Goal: Task Accomplishment & Management: Manage account settings

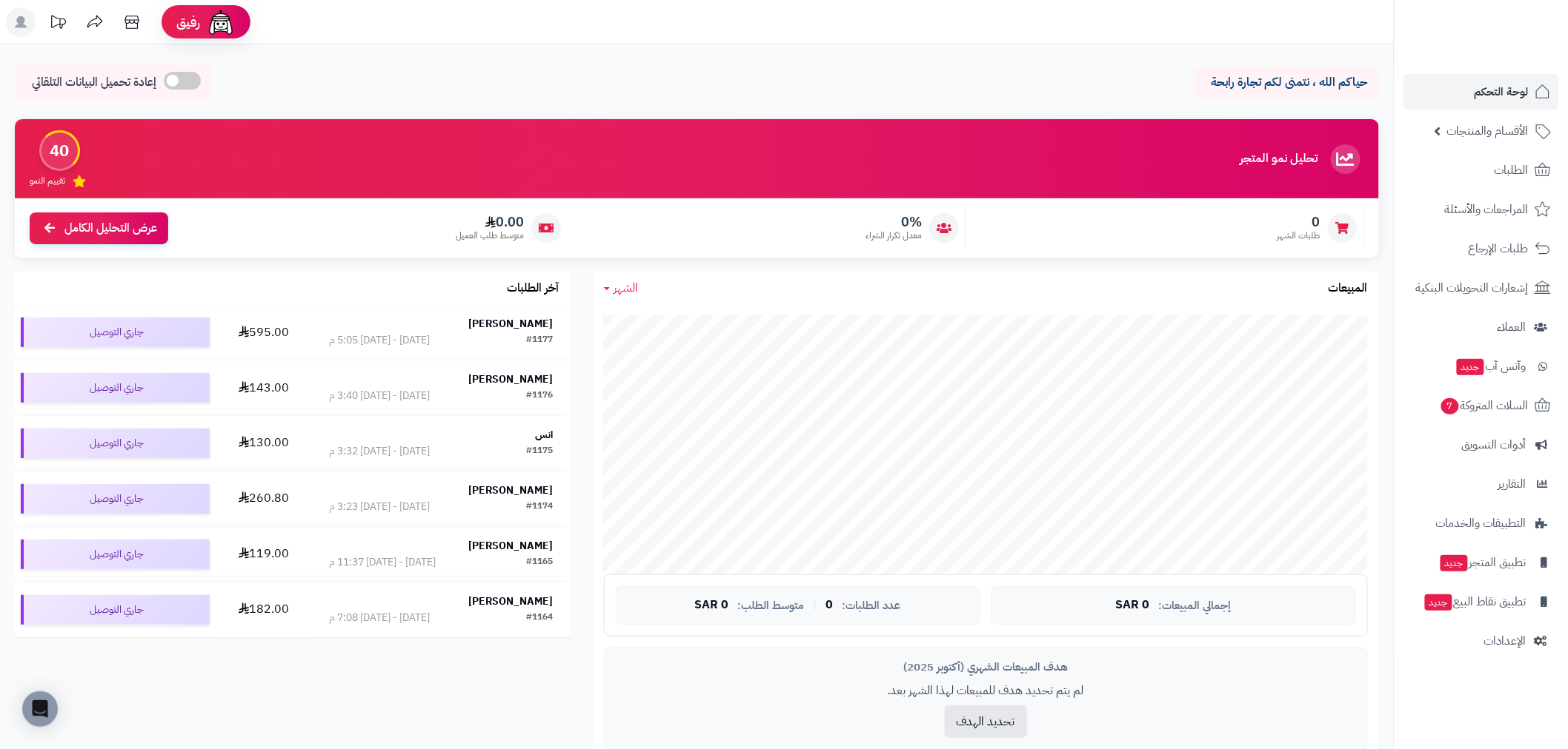
click at [129, 17] on icon at bounding box center [131, 23] width 14 height 14
click at [132, 16] on icon at bounding box center [132, 23] width 30 height 30
click at [1502, 645] on span "الإعدادات" at bounding box center [1505, 641] width 42 height 21
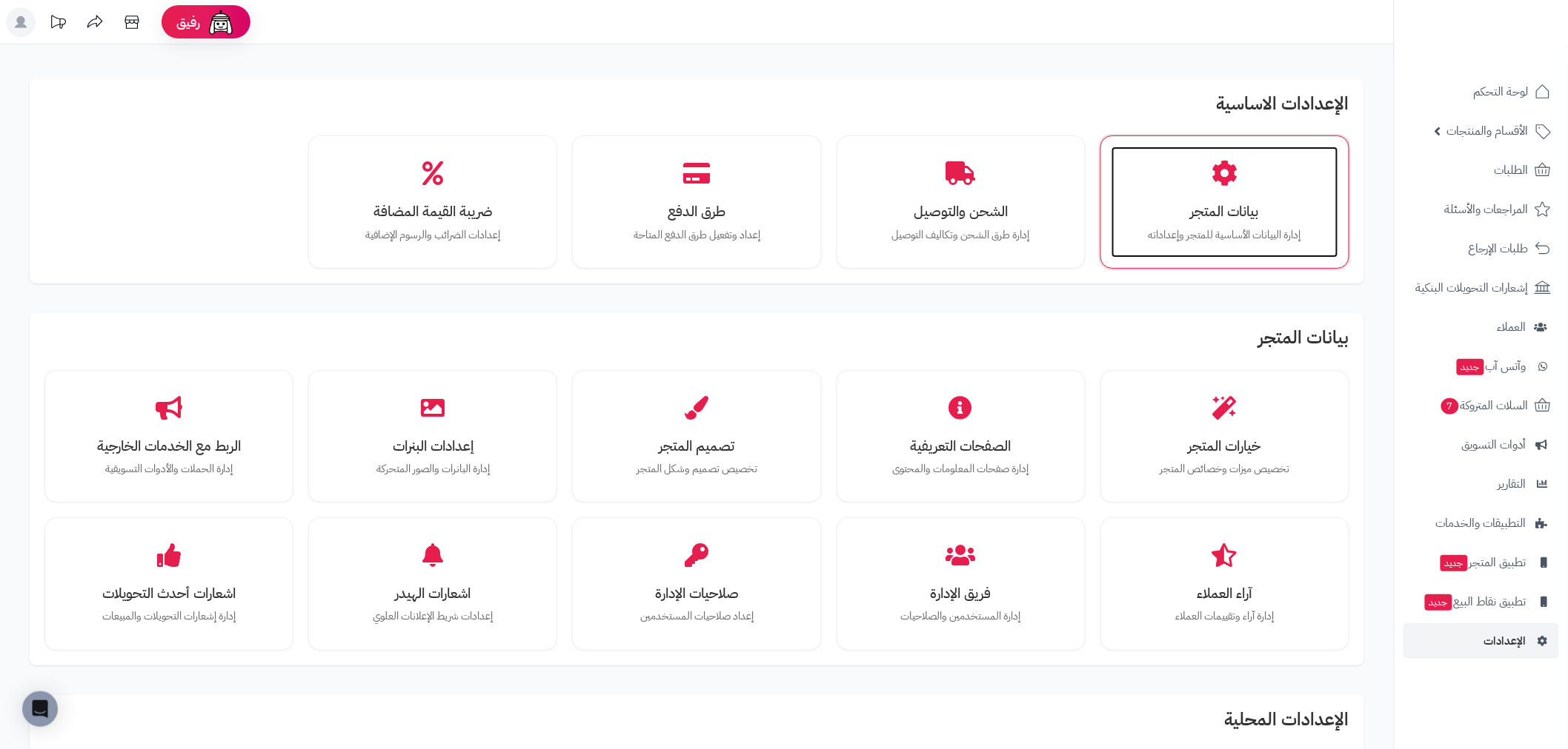
click at [1248, 204] on h3 "بيانات المتجر" at bounding box center [1225, 212] width 197 height 16
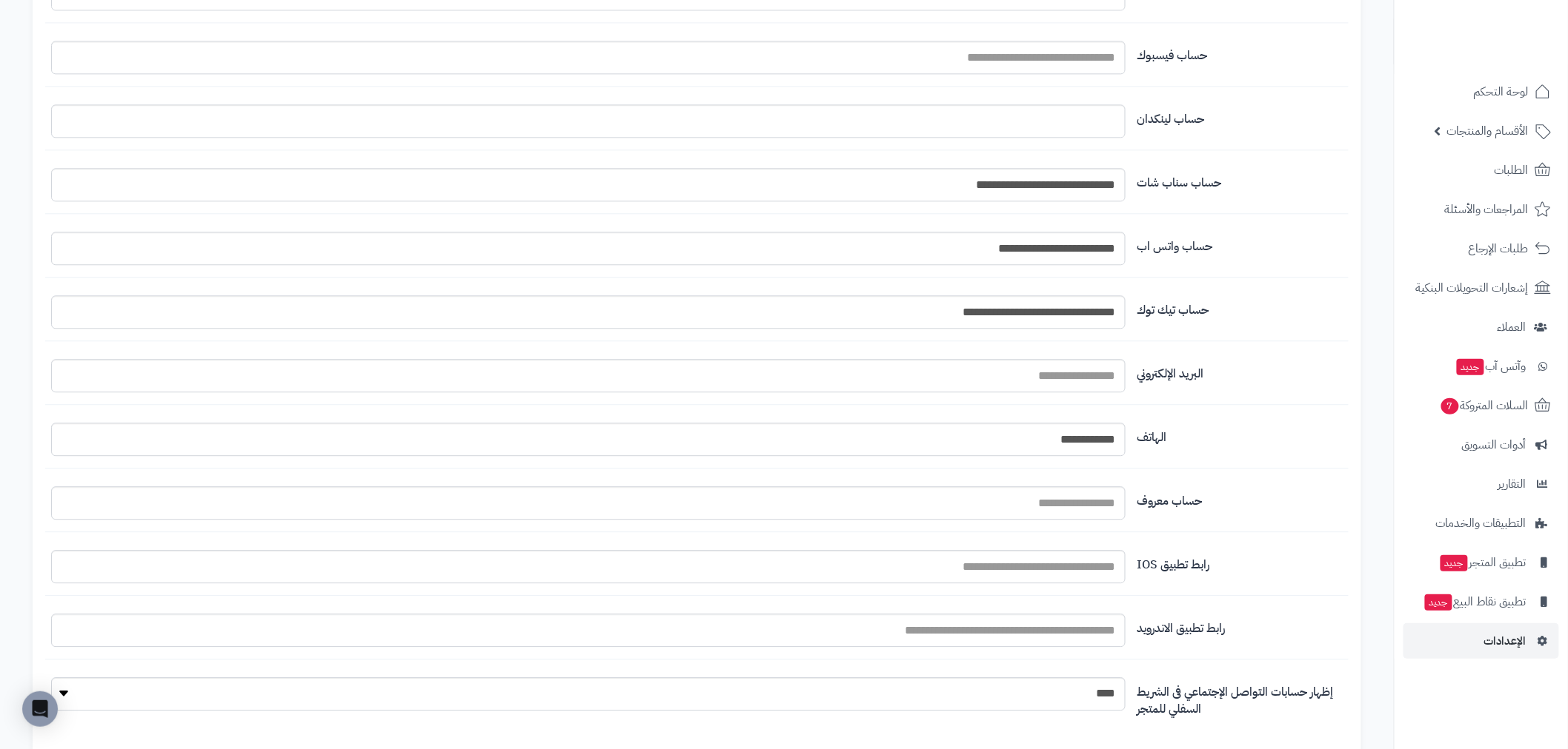
scroll to position [1458, 0]
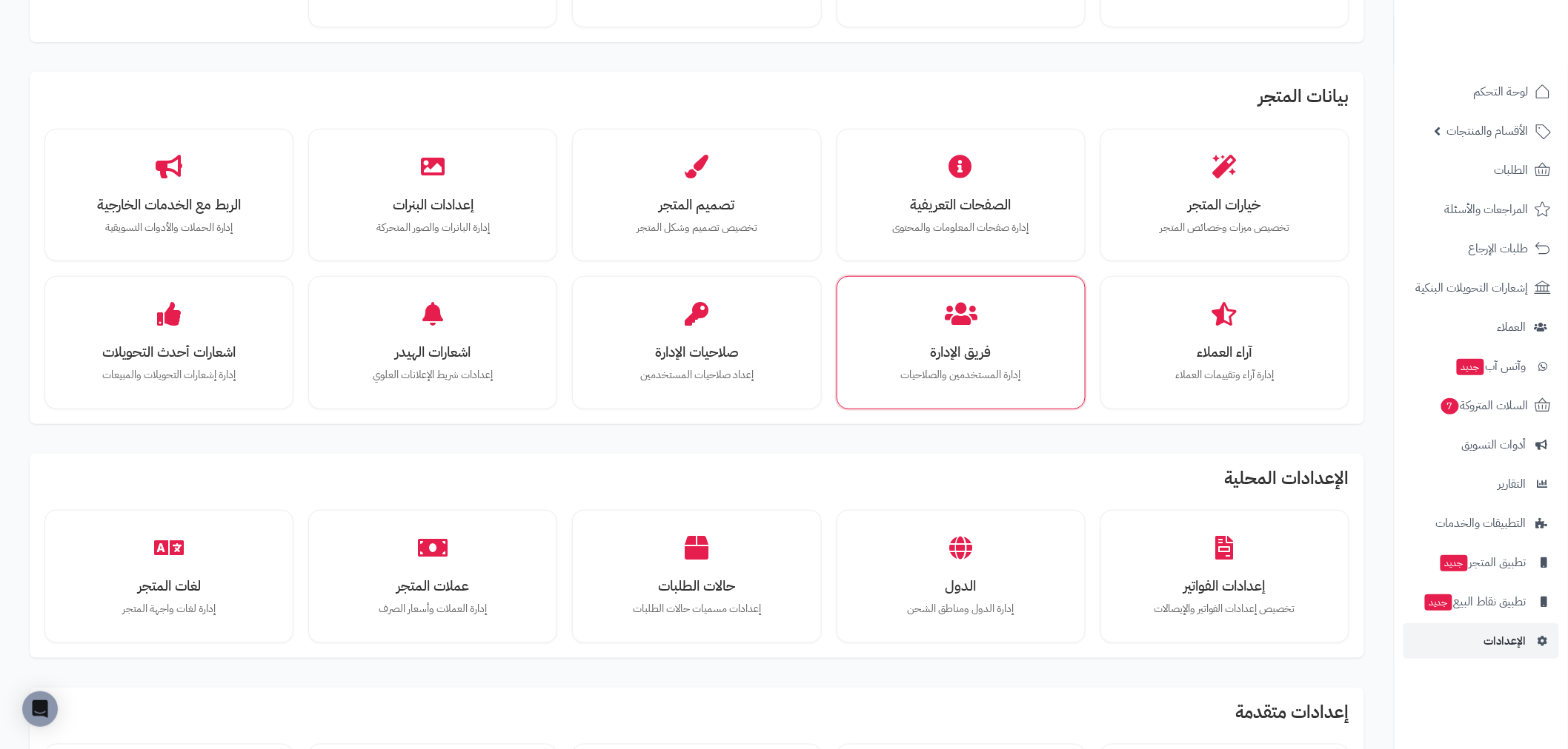
scroll to position [246, 0]
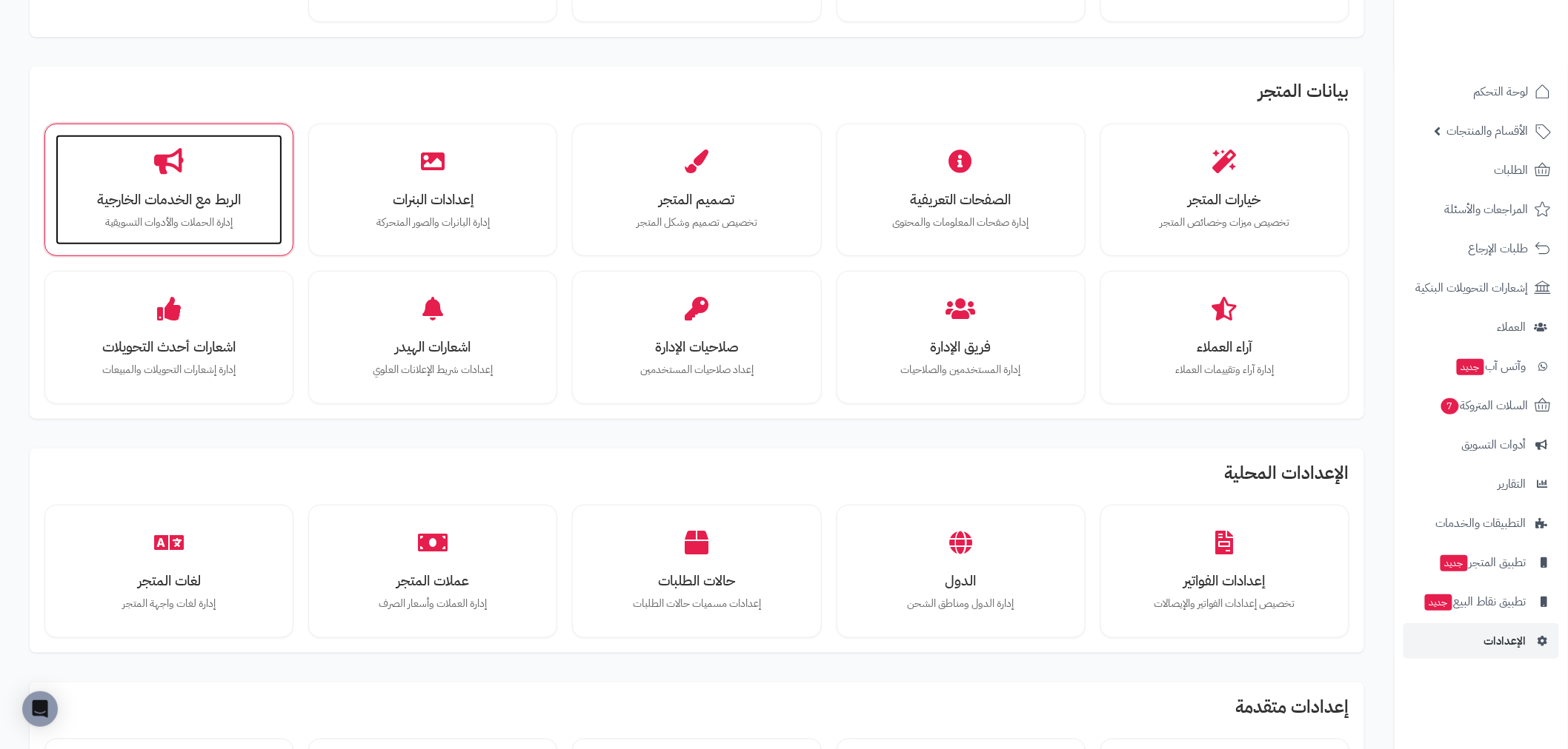
click at [201, 192] on h3 "الربط مع الخدمات الخارجية" at bounding box center [169, 200] width 197 height 16
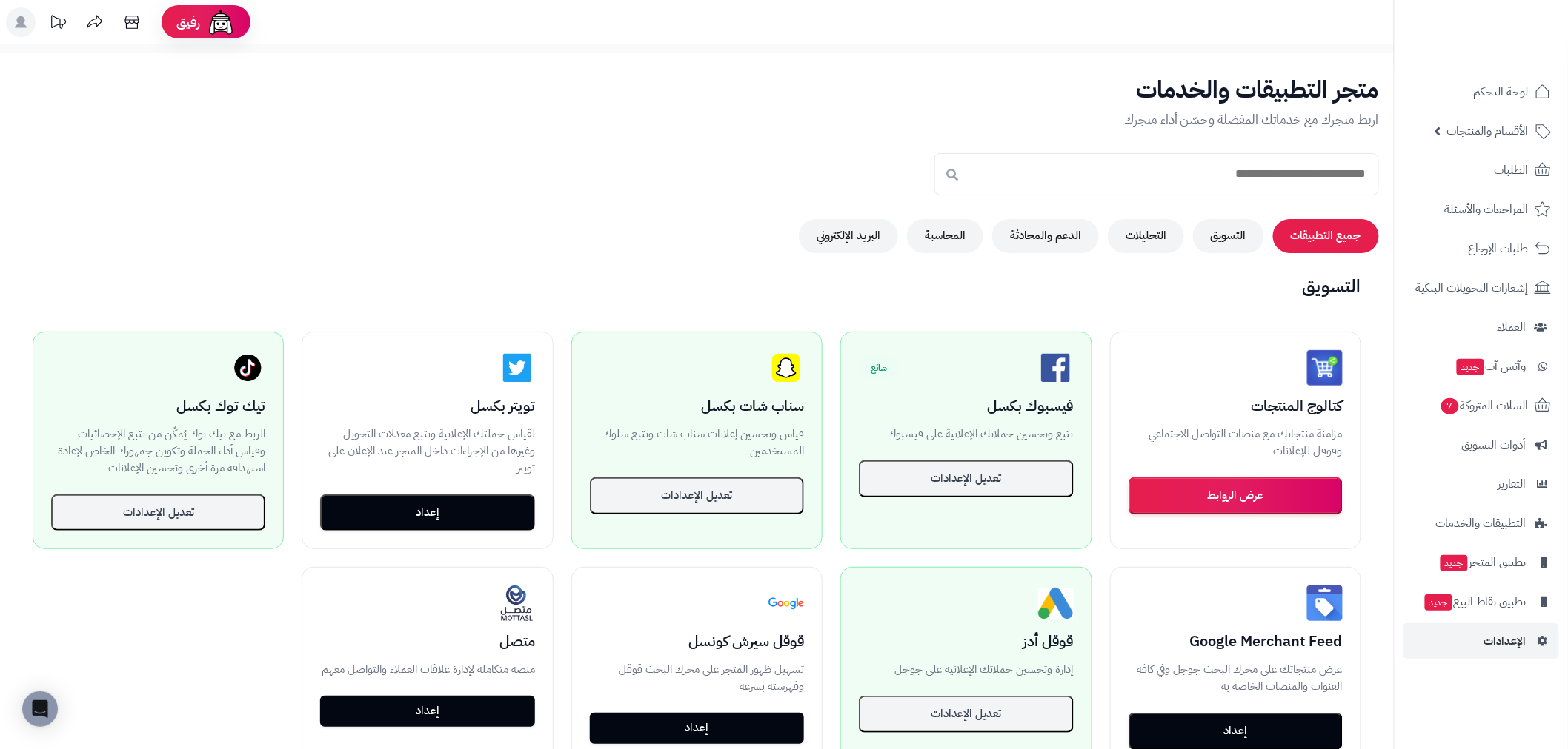
click at [1145, 290] on h2 "التسويق" at bounding box center [696, 287] width 1364 height 20
click at [833, 241] on button "البريد الإلكتروني" at bounding box center [848, 236] width 100 height 34
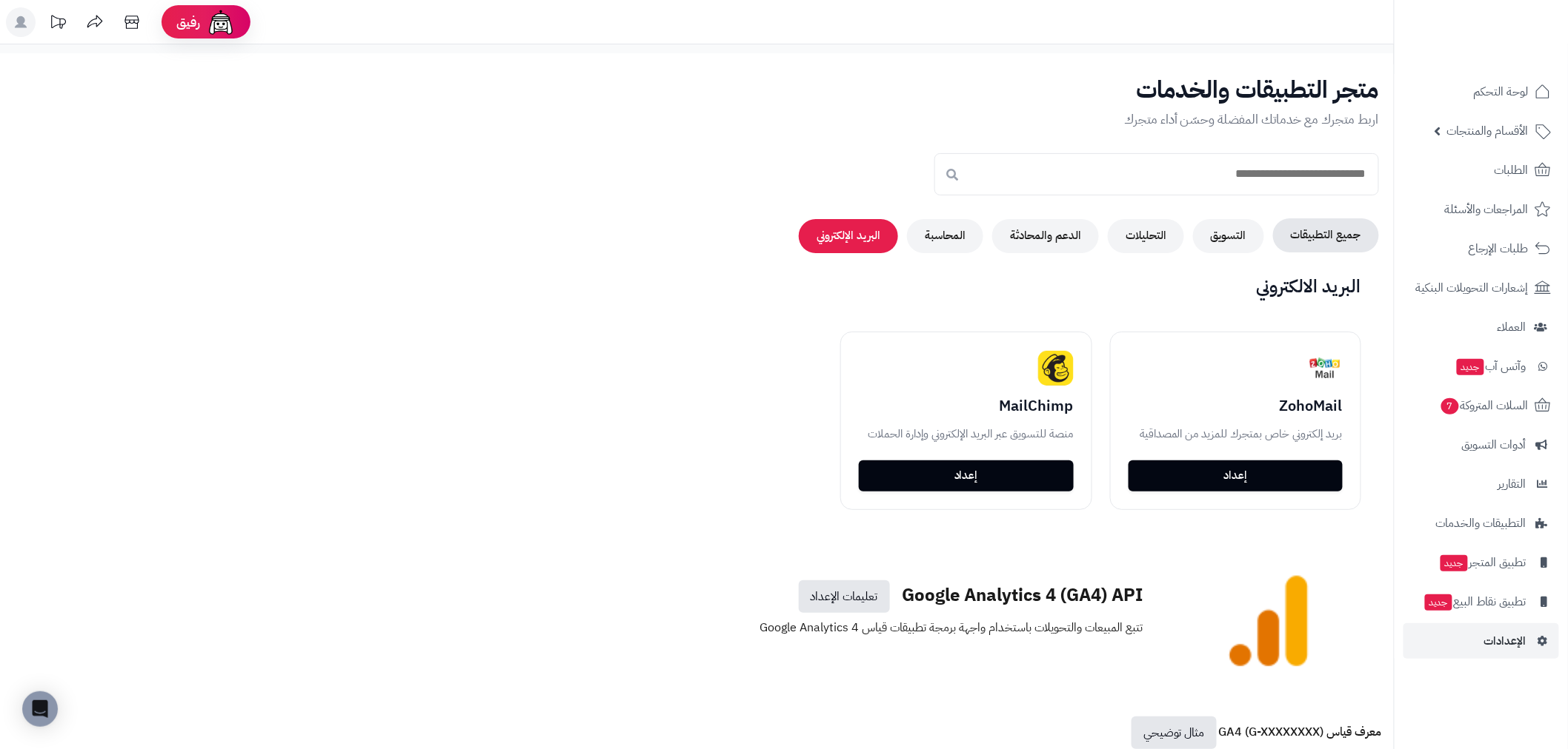
click at [1345, 239] on button "جميع التطبيقات" at bounding box center [1325, 236] width 106 height 34
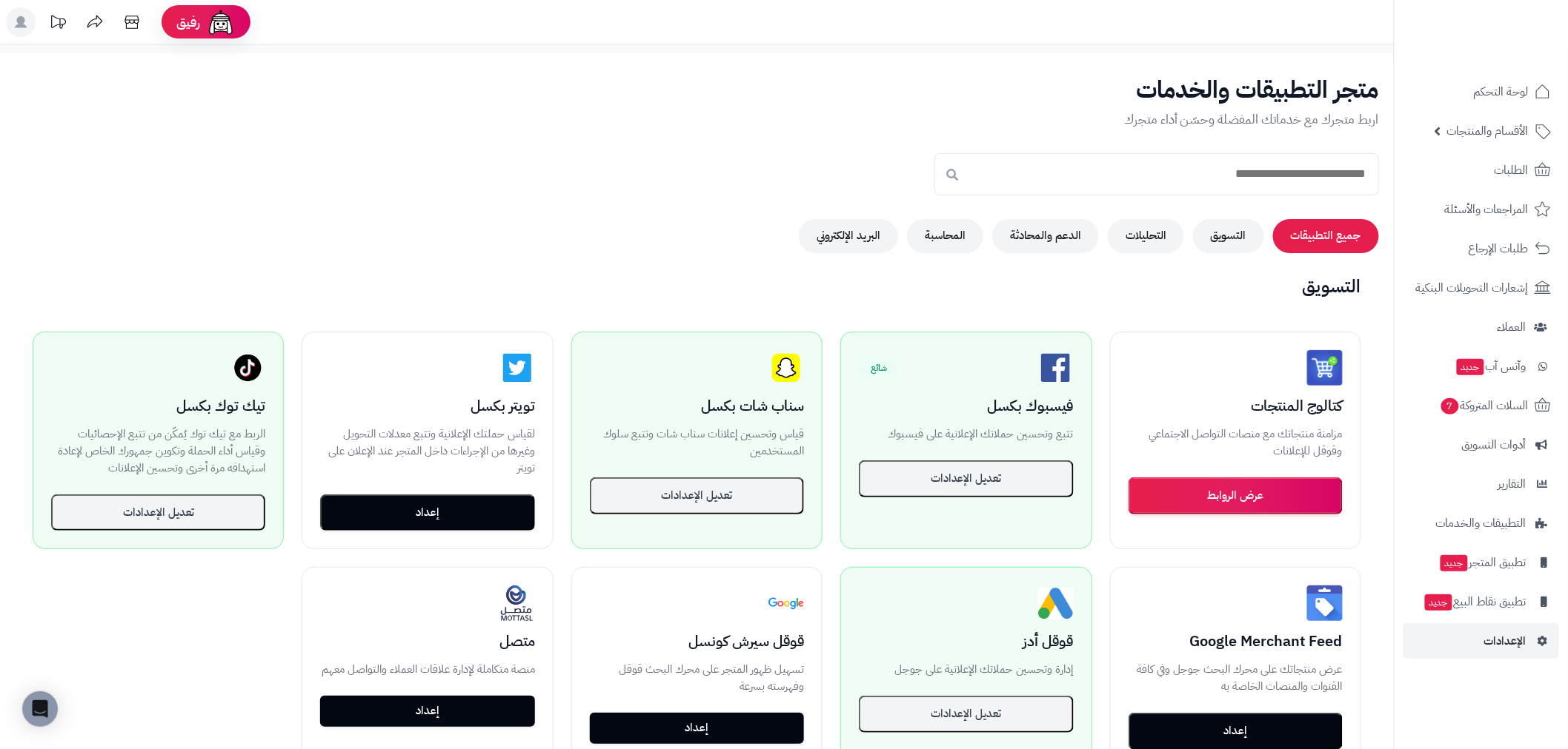
click at [378, 200] on div "متجر التطبيقات والخدمات اربط متجرك مع خدماتك المفضلة وحسّن أداء متجرك جميع التط…" at bounding box center [696, 165] width 1393 height 176
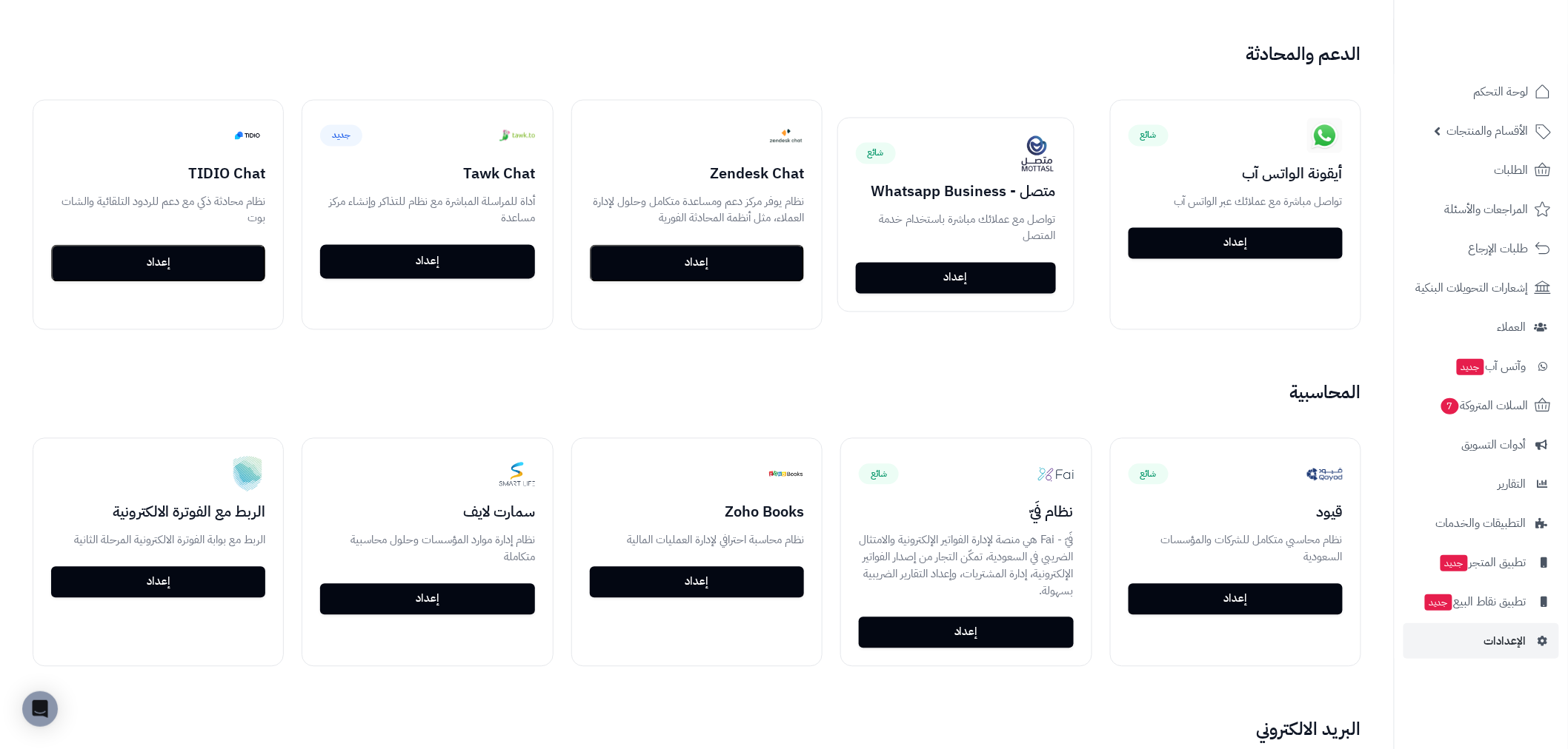
scroll to position [1069, 0]
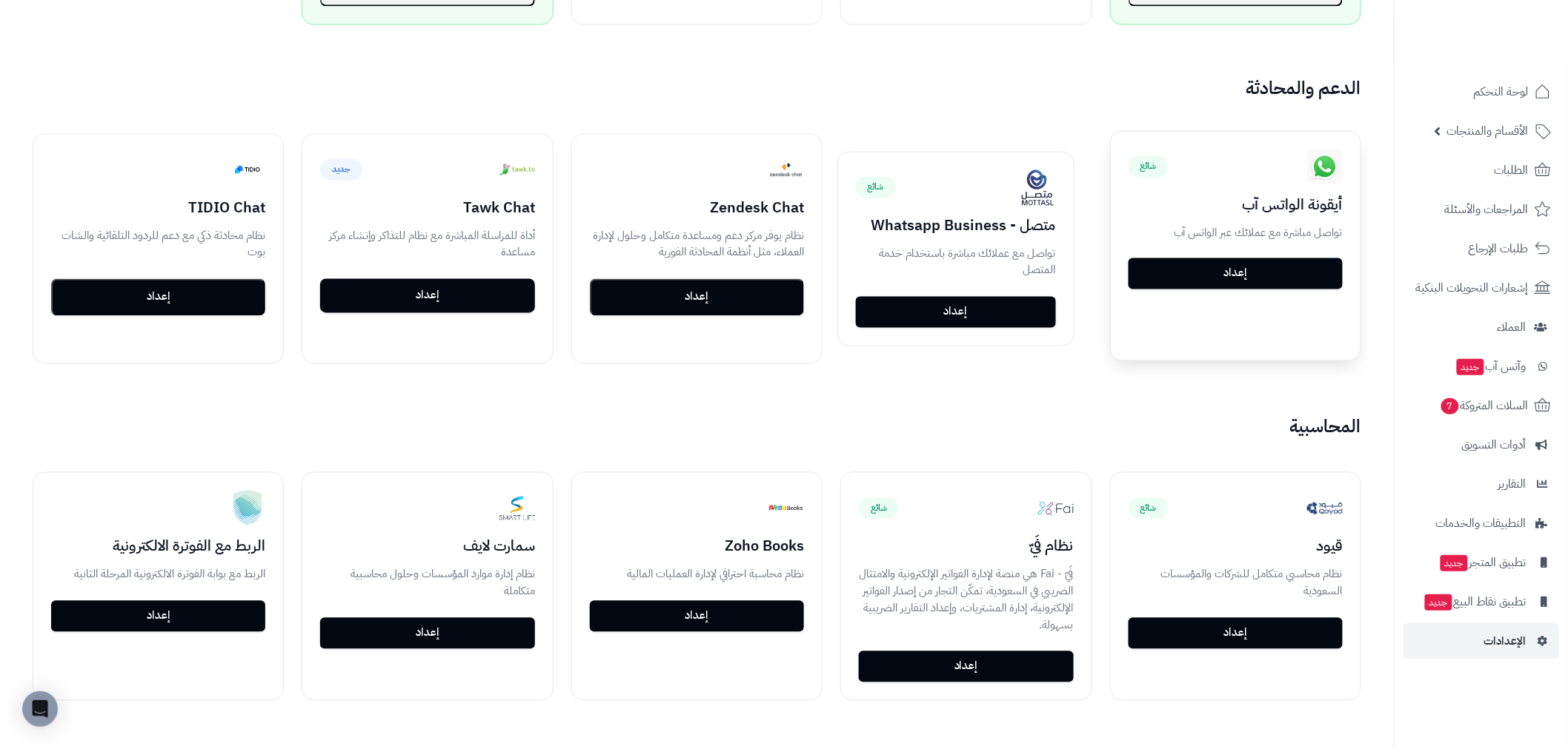
click at [1247, 272] on link "إعداد" at bounding box center [1235, 274] width 214 height 32
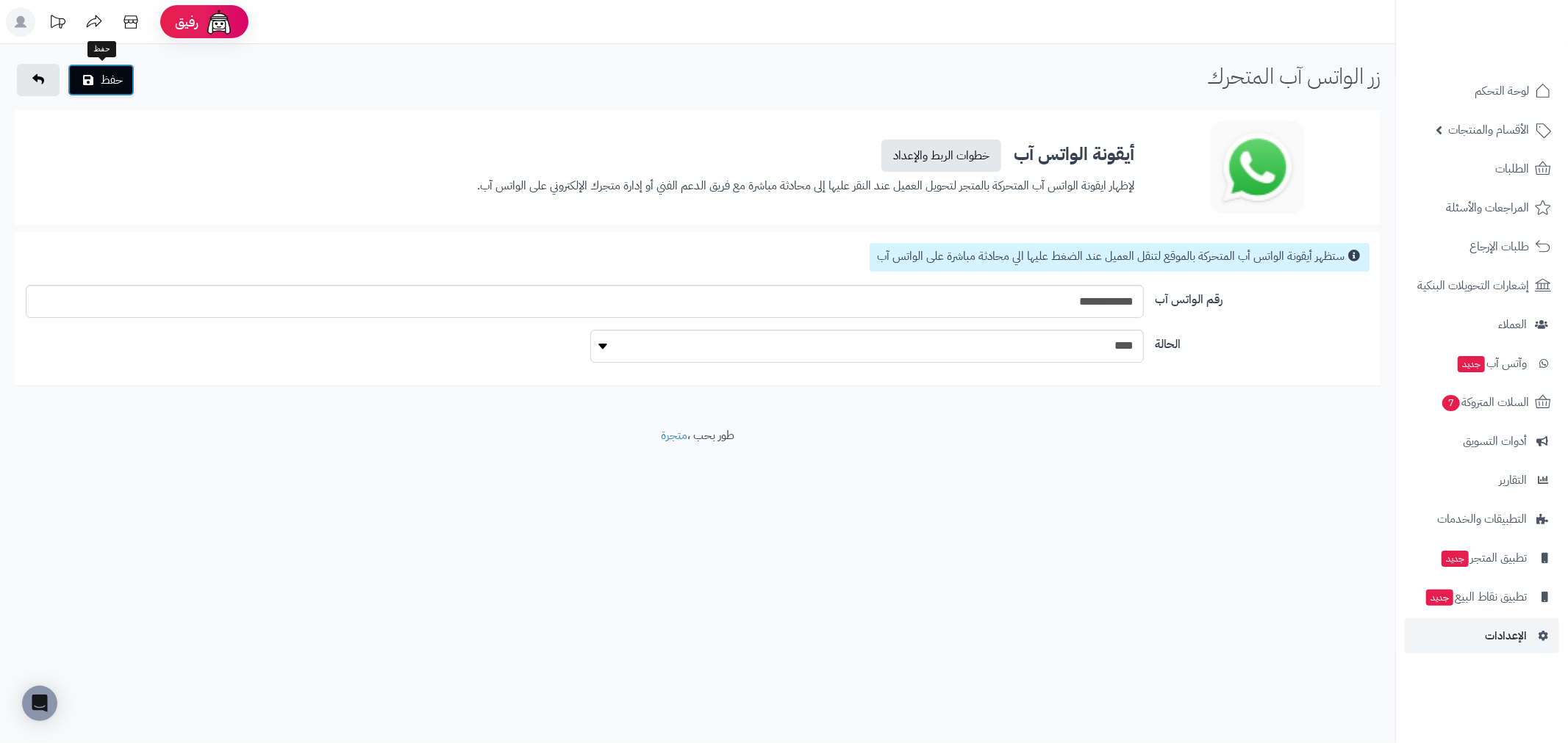
drag, startPoint x: 106, startPoint y: 84, endPoint x: 130, endPoint y: 121, distance: 44.1
click at [106, 84] on button "حفظ" at bounding box center [101, 79] width 67 height 32
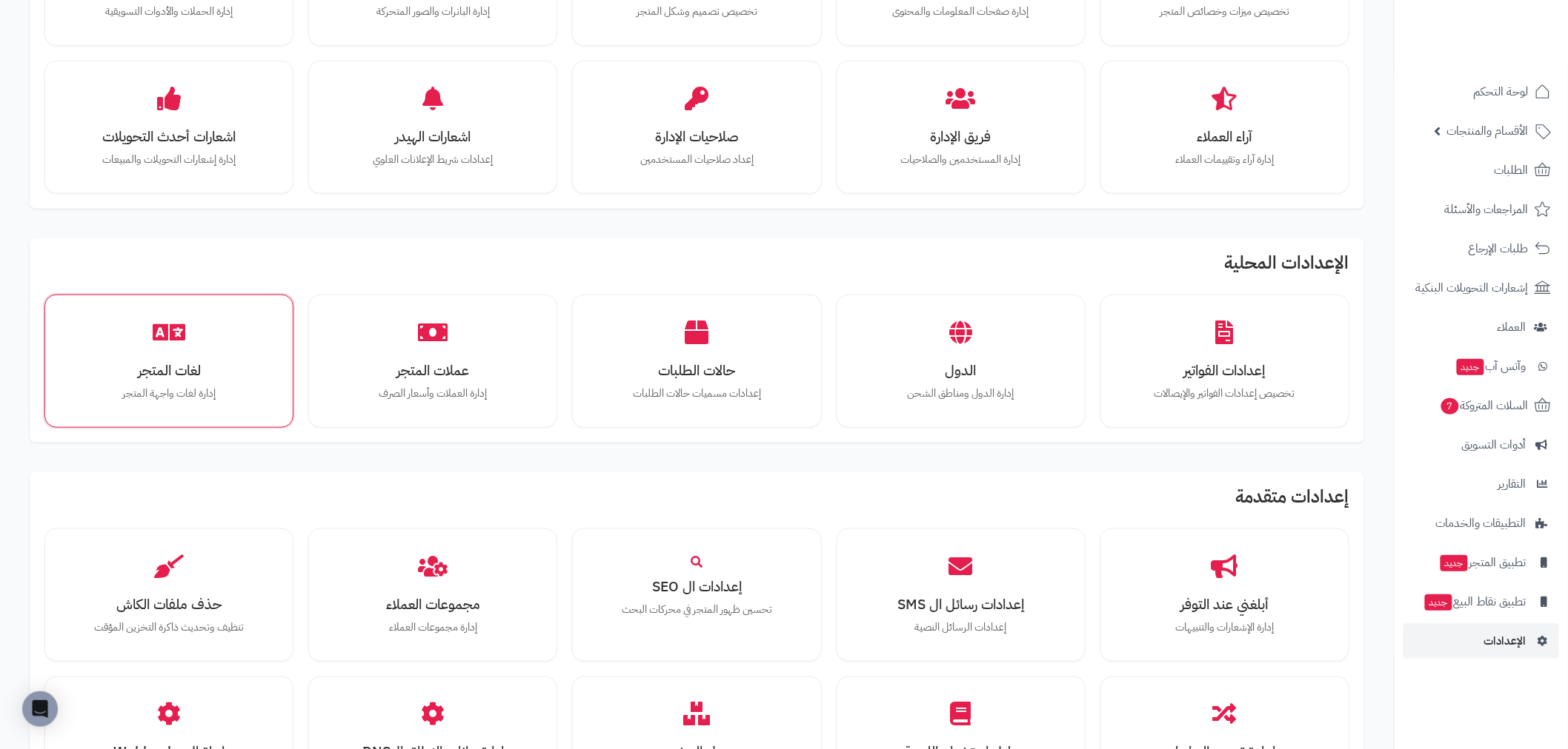
scroll to position [576, 0]
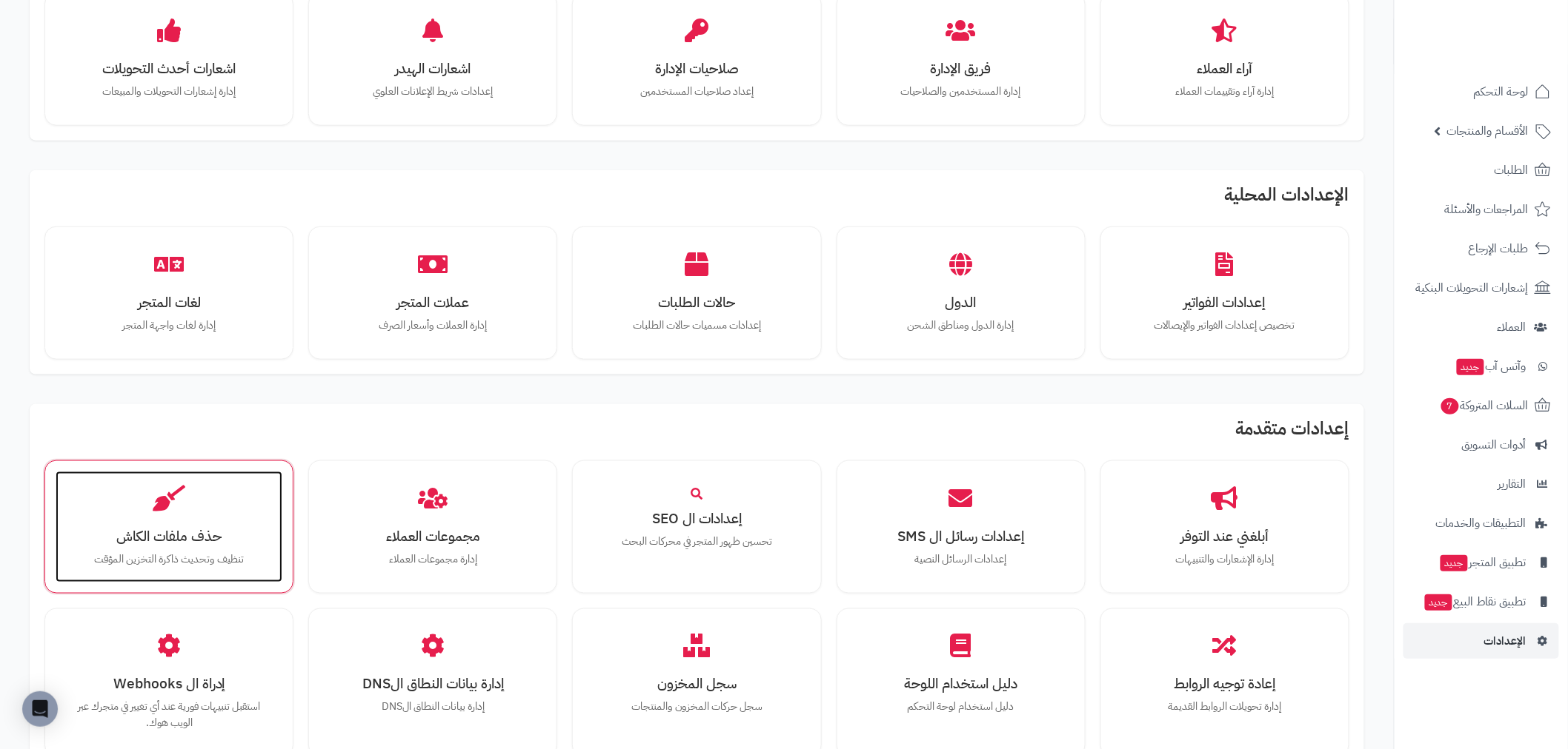
click at [196, 534] on h3 "حذف ملفات الكاش" at bounding box center [169, 536] width 197 height 16
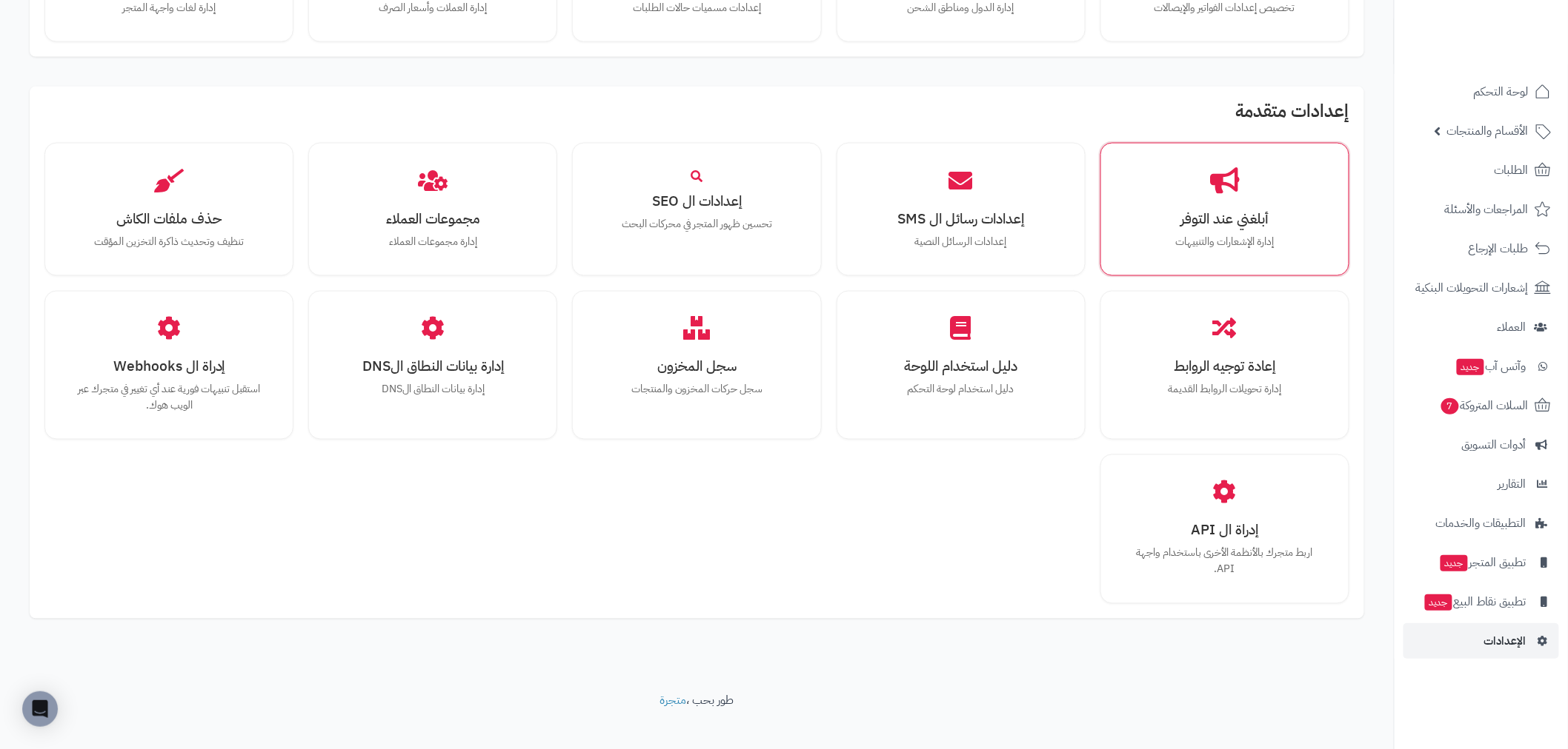
scroll to position [905, 0]
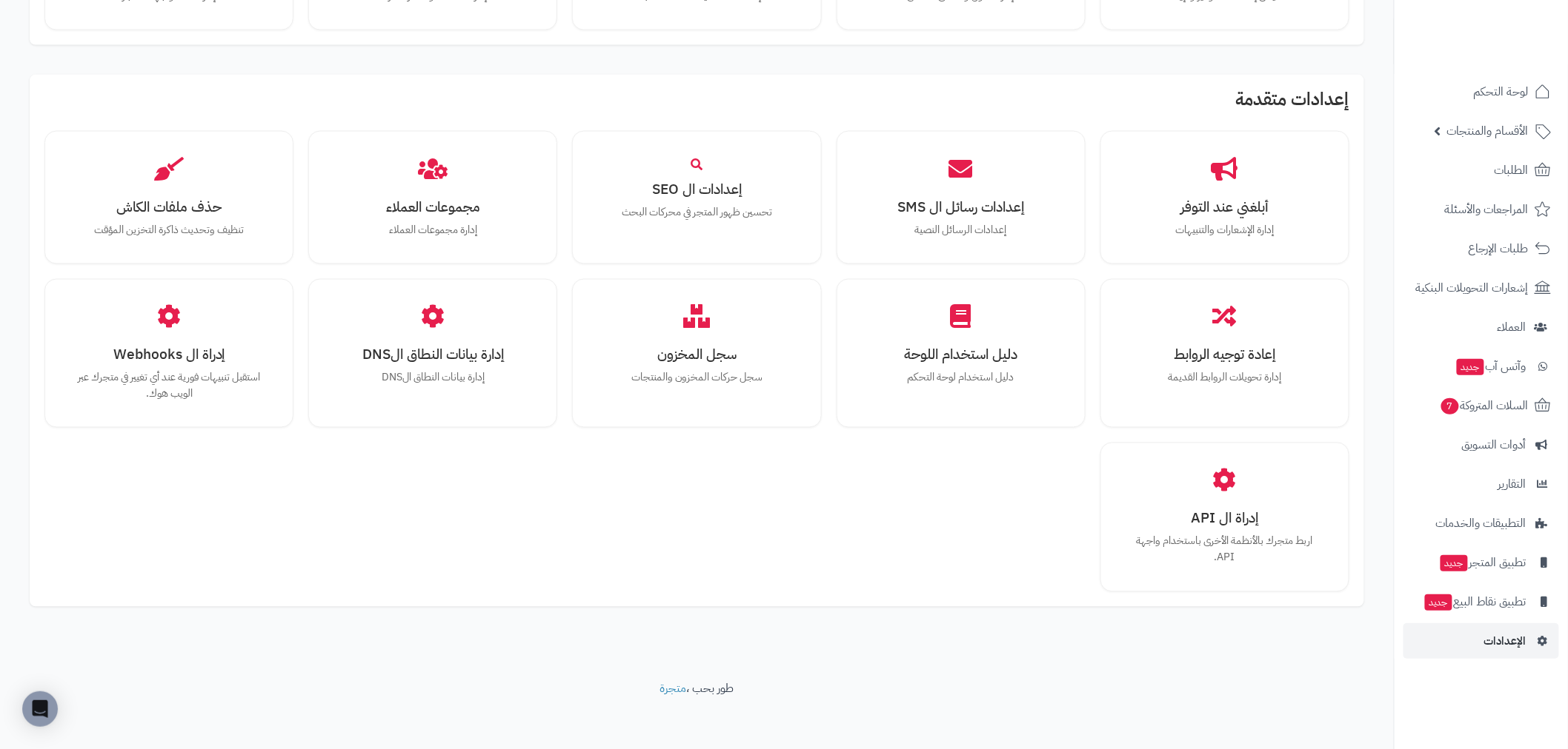
click at [507, 541] on div "أبلغني عند التوفر إدارة الإشعارات والتنبيهات إعدادات رسائل ال SMS إعدادات الرسا…" at bounding box center [696, 361] width 1305 height 460
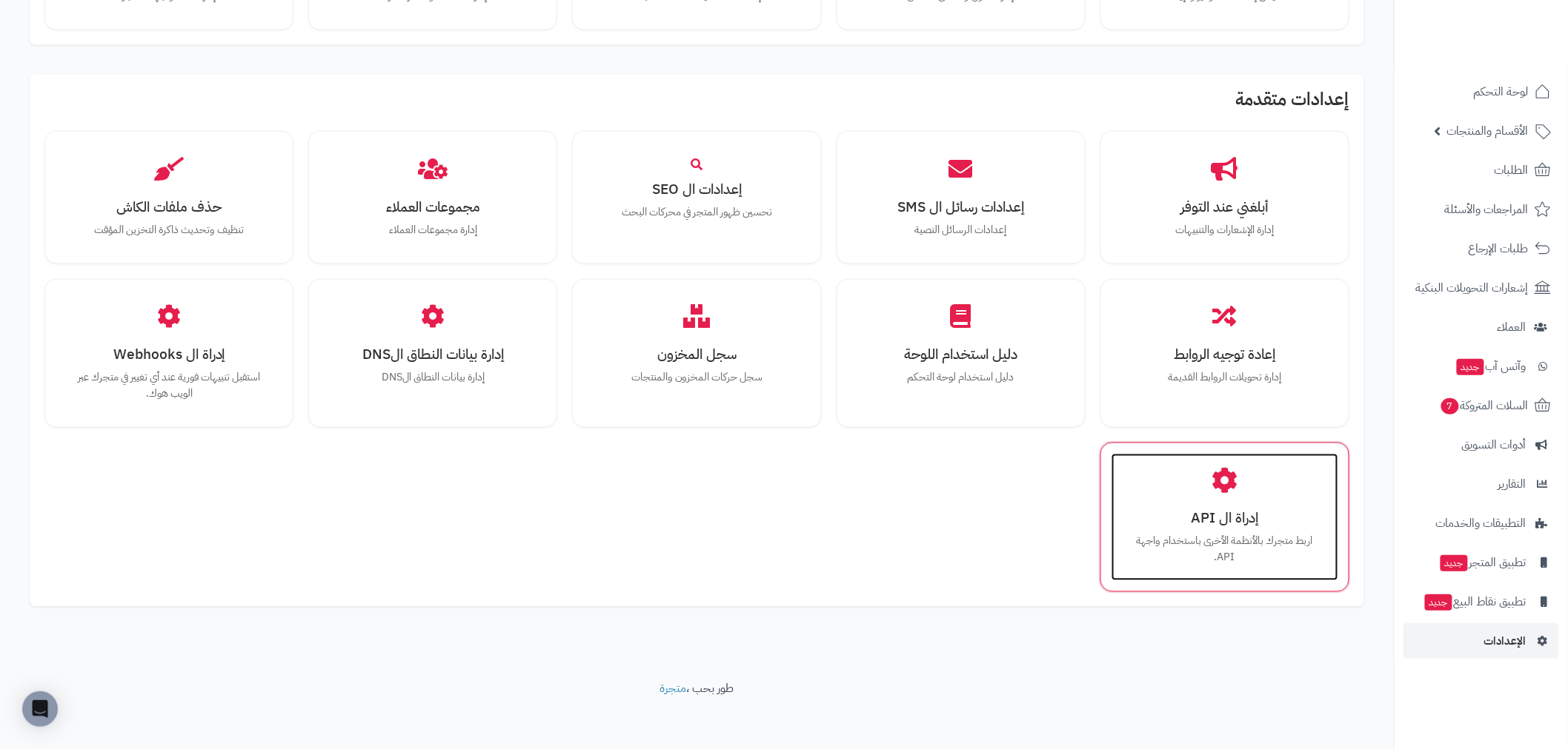
click at [1236, 526] on h3 "إدراة ال API" at bounding box center [1225, 518] width 197 height 16
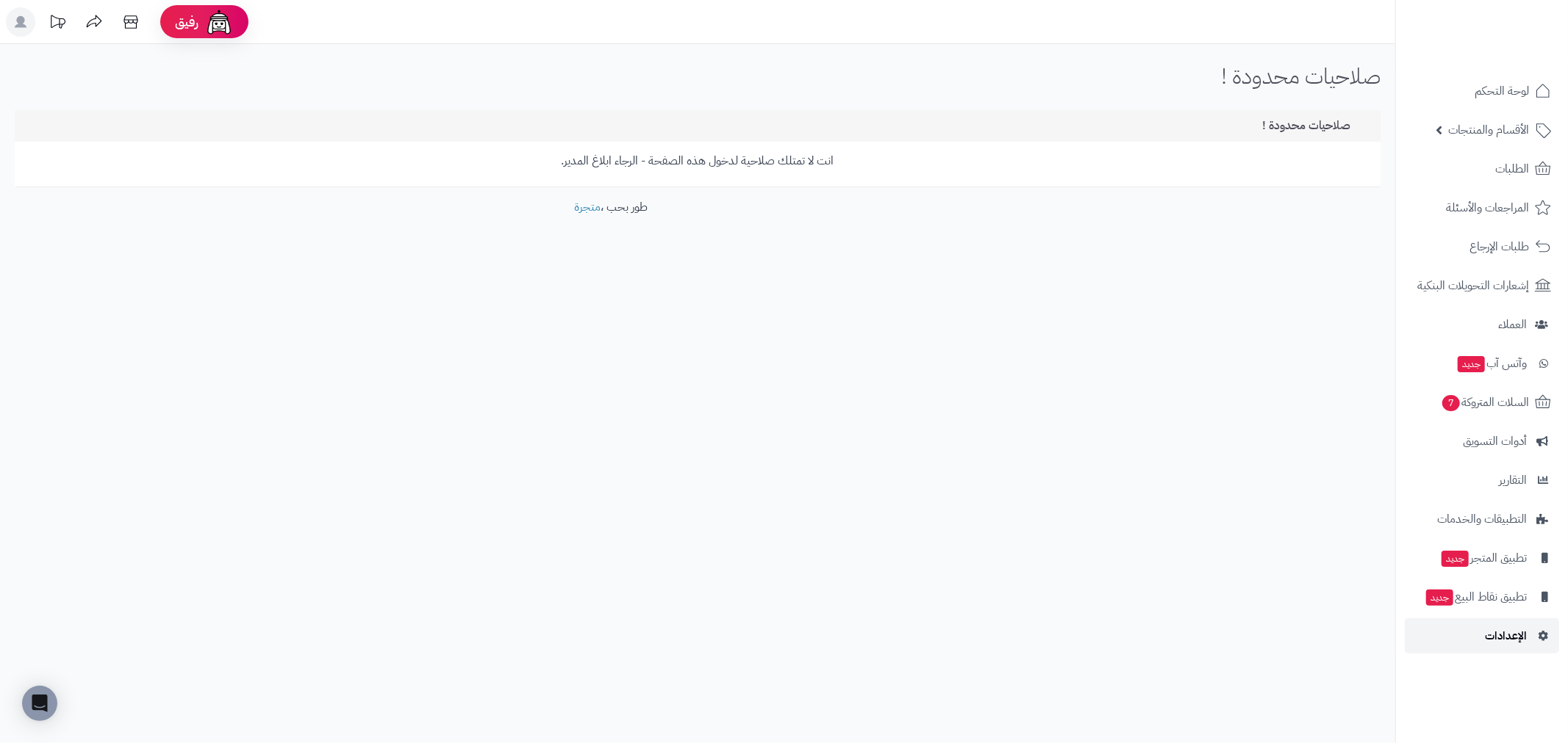
click at [1515, 637] on span "الإعدادات" at bounding box center [1505, 635] width 42 height 21
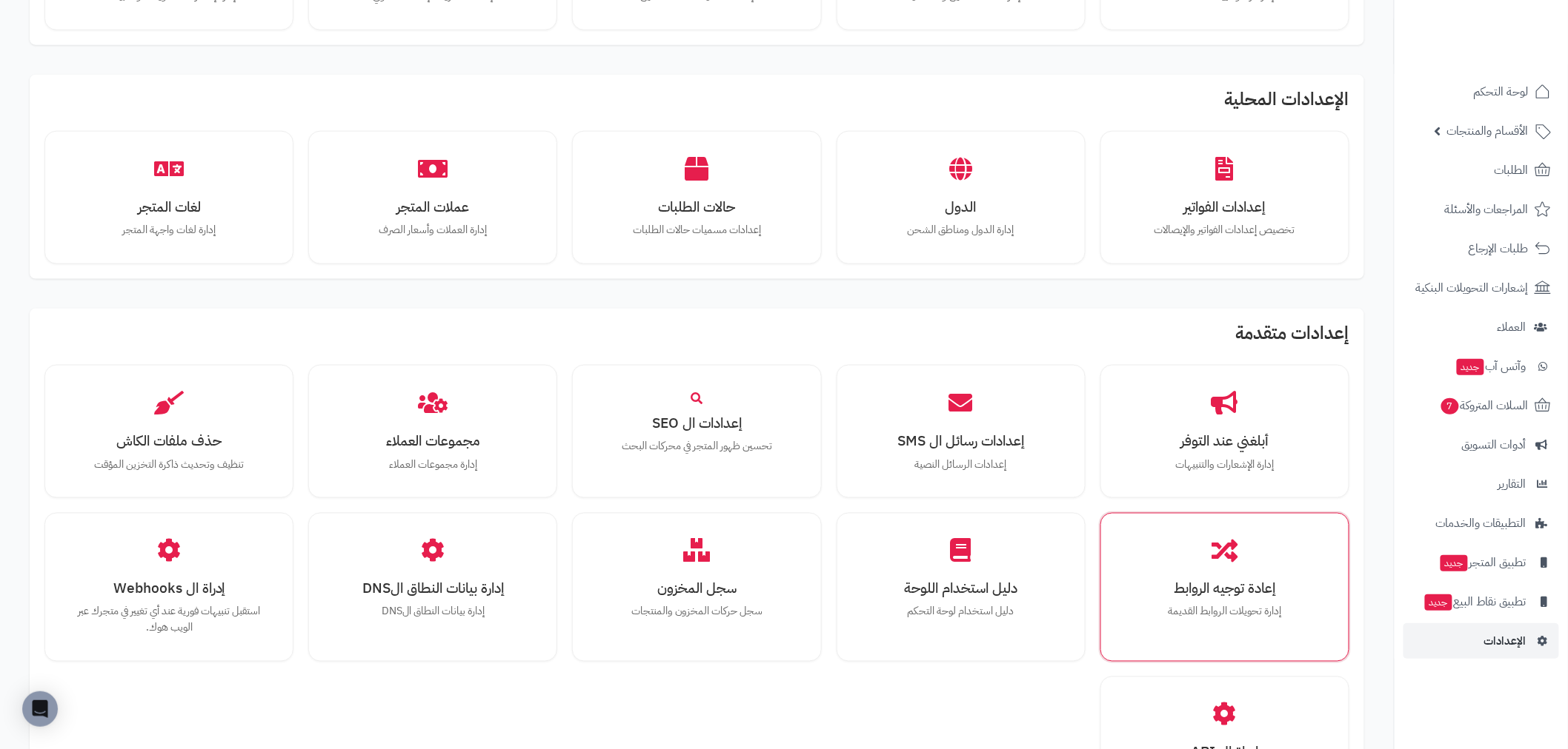
scroll to position [860, 0]
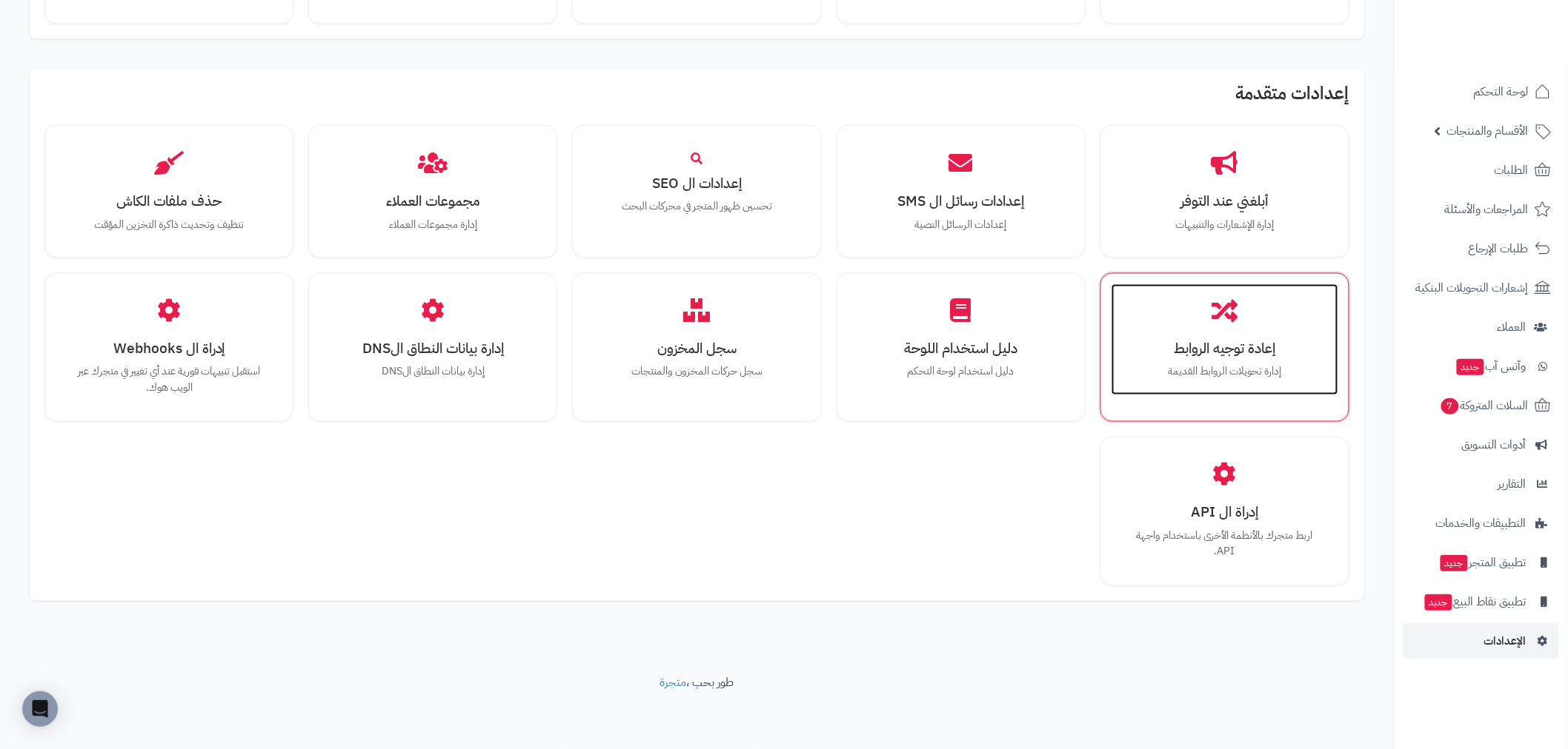
click at [1241, 374] on p "إدارة تحويلات الروابط القديمة" at bounding box center [1225, 373] width 197 height 17
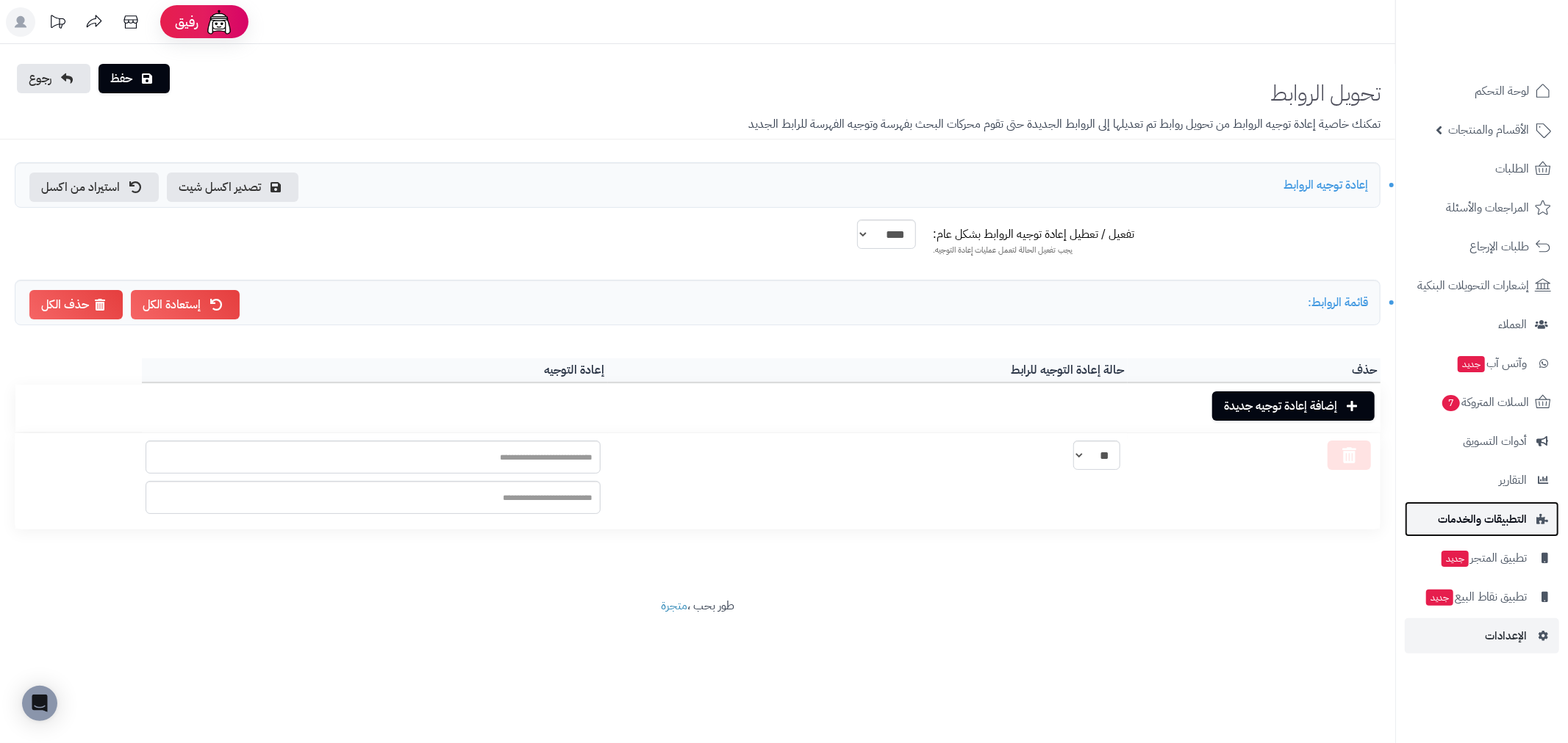
click at [1480, 520] on span "التطبيقات والخدمات" at bounding box center [1482, 519] width 89 height 21
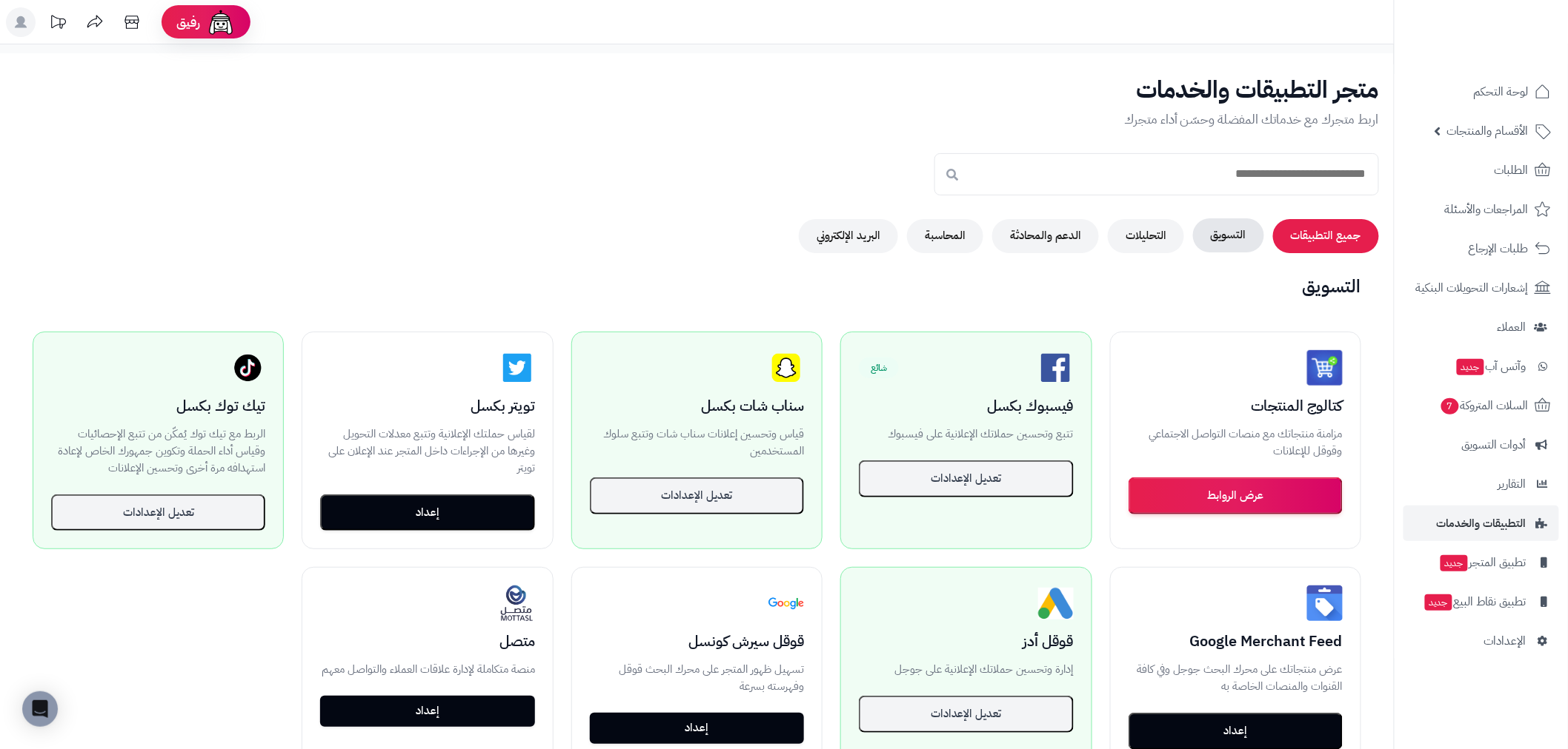
click at [1239, 242] on button "التسويق" at bounding box center [1229, 236] width 71 height 34
click at [1164, 235] on button "التحليلات" at bounding box center [1145, 236] width 76 height 34
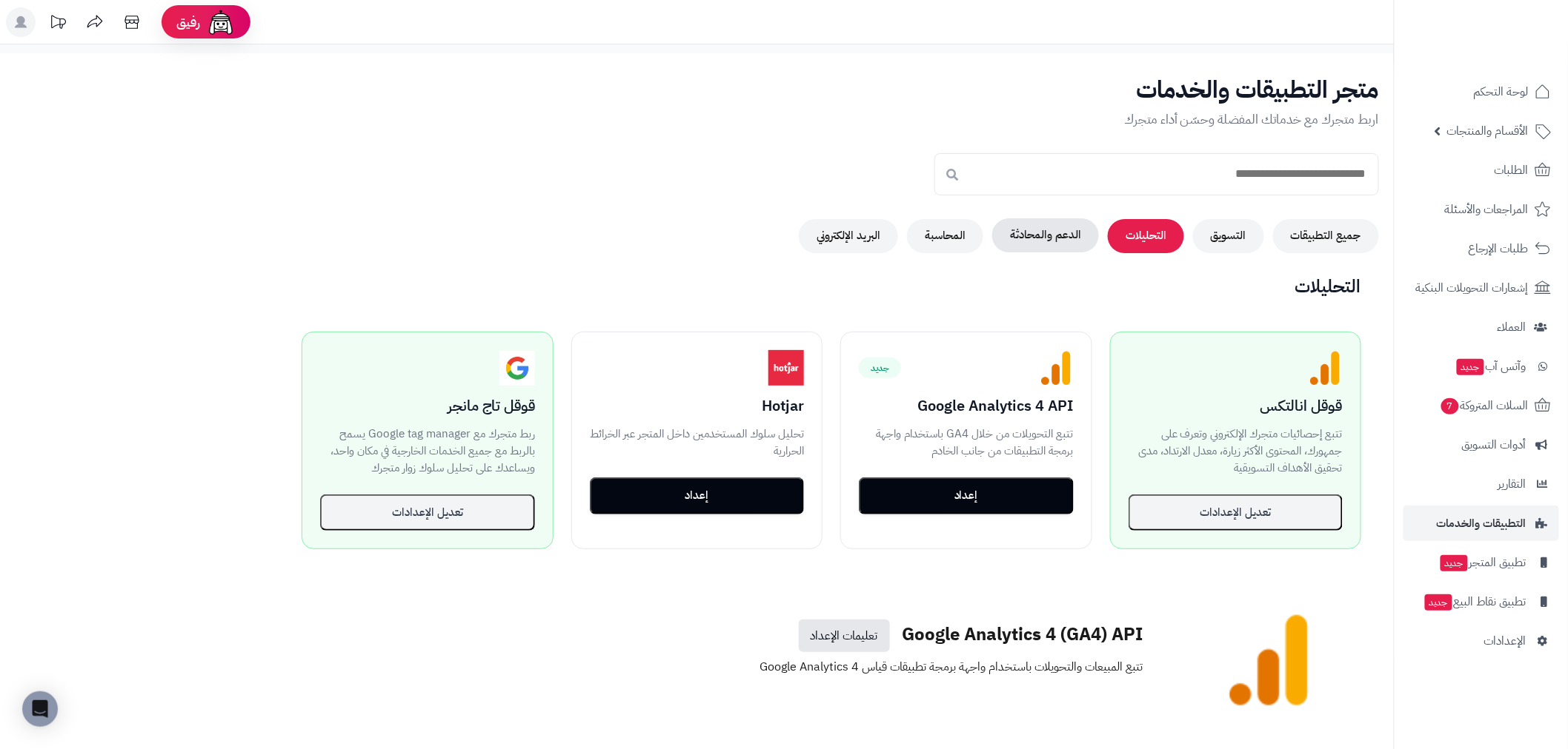
click at [1052, 233] on button "الدعم والمحادثة" at bounding box center [1045, 236] width 107 height 34
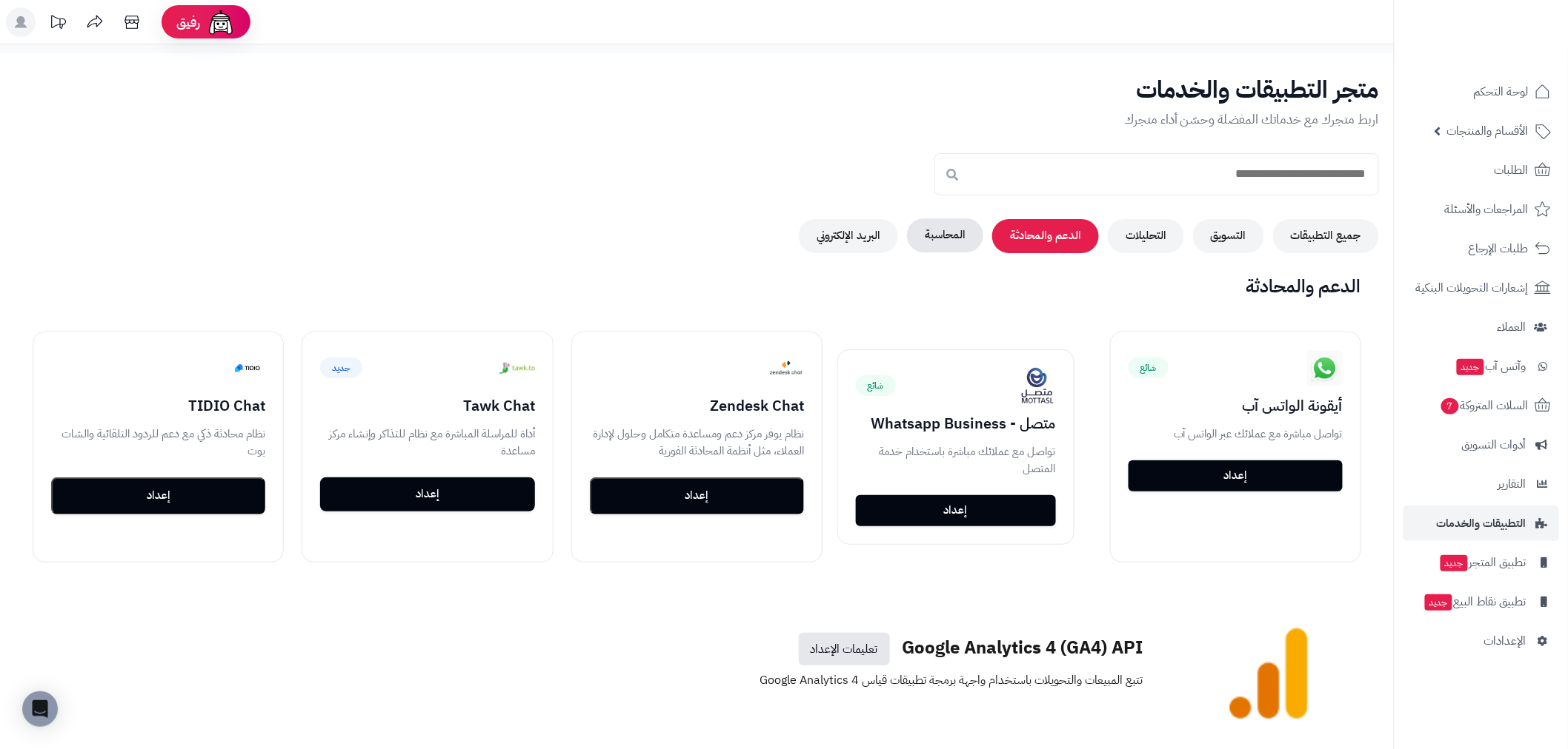
click at [950, 232] on button "المحاسبة" at bounding box center [945, 236] width 76 height 34
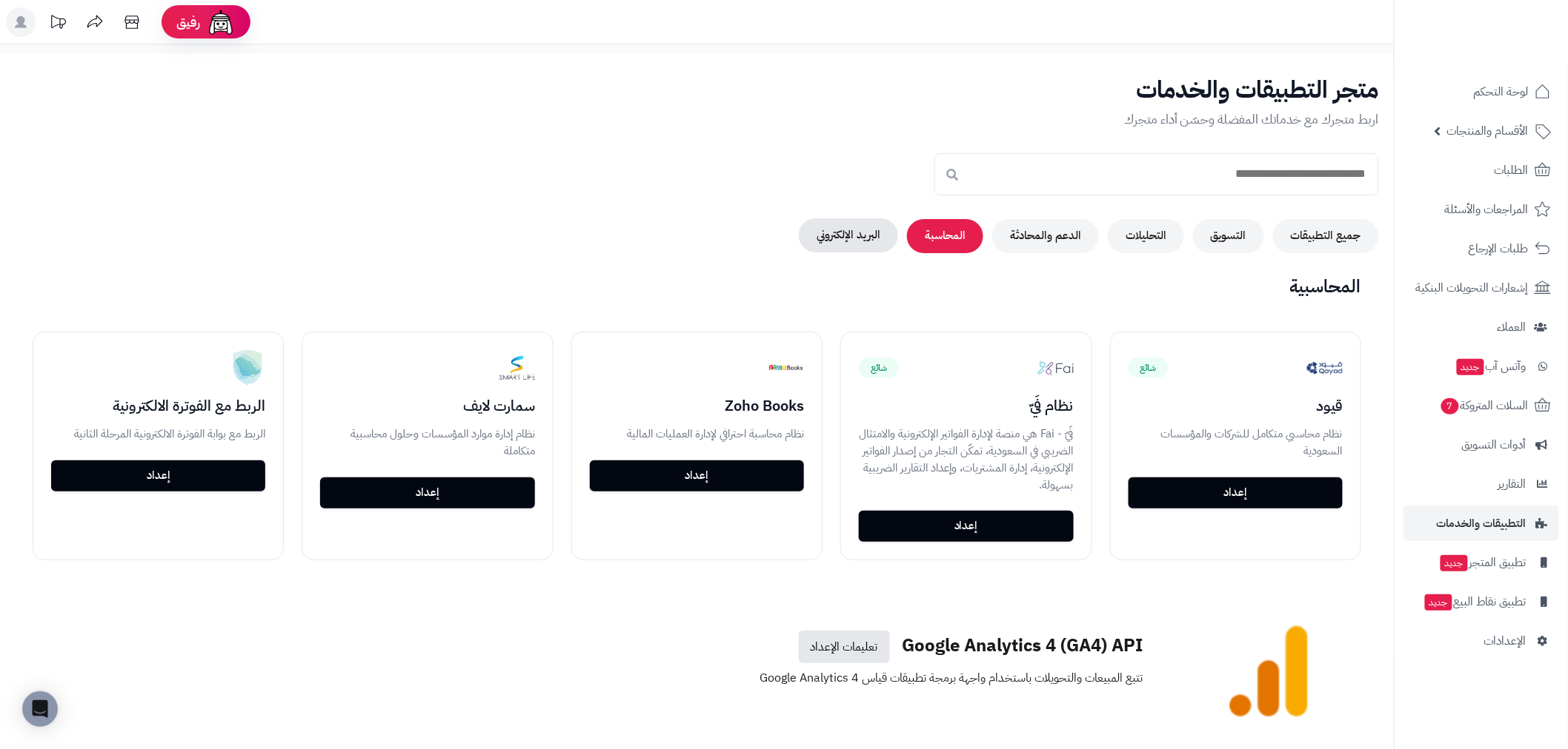
click at [855, 231] on button "البريد الإلكتروني" at bounding box center [848, 236] width 100 height 34
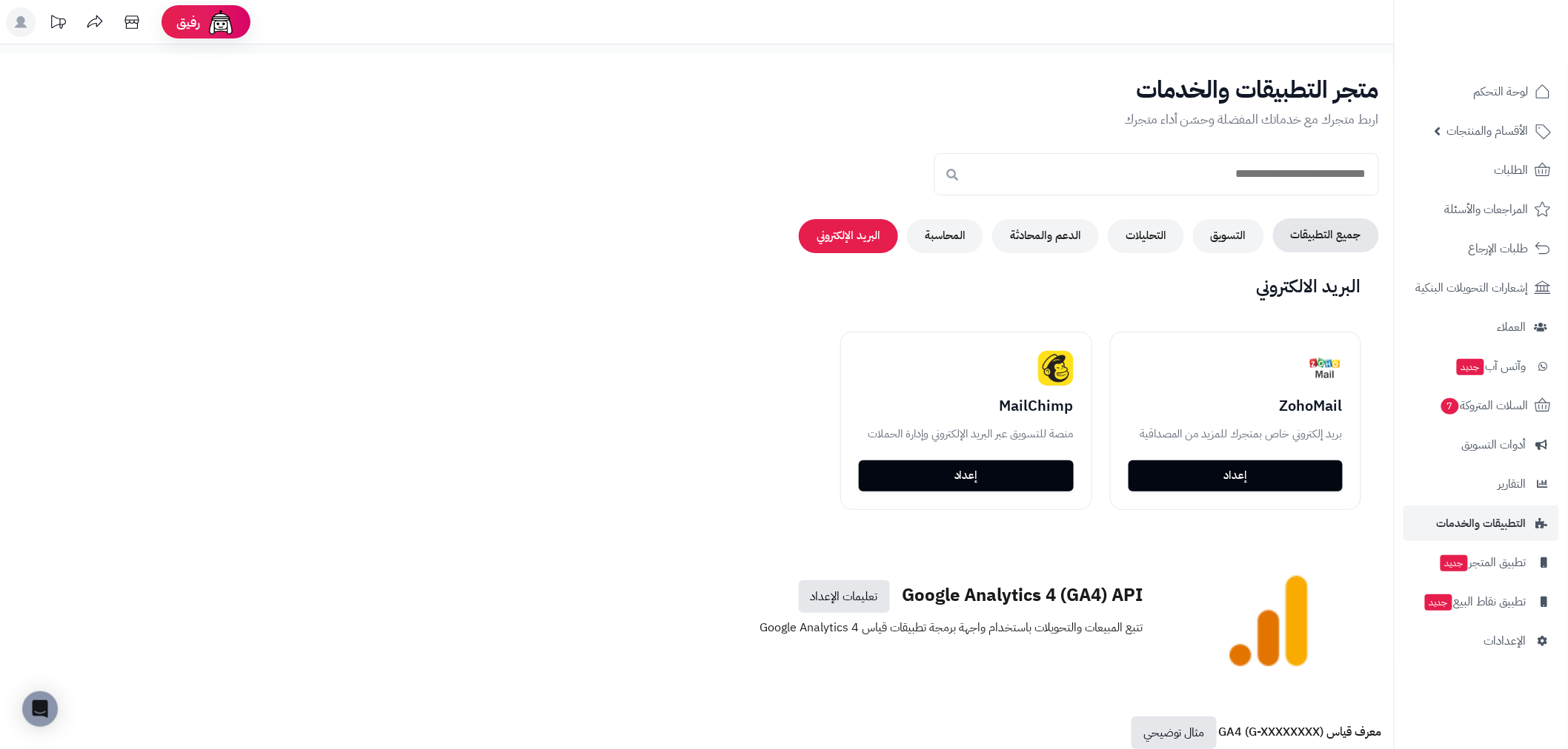
click at [1322, 232] on button "جميع التطبيقات" at bounding box center [1325, 236] width 106 height 34
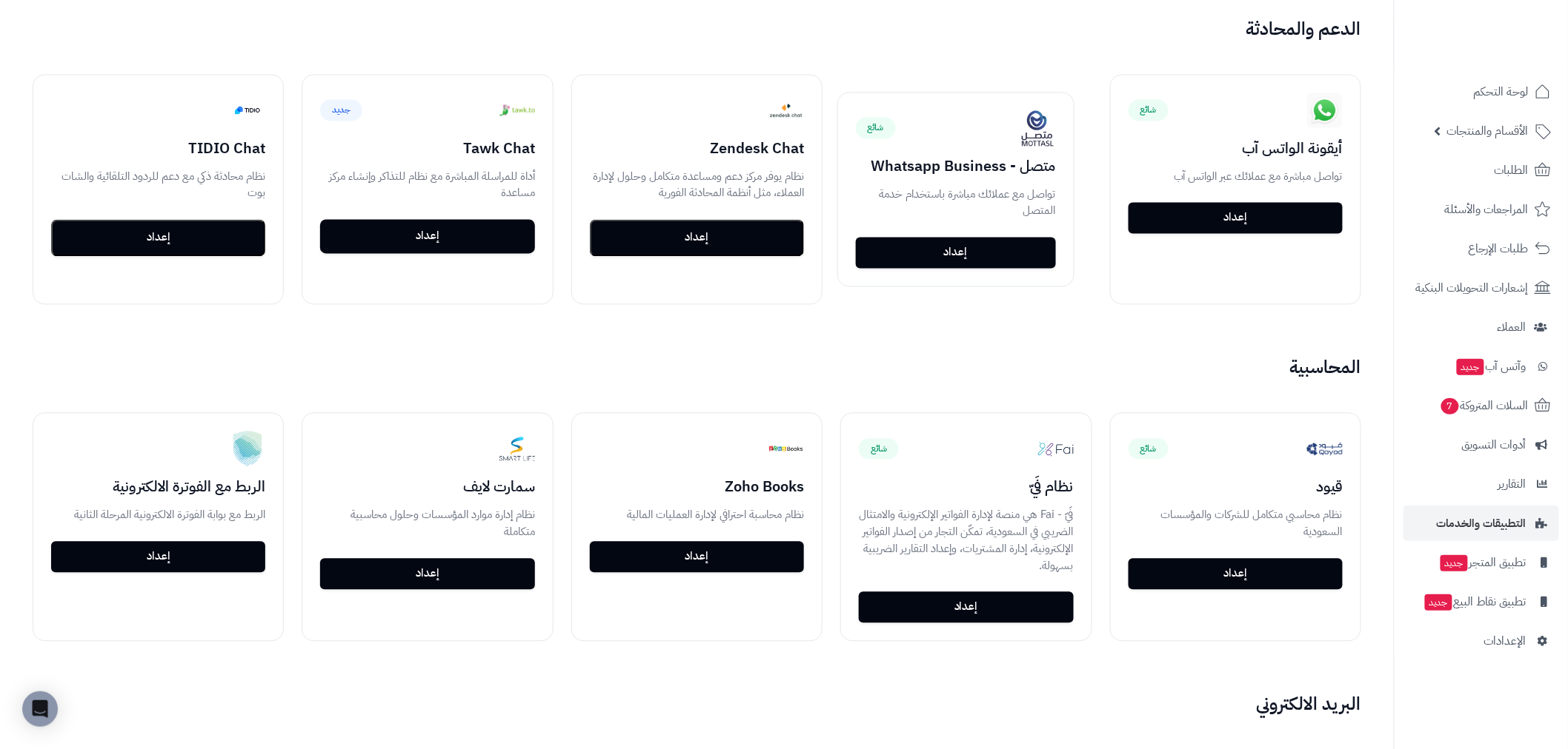
scroll to position [1151, 0]
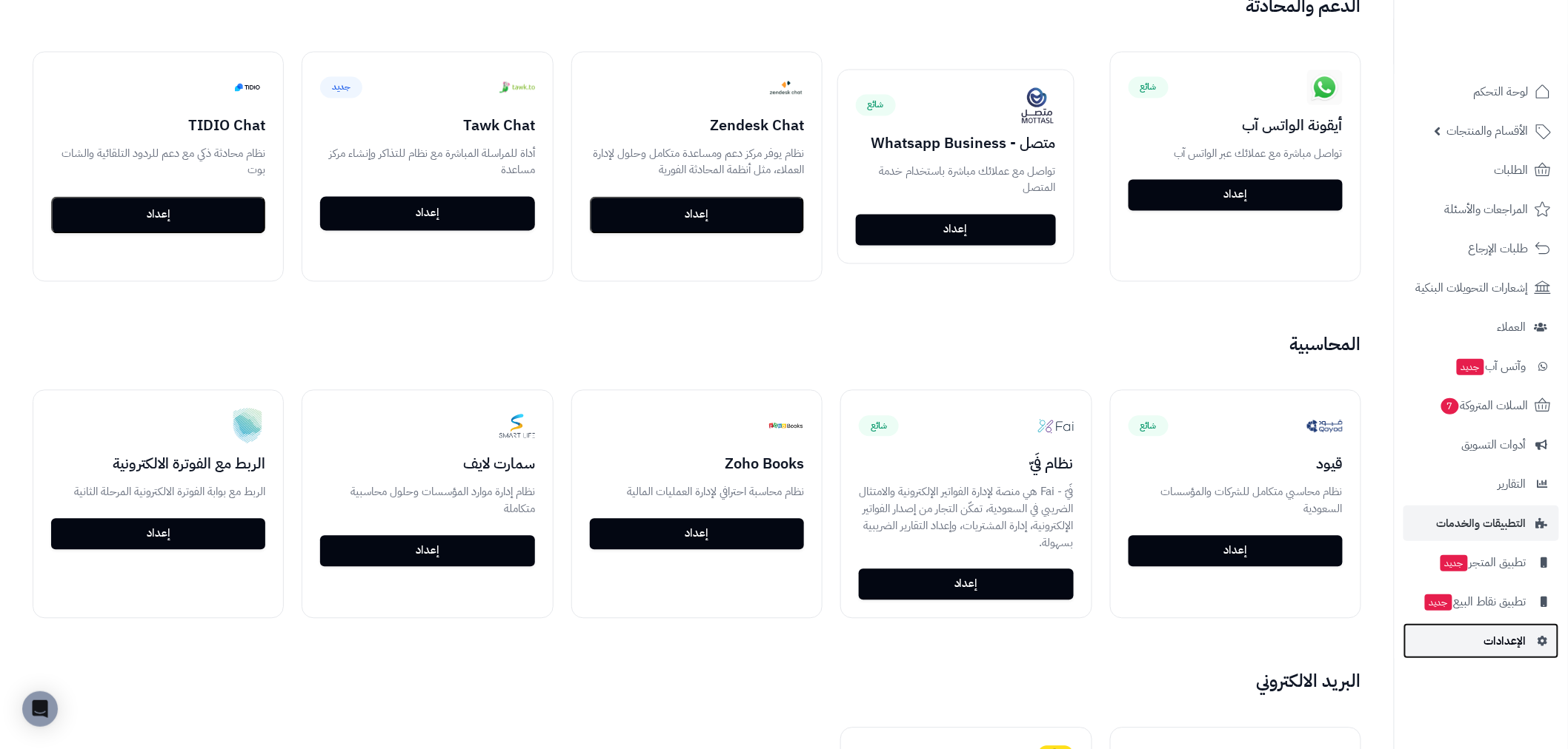
click at [1489, 637] on span "الإعدادات" at bounding box center [1505, 641] width 42 height 21
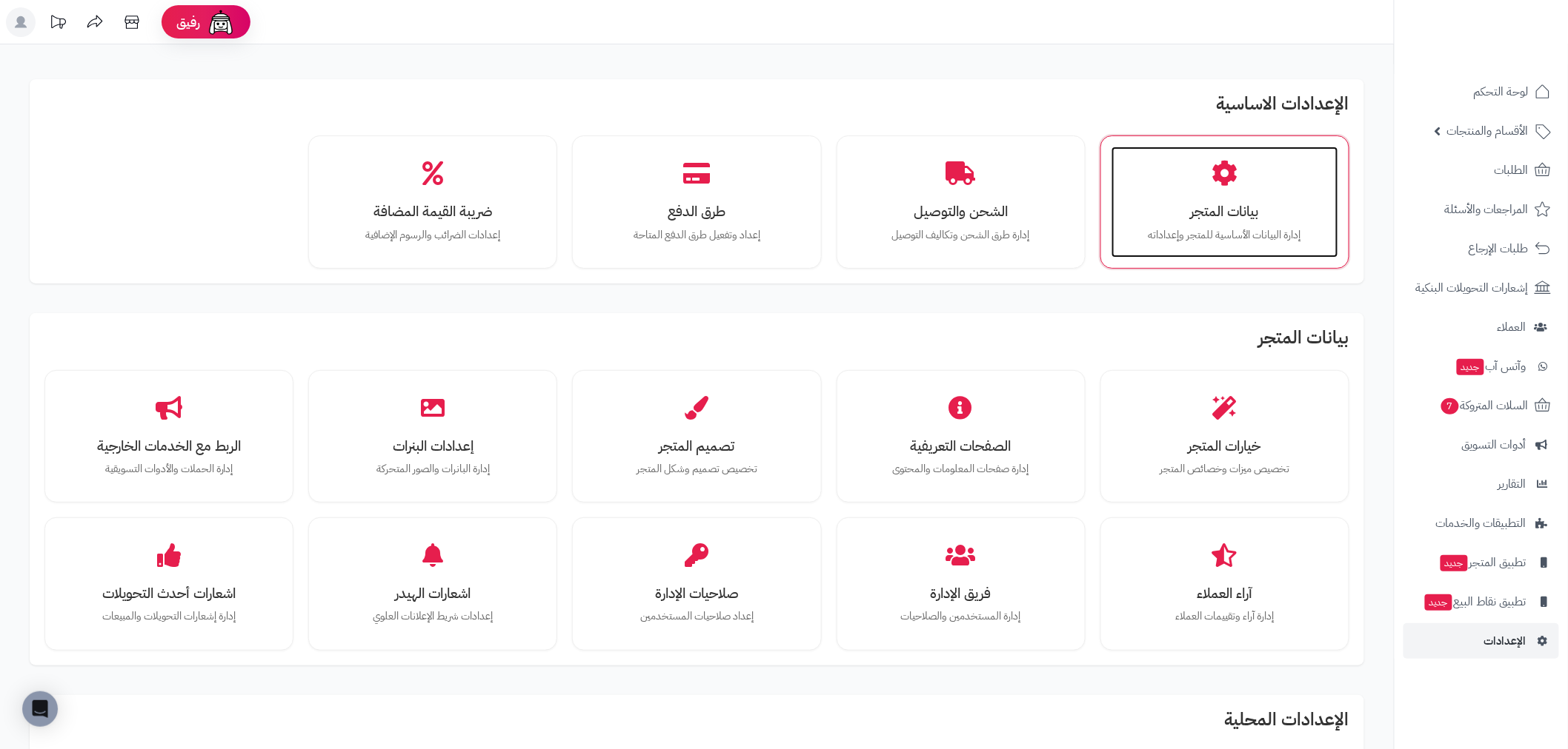
click at [1250, 163] on div "بيانات المتجر إدارة البيانات الأساسية للمتجر وإعداداته" at bounding box center [1225, 202] width 227 height 111
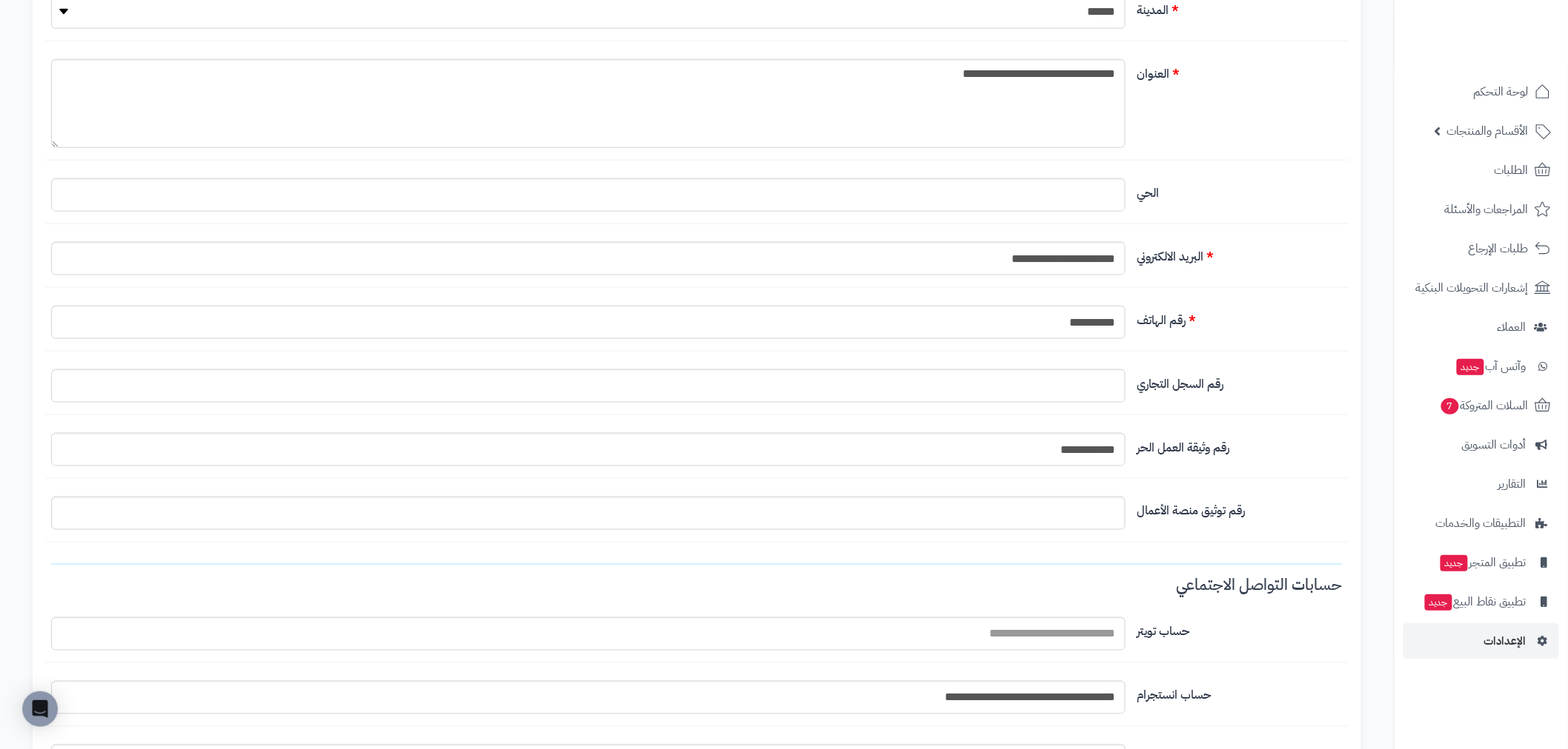
scroll to position [1047, 0]
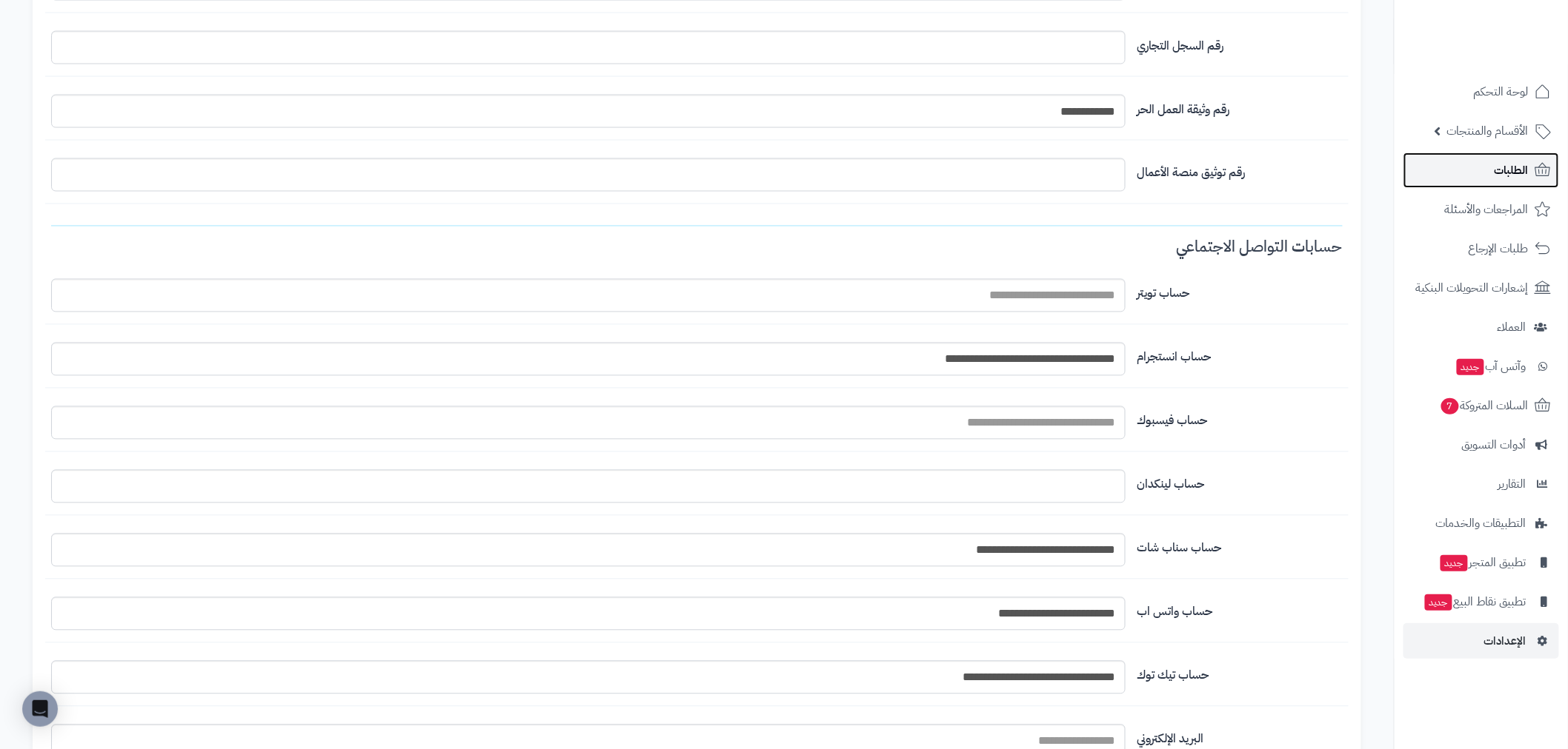
click at [1510, 175] on span "الطلبات" at bounding box center [1511, 170] width 35 height 21
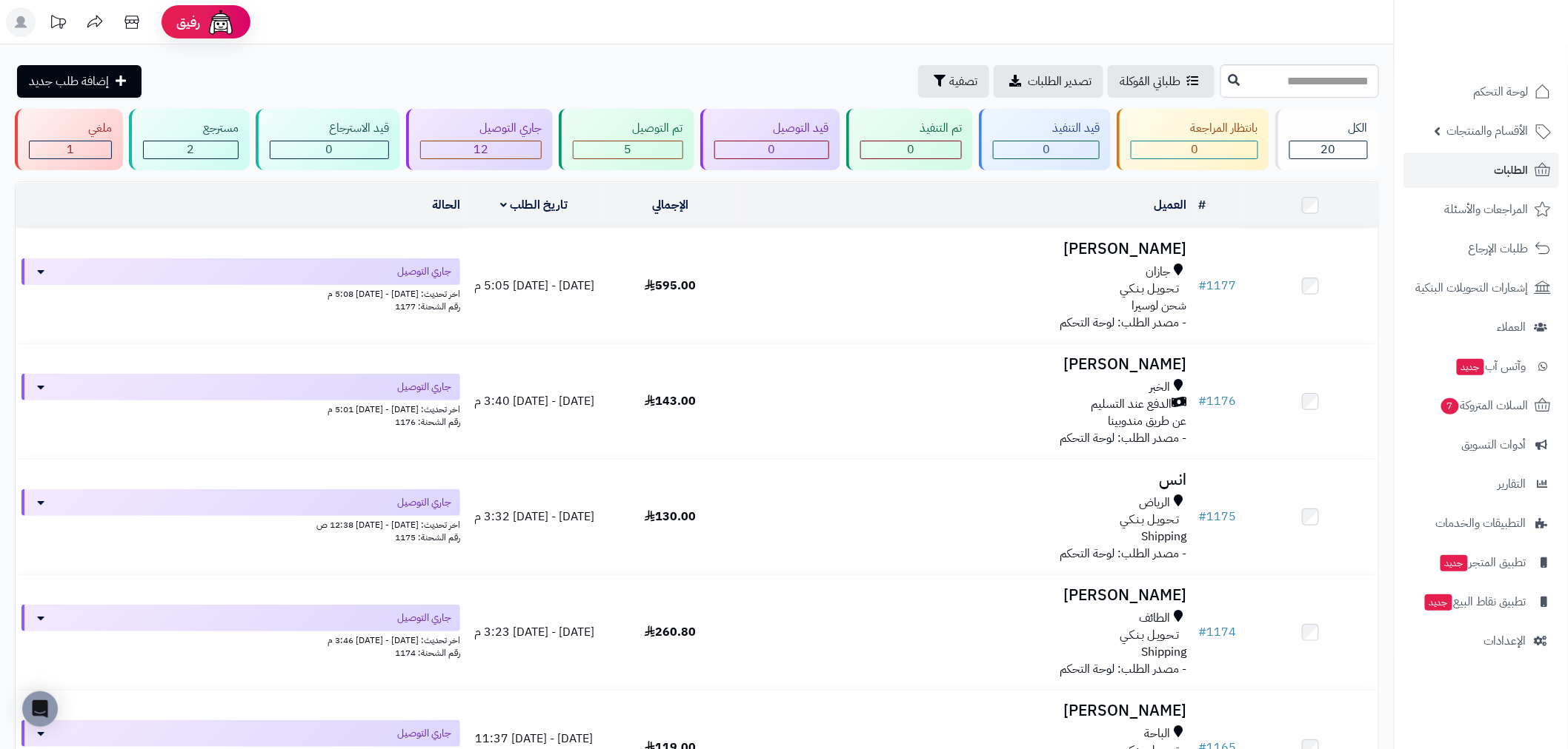
click at [1504, 129] on span "الأقسام والمنتجات" at bounding box center [1487, 130] width 82 height 21
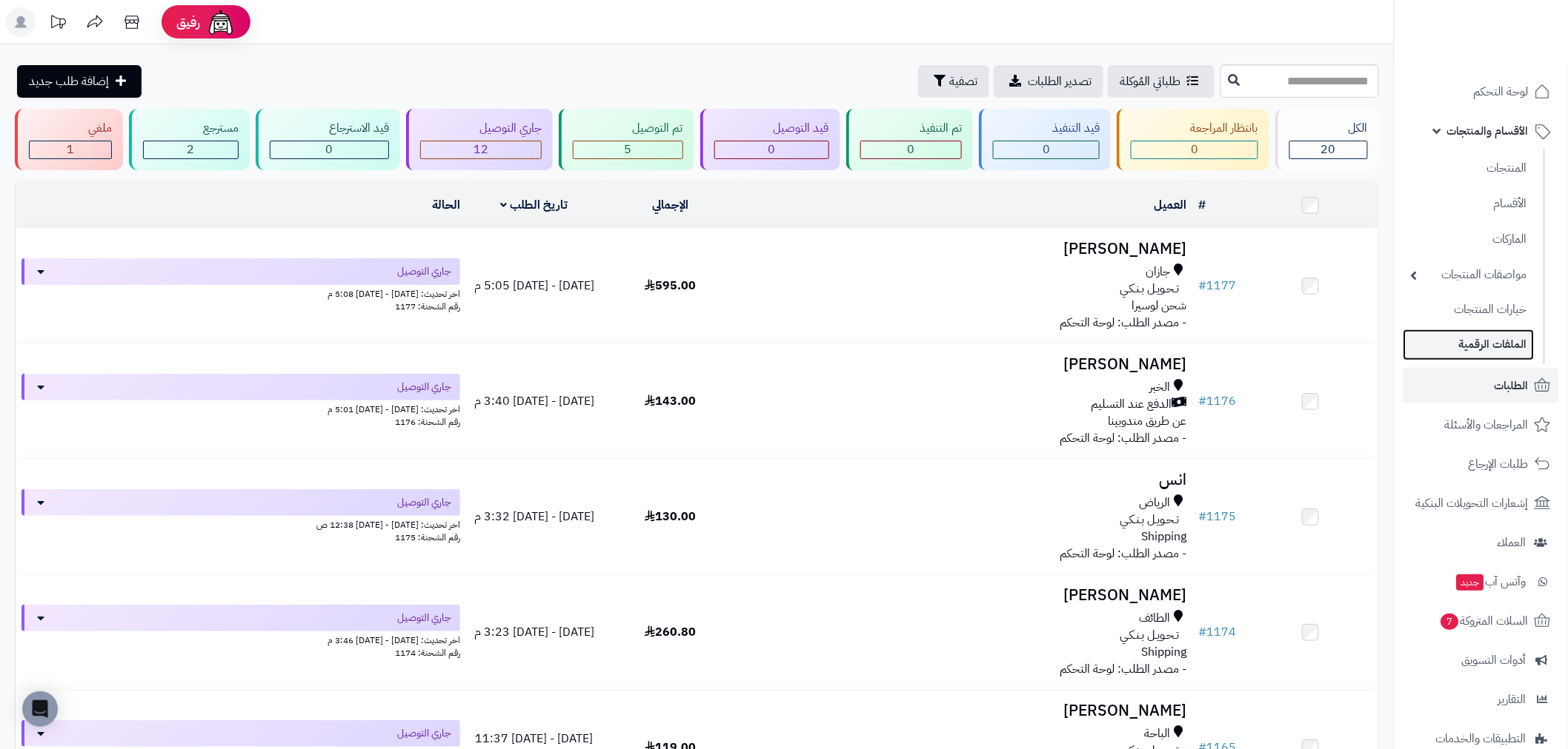
click at [1483, 349] on link "الملفات الرقمية" at bounding box center [1468, 344] width 131 height 31
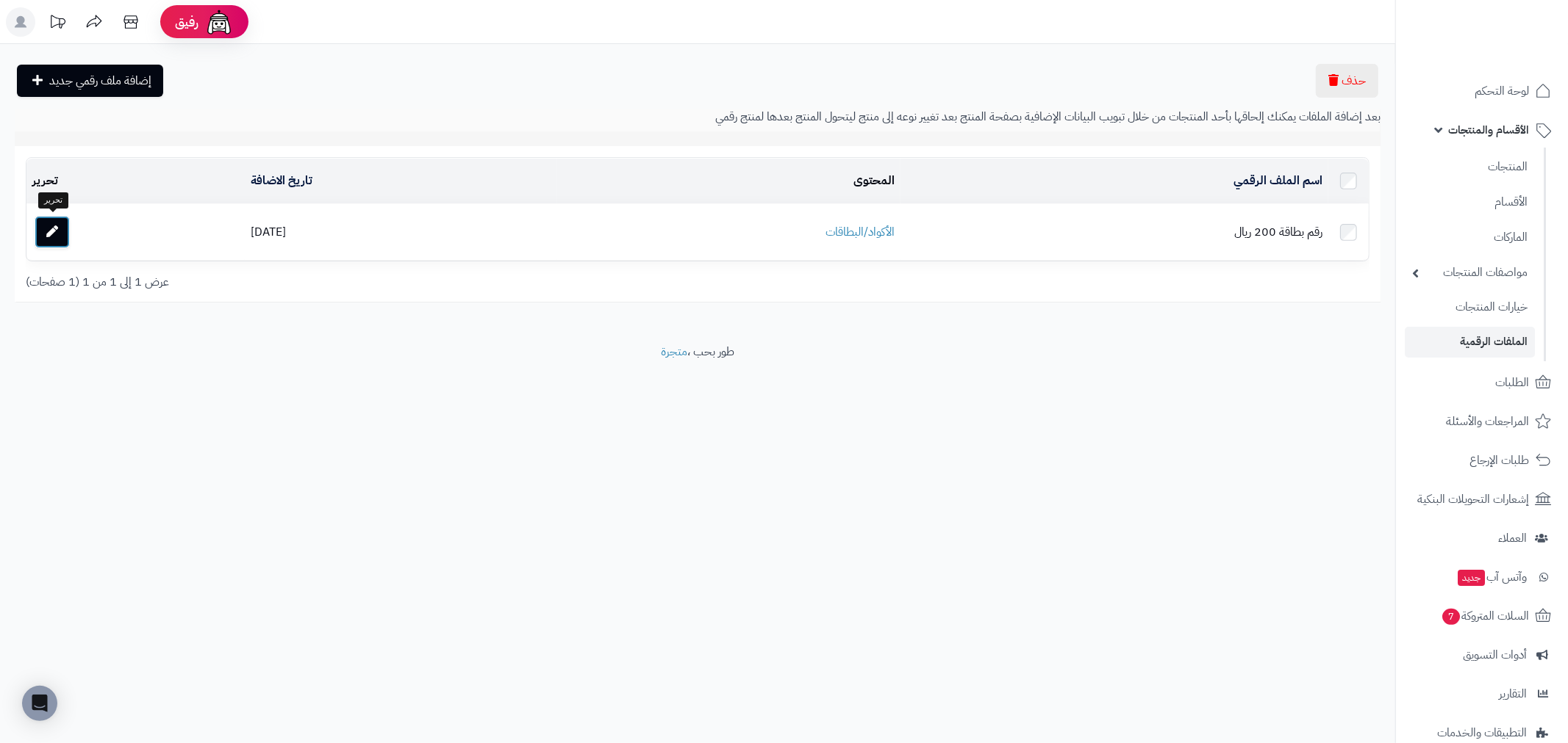
click at [52, 229] on icon at bounding box center [52, 232] width 12 height 12
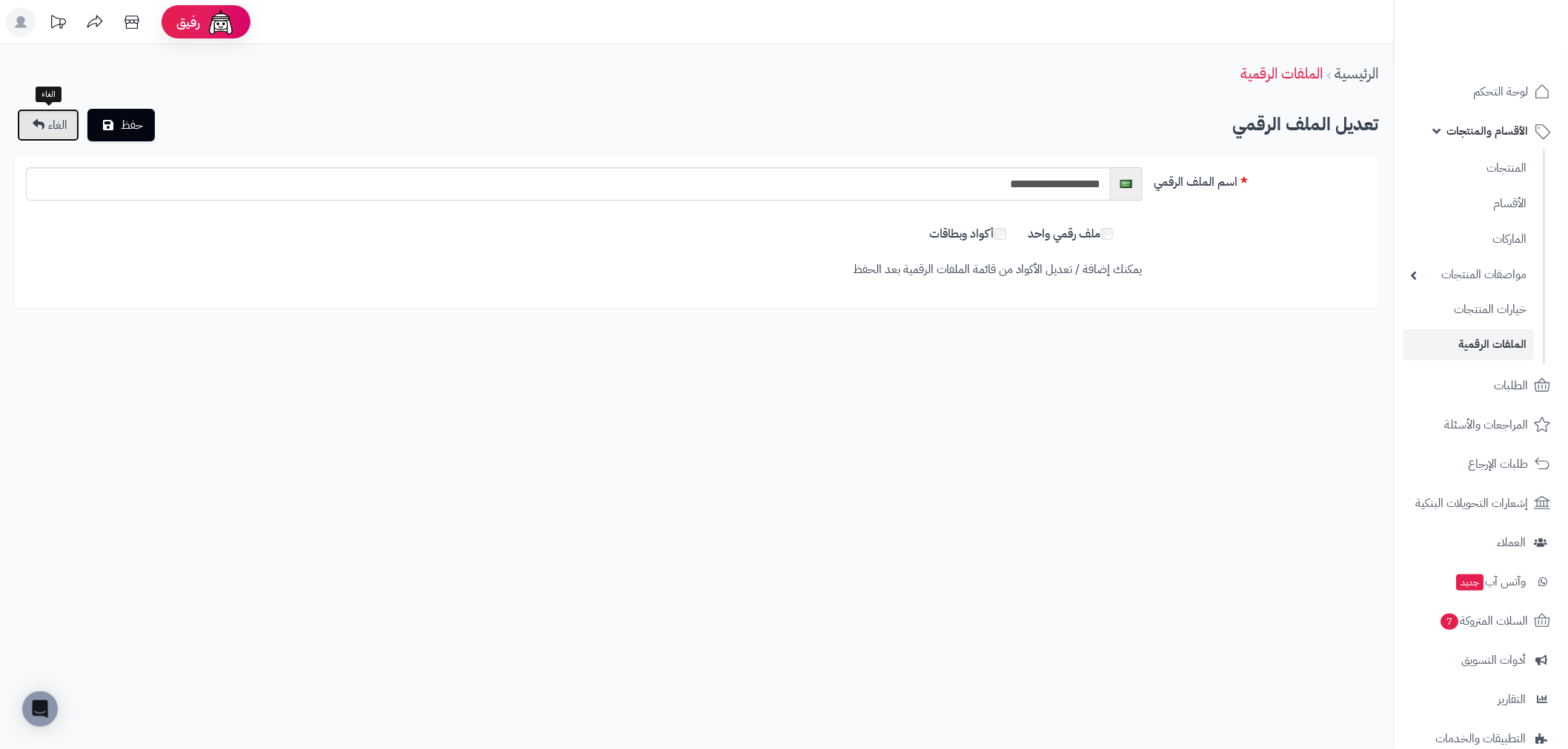
click at [45, 129] on link "الغاء" at bounding box center [47, 124] width 62 height 33
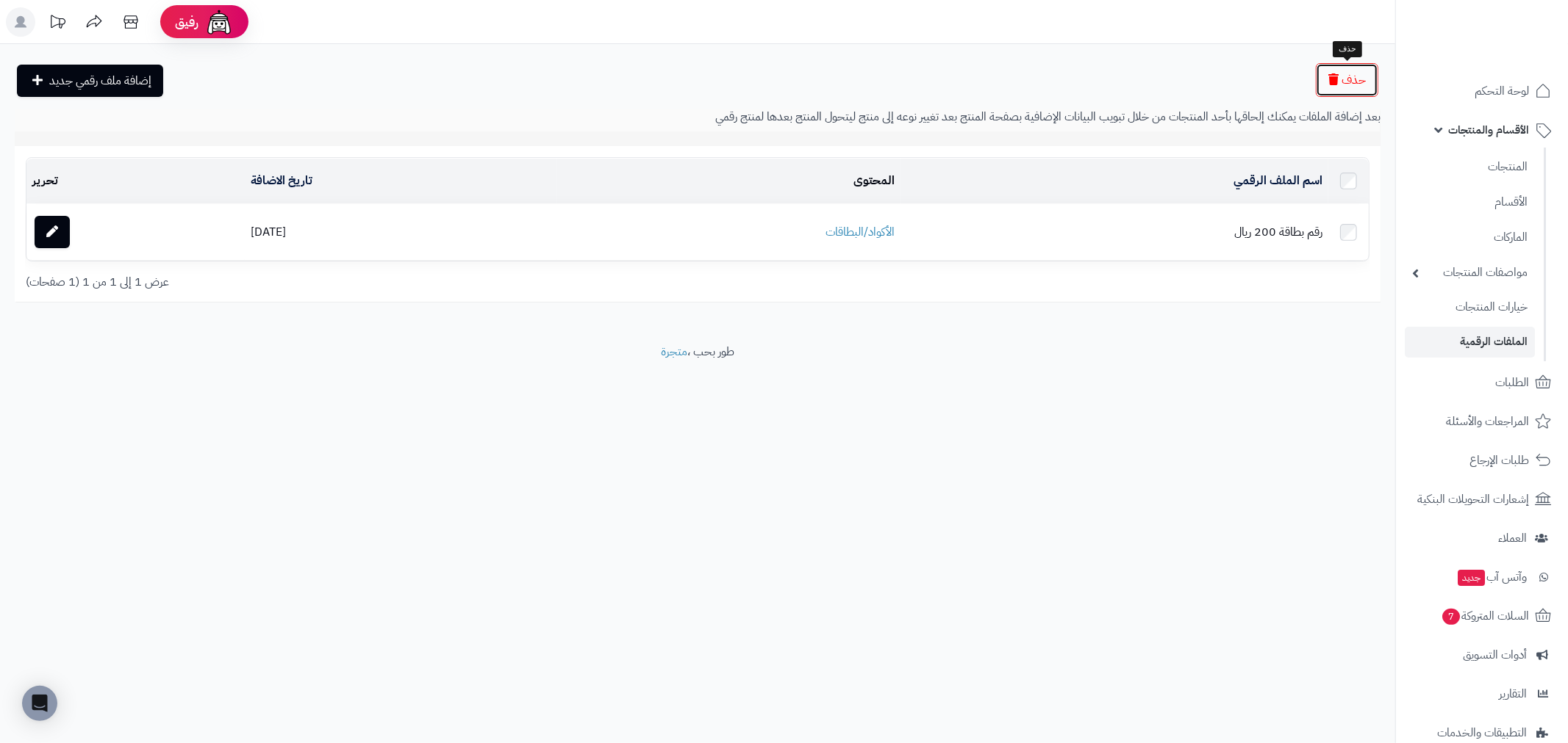
click at [1334, 81] on icon "button" at bounding box center [1333, 79] width 11 height 12
click at [1343, 78] on span "حذف" at bounding box center [1353, 80] width 24 height 18
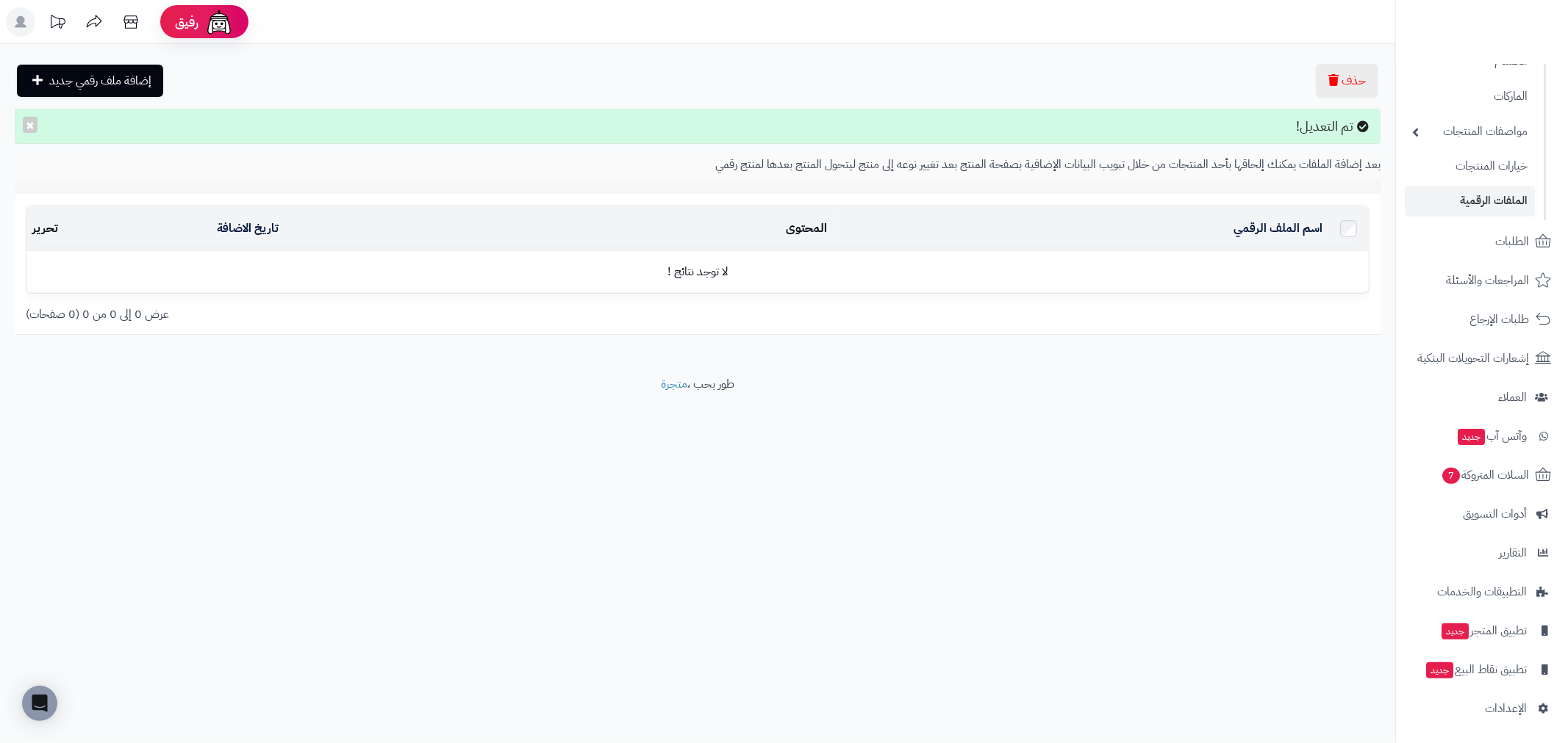
scroll to position [142, 0]
click at [1505, 711] on span "الإعدادات" at bounding box center [1505, 708] width 42 height 21
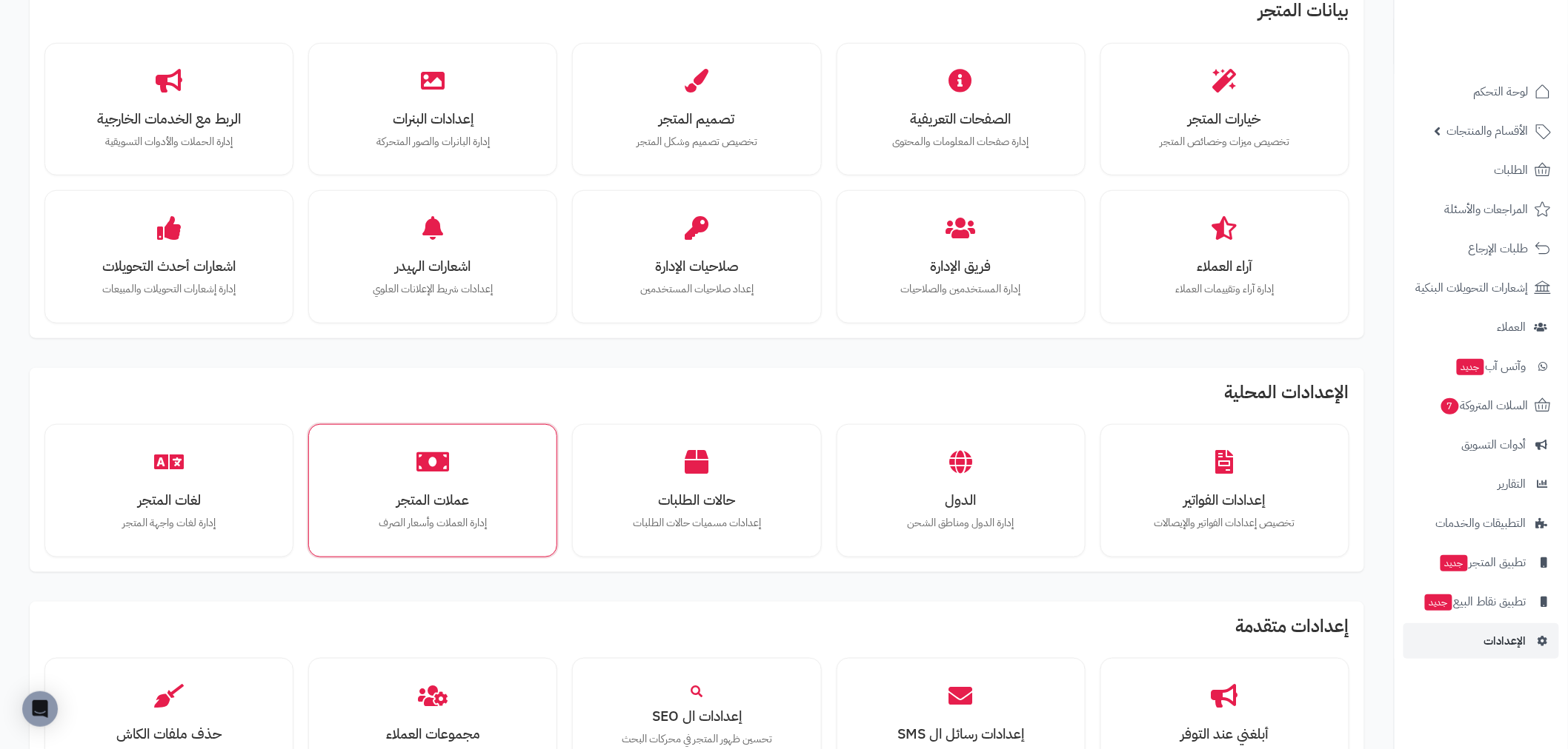
scroll to position [329, 0]
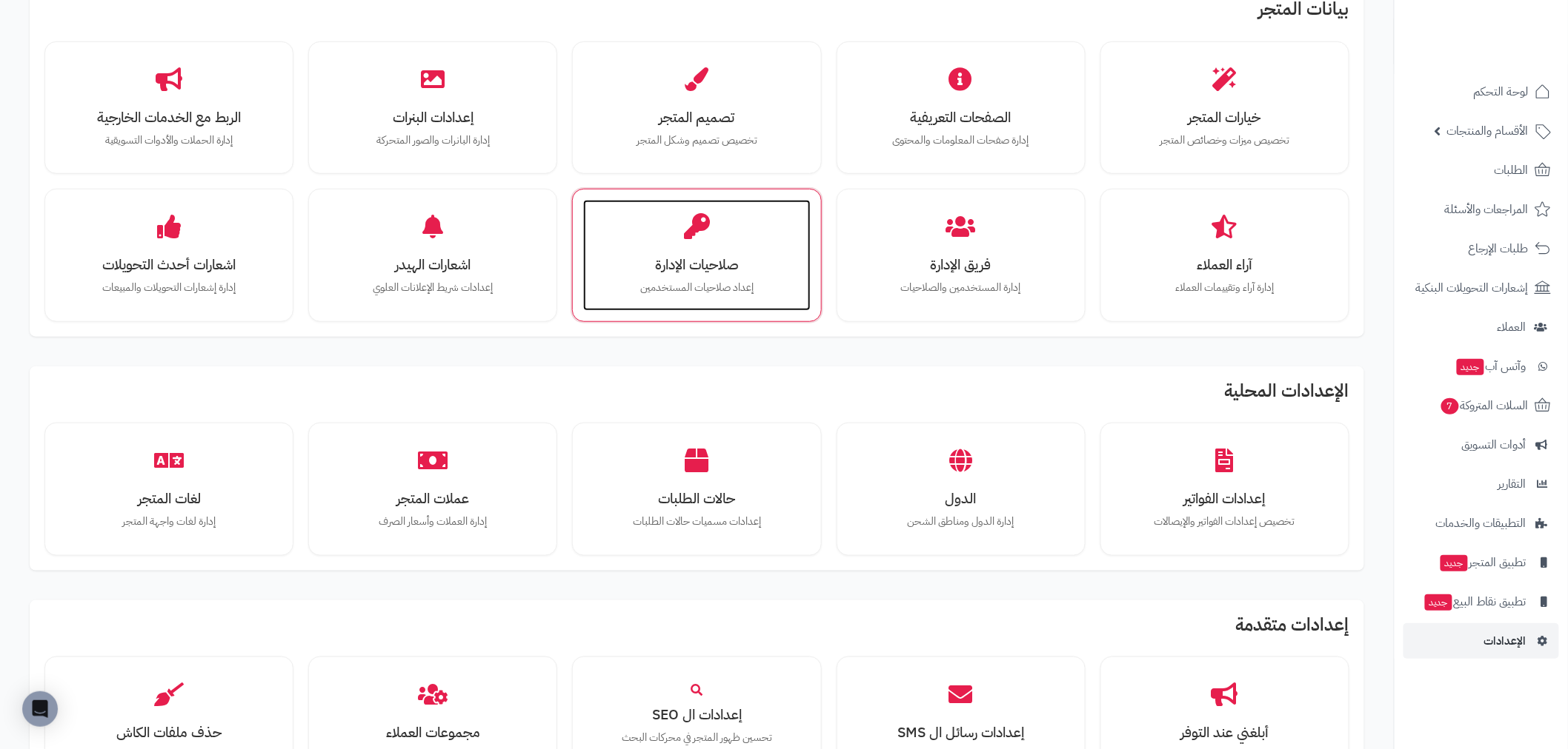
click at [696, 260] on h3 "صلاحيات الإدارة" at bounding box center [696, 265] width 197 height 16
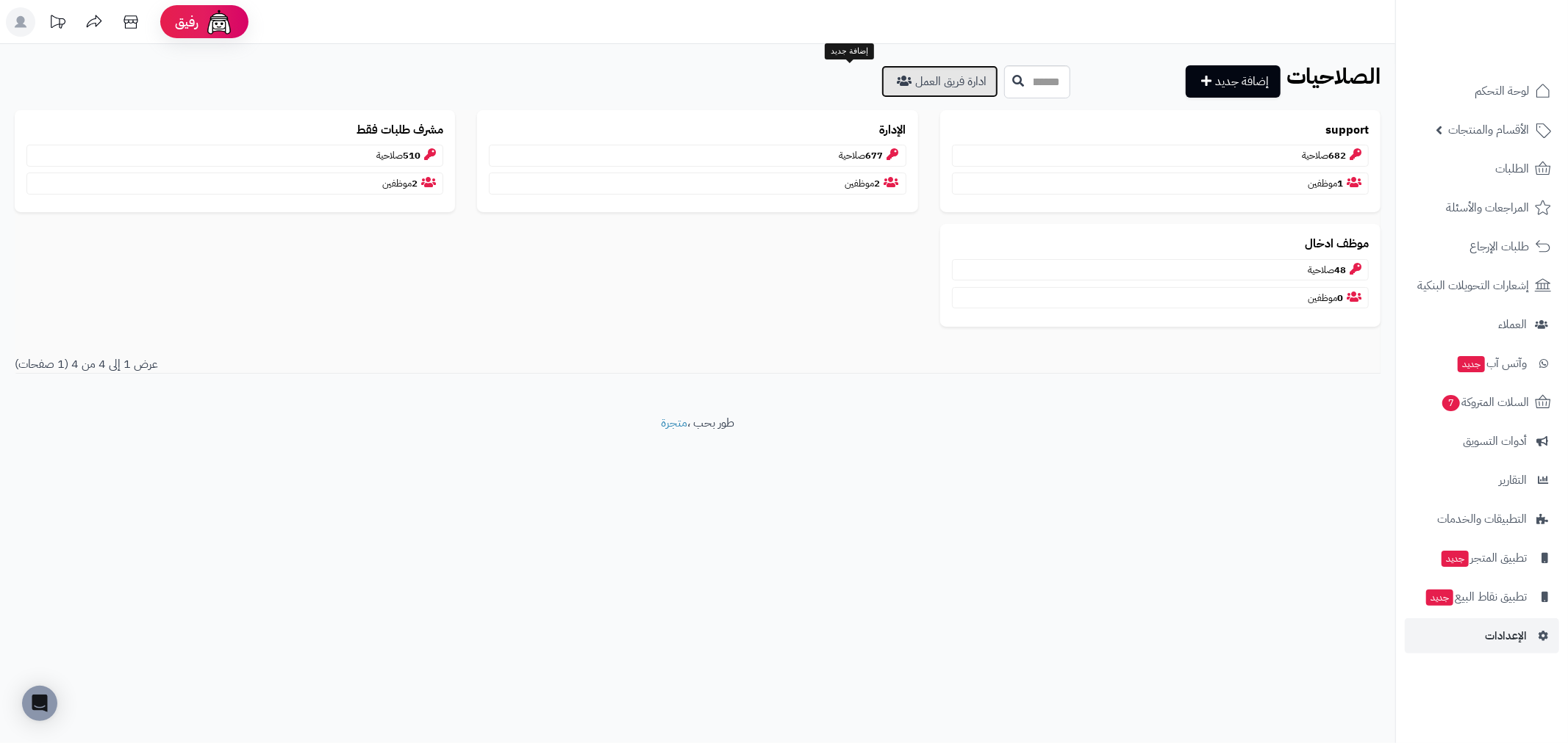
click at [881, 75] on link "ادارة فريق العمل" at bounding box center [939, 81] width 116 height 32
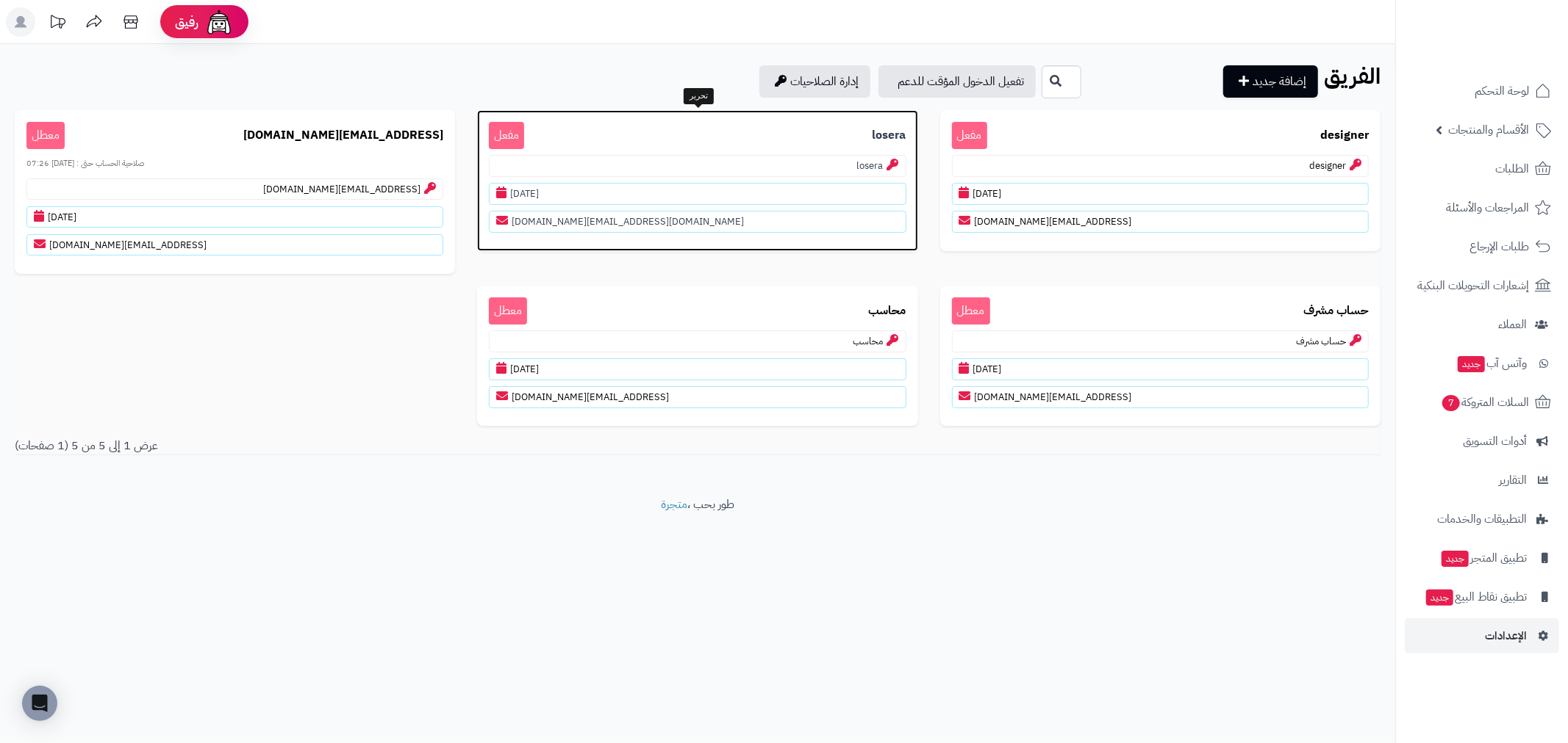
click at [790, 160] on p "losera" at bounding box center [697, 166] width 417 height 22
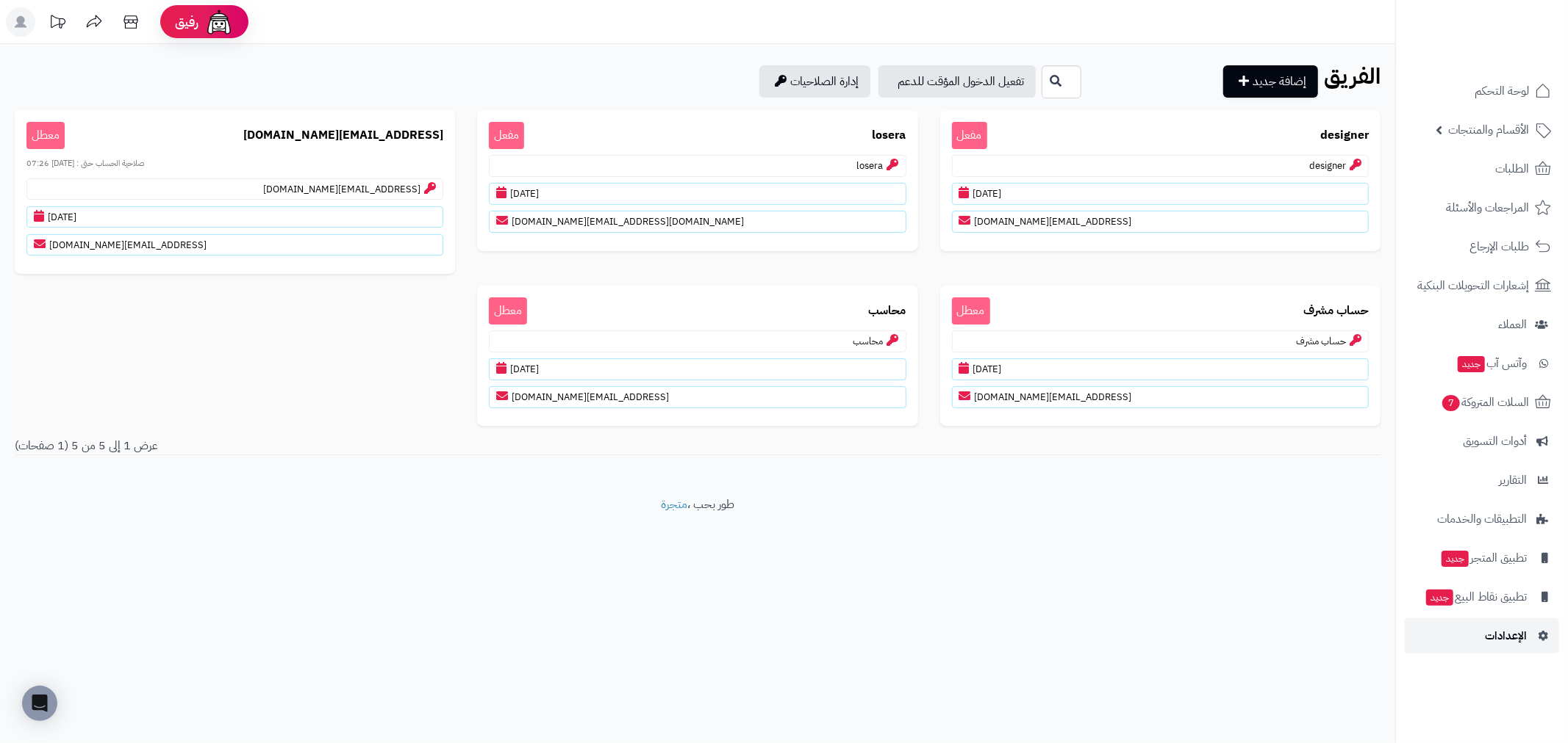
click at [1482, 619] on link "الإعدادات" at bounding box center [1482, 636] width 155 height 35
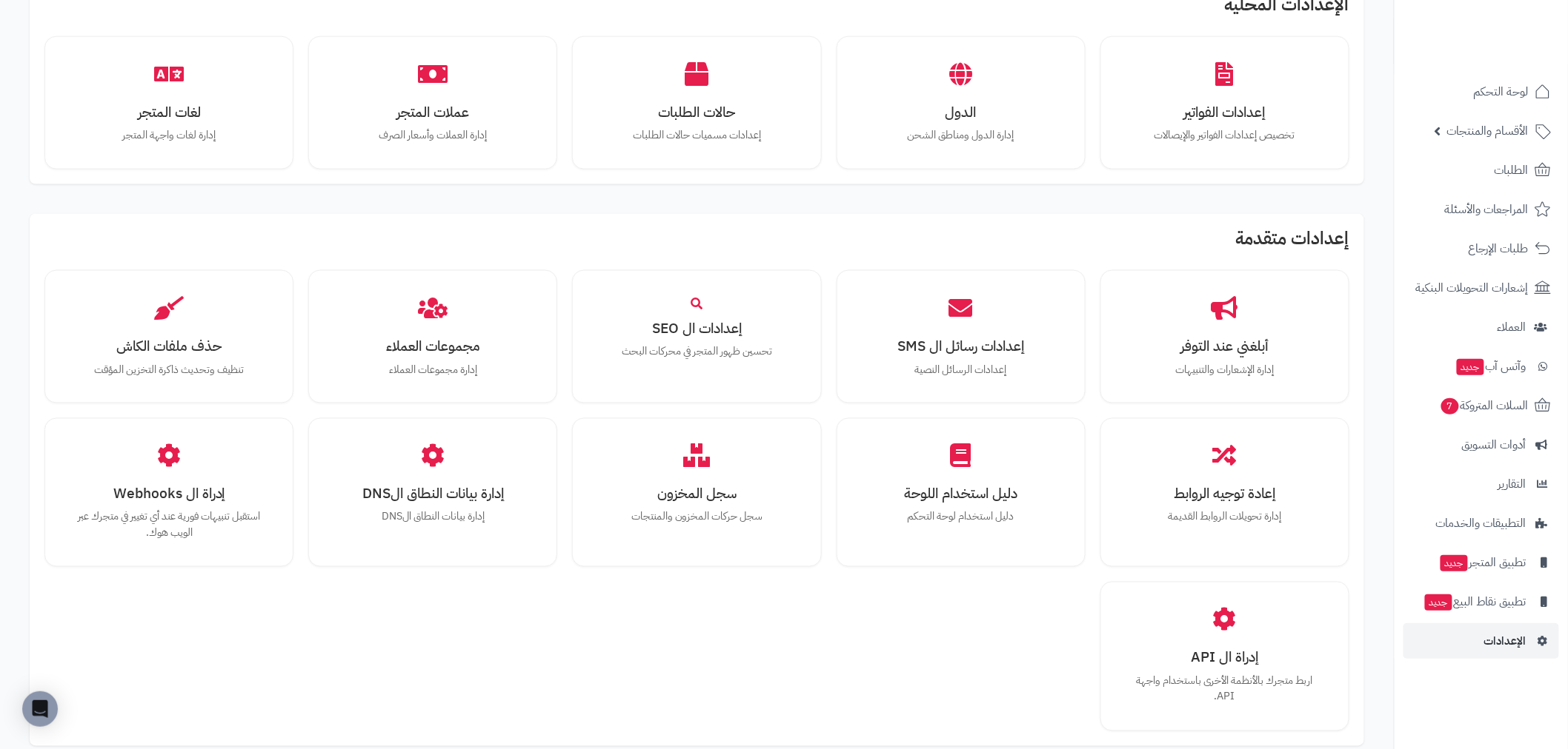
scroll to position [740, 0]
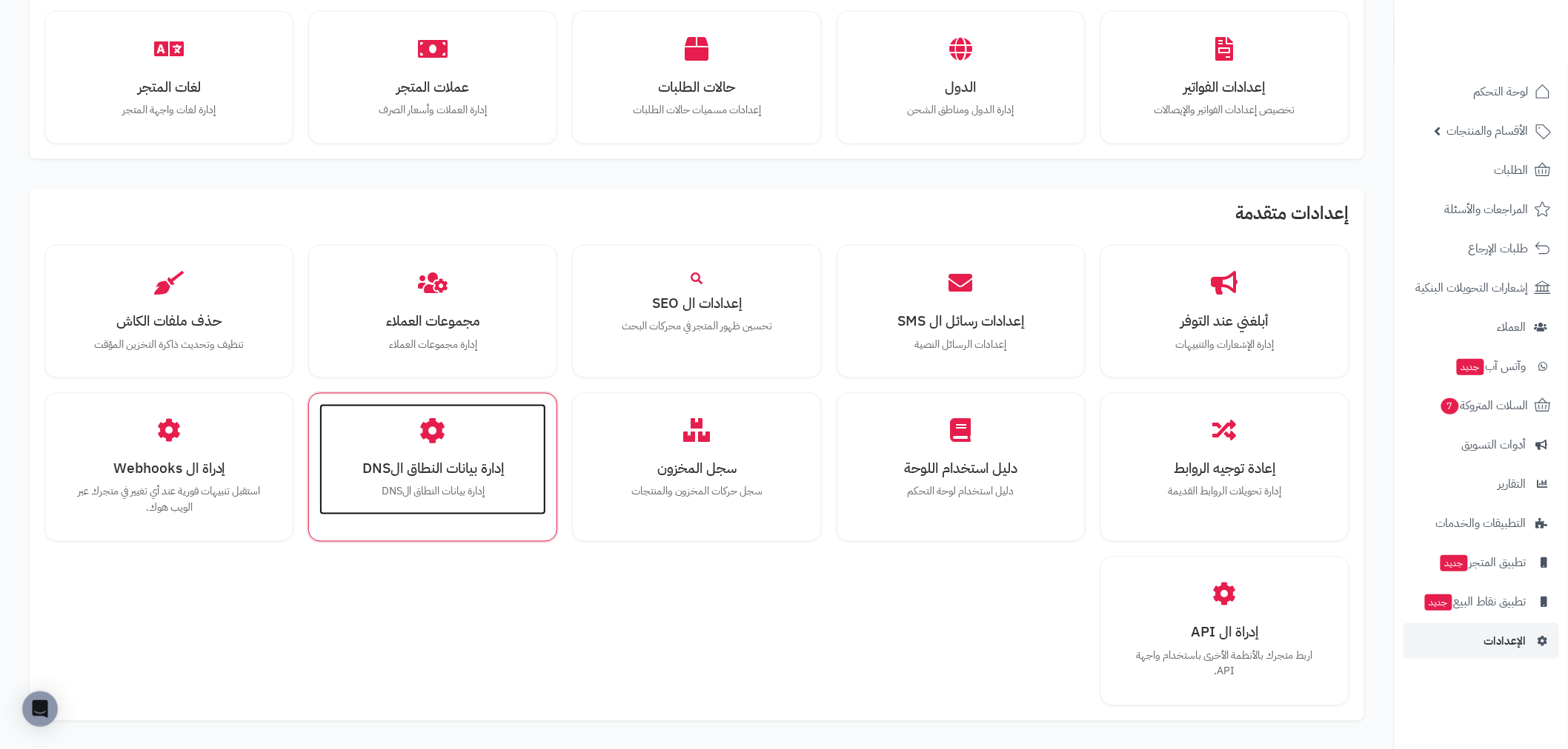
click at [443, 472] on h3 "إدارة بيانات النطاق الDNS" at bounding box center [433, 469] width 197 height 16
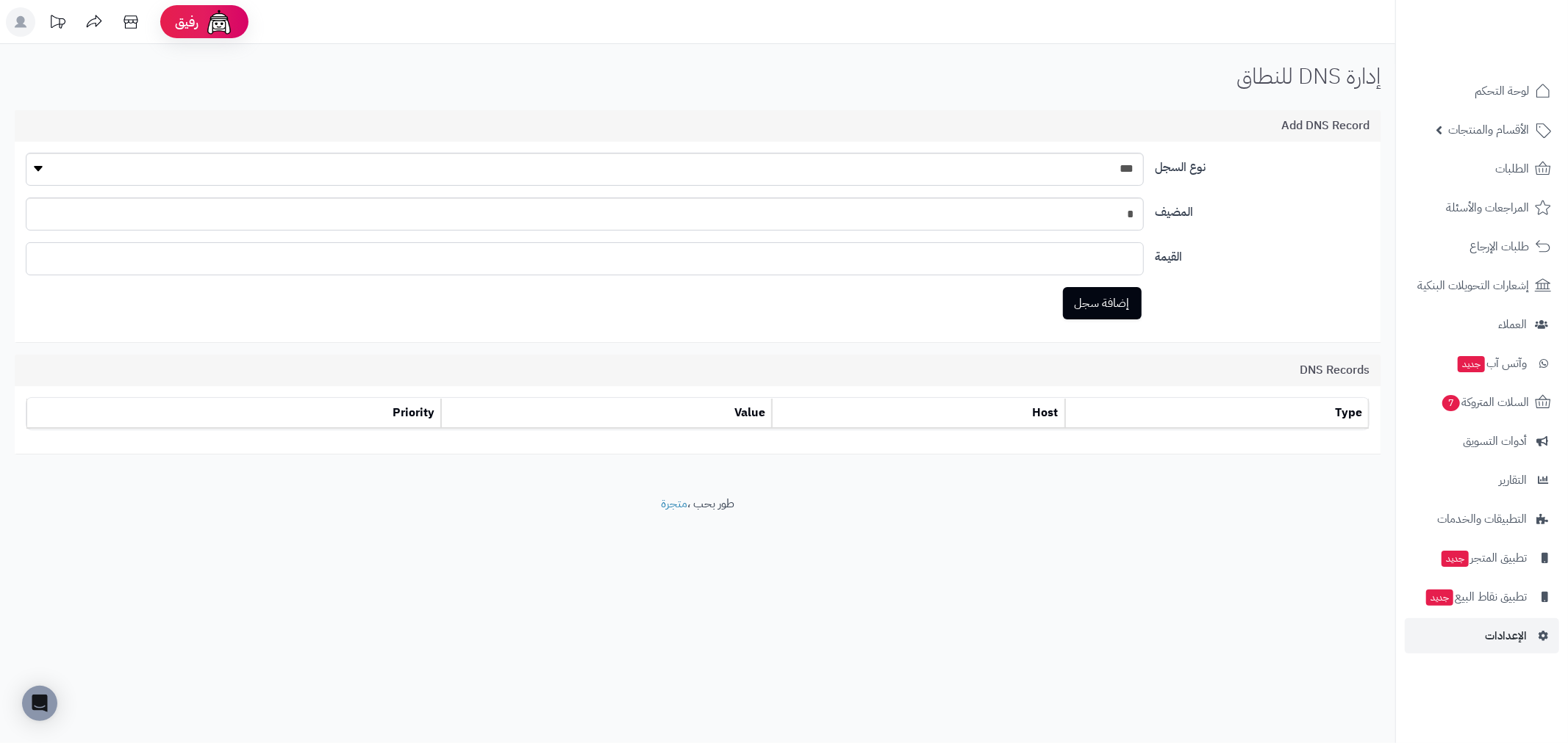
click at [690, 252] on input "text" at bounding box center [584, 259] width 1118 height 33
click at [1492, 130] on span "الأقسام والمنتجات" at bounding box center [1488, 129] width 81 height 21
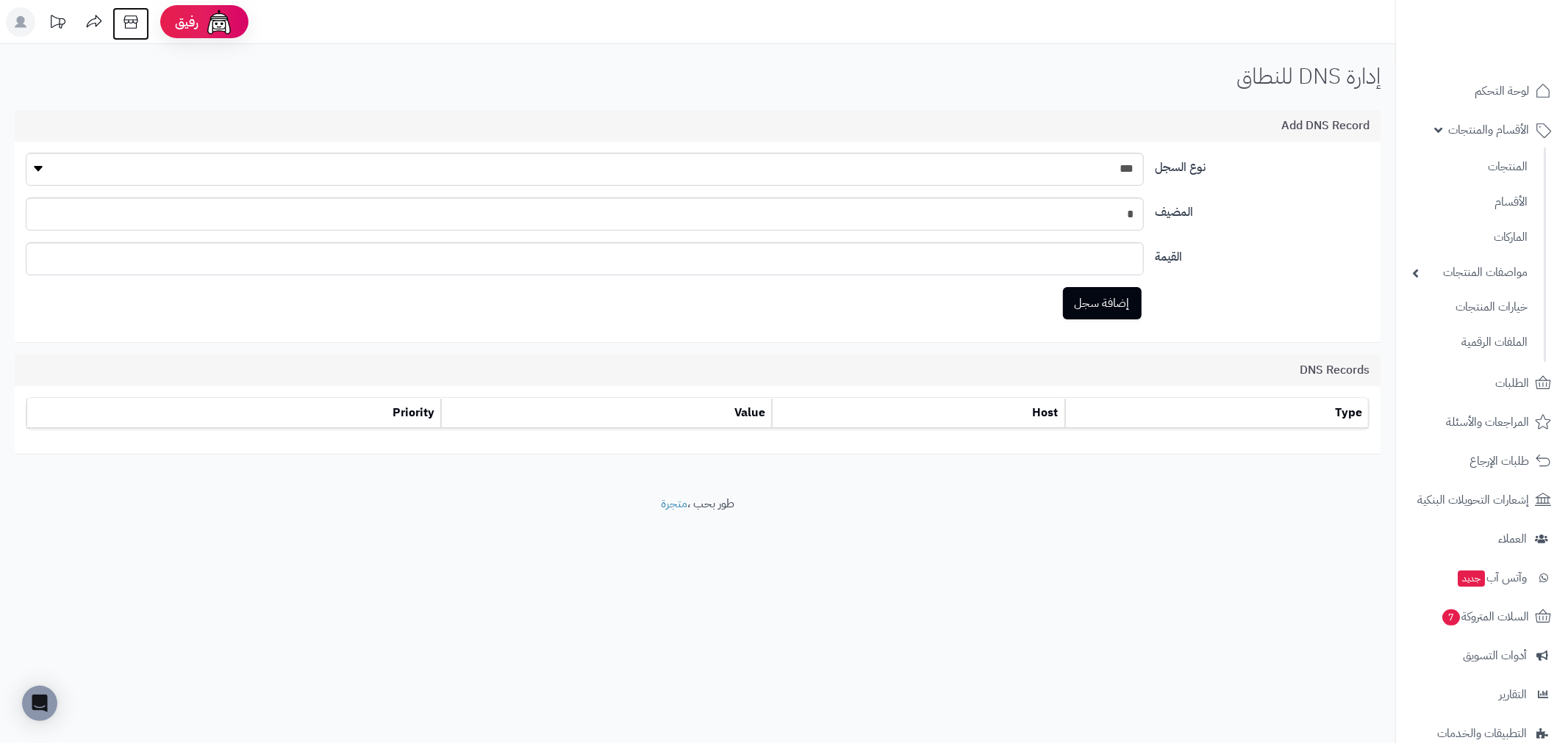
click at [126, 19] on icon at bounding box center [131, 22] width 29 height 29
click at [1498, 83] on span "لوحة التحكم" at bounding box center [1501, 91] width 54 height 21
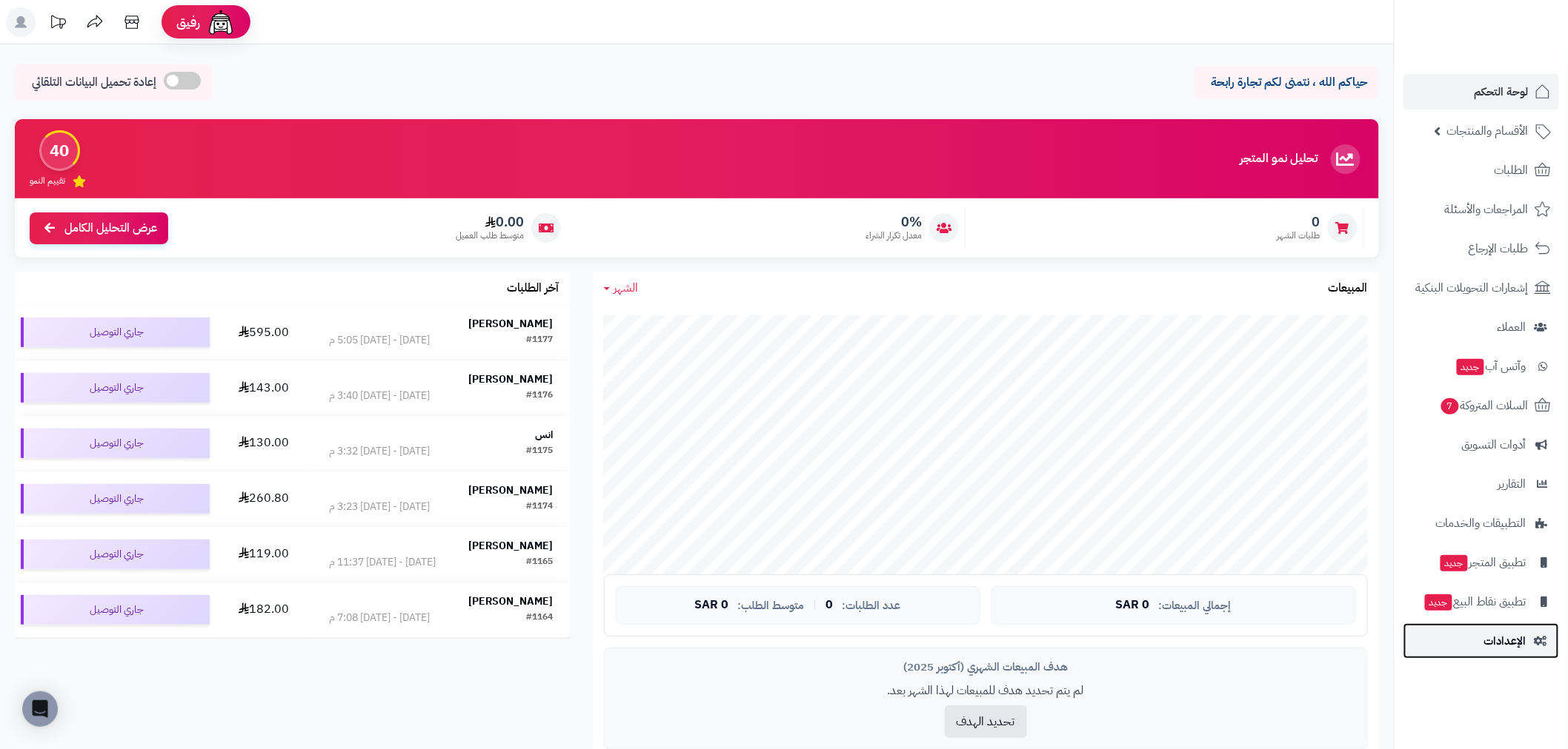
click at [1535, 631] on link "الإعدادات" at bounding box center [1481, 642] width 156 height 35
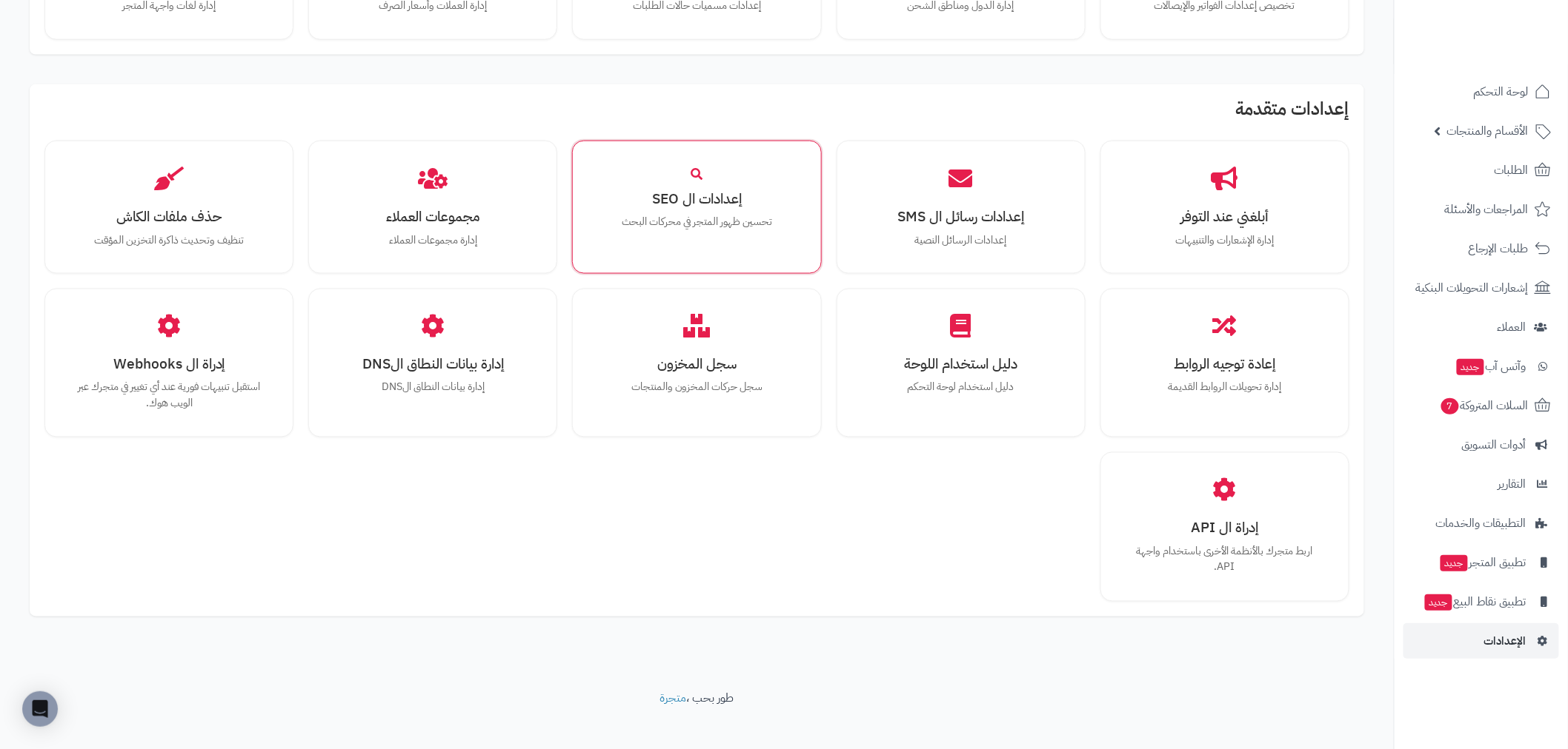
scroll to position [860, 0]
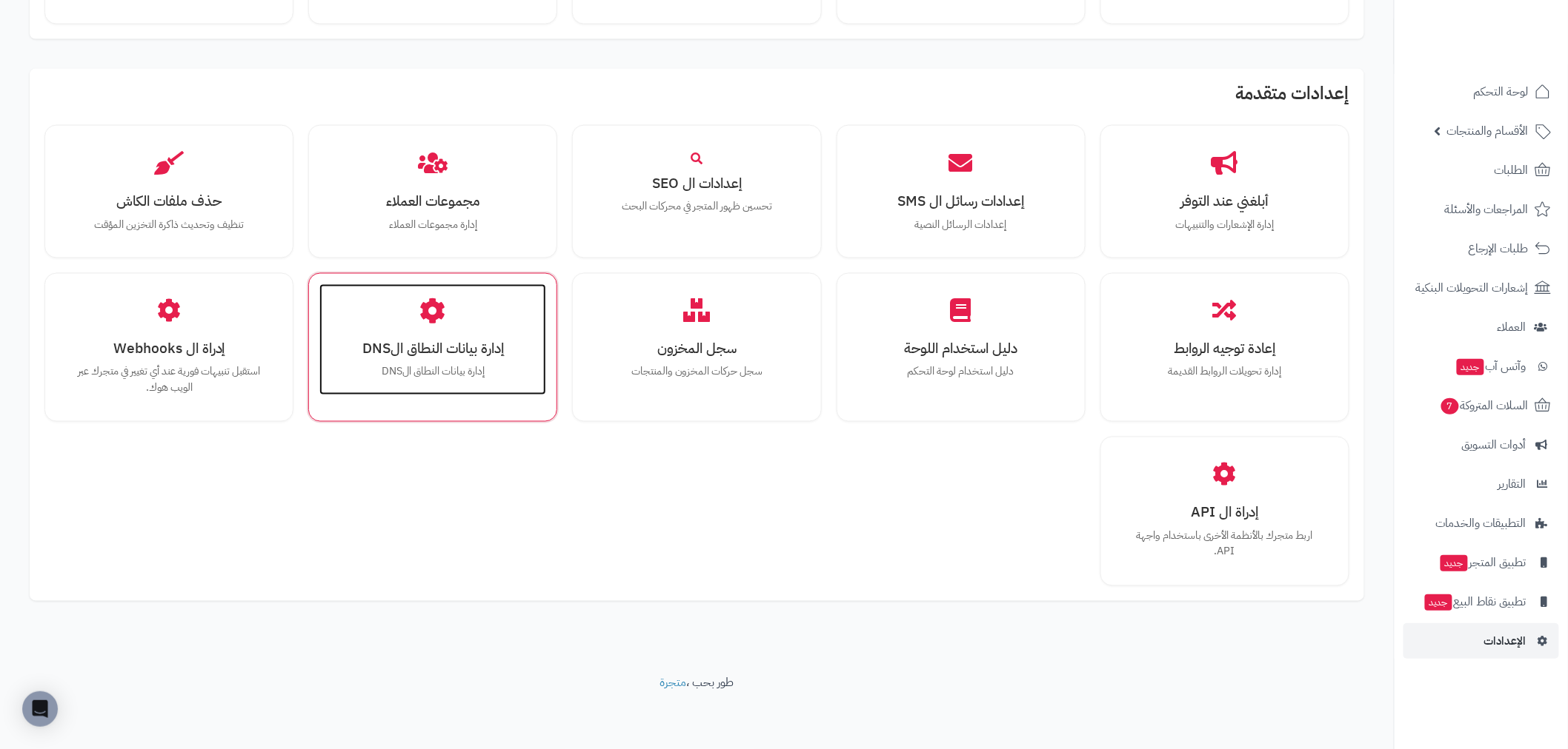
click at [423, 354] on h3 "إدارة بيانات النطاق الDNS" at bounding box center [433, 349] width 197 height 16
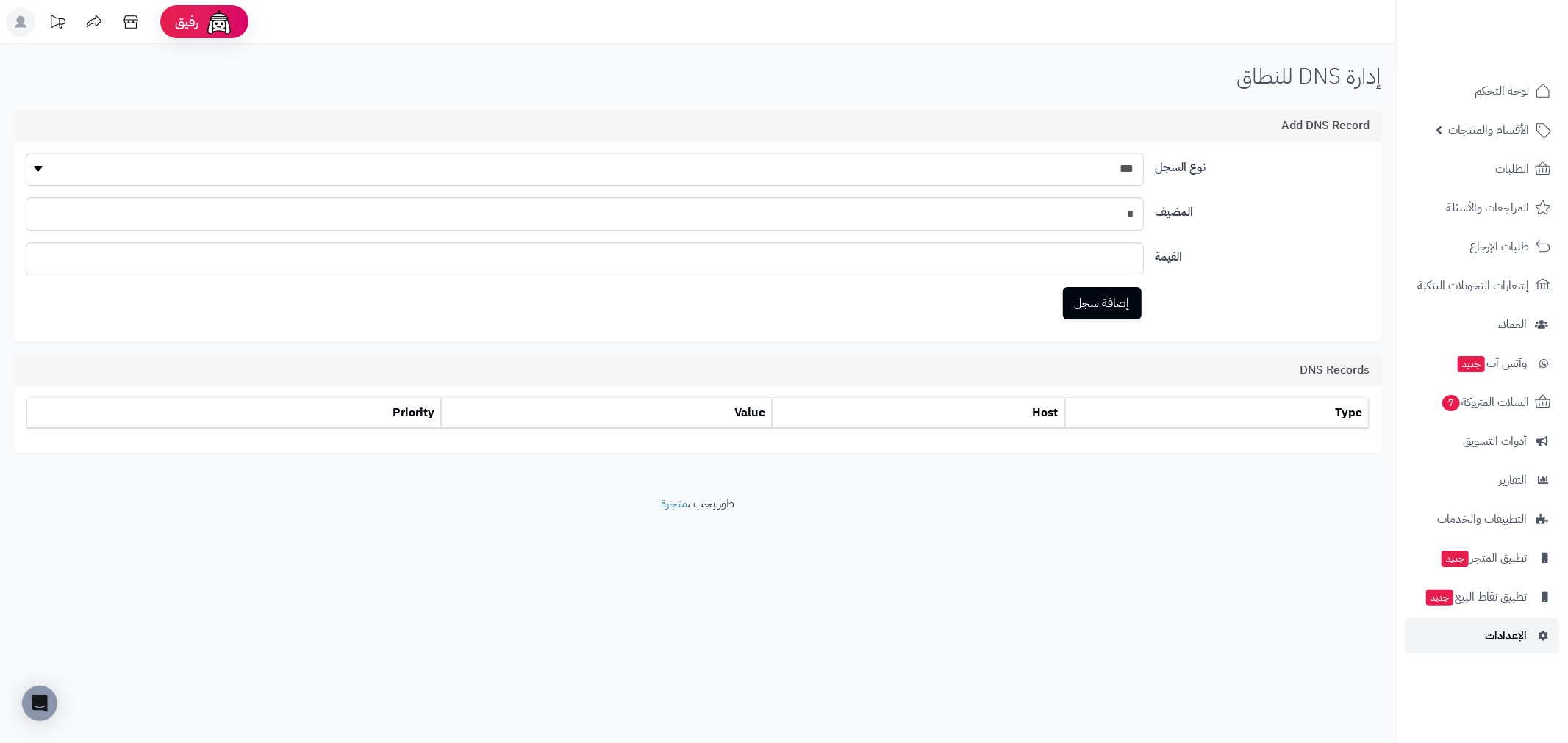
drag, startPoint x: 1527, startPoint y: 635, endPoint x: 1272, endPoint y: 586, distance: 259.7
click at [1526, 635] on link "الإعدادات" at bounding box center [1482, 636] width 155 height 35
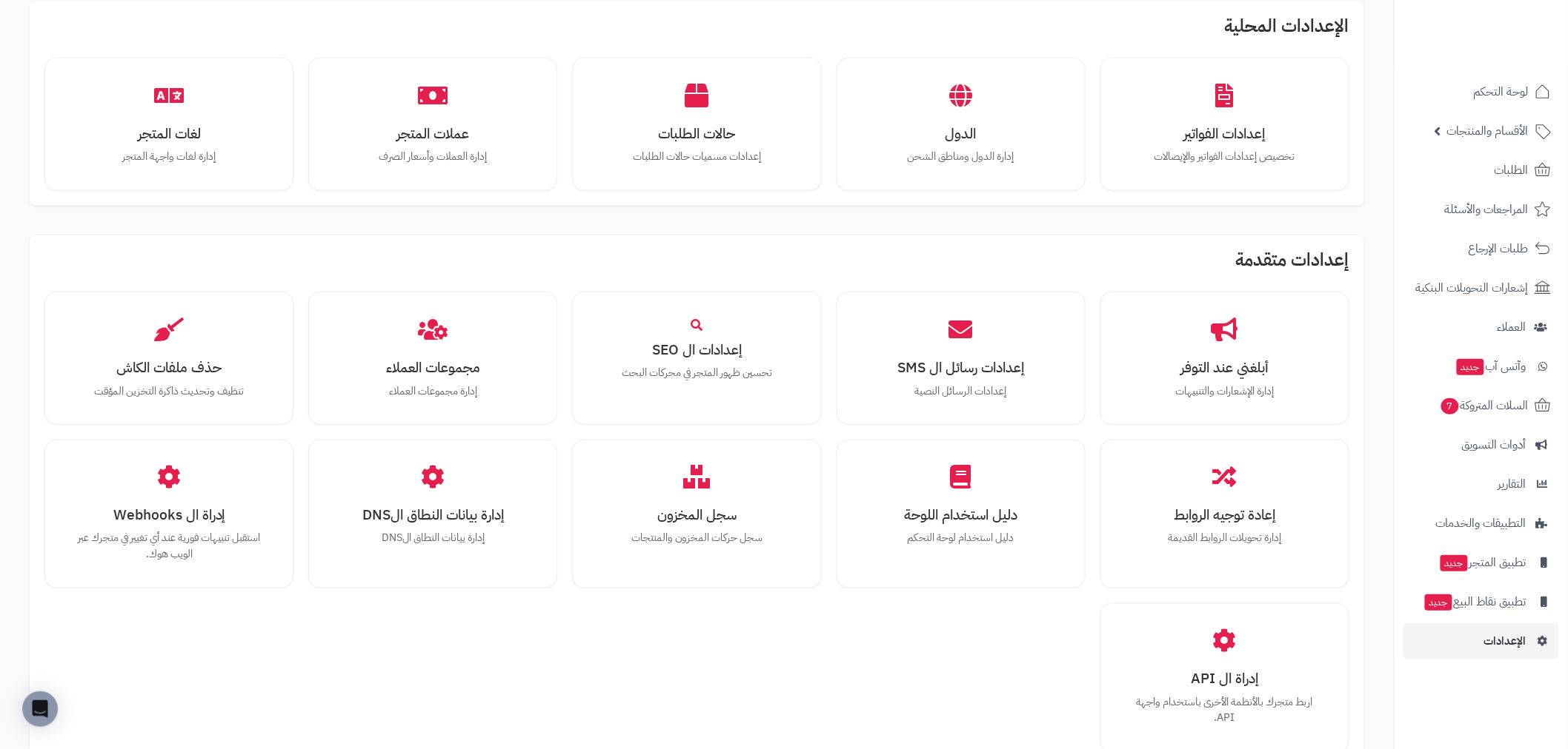
scroll to position [860, 0]
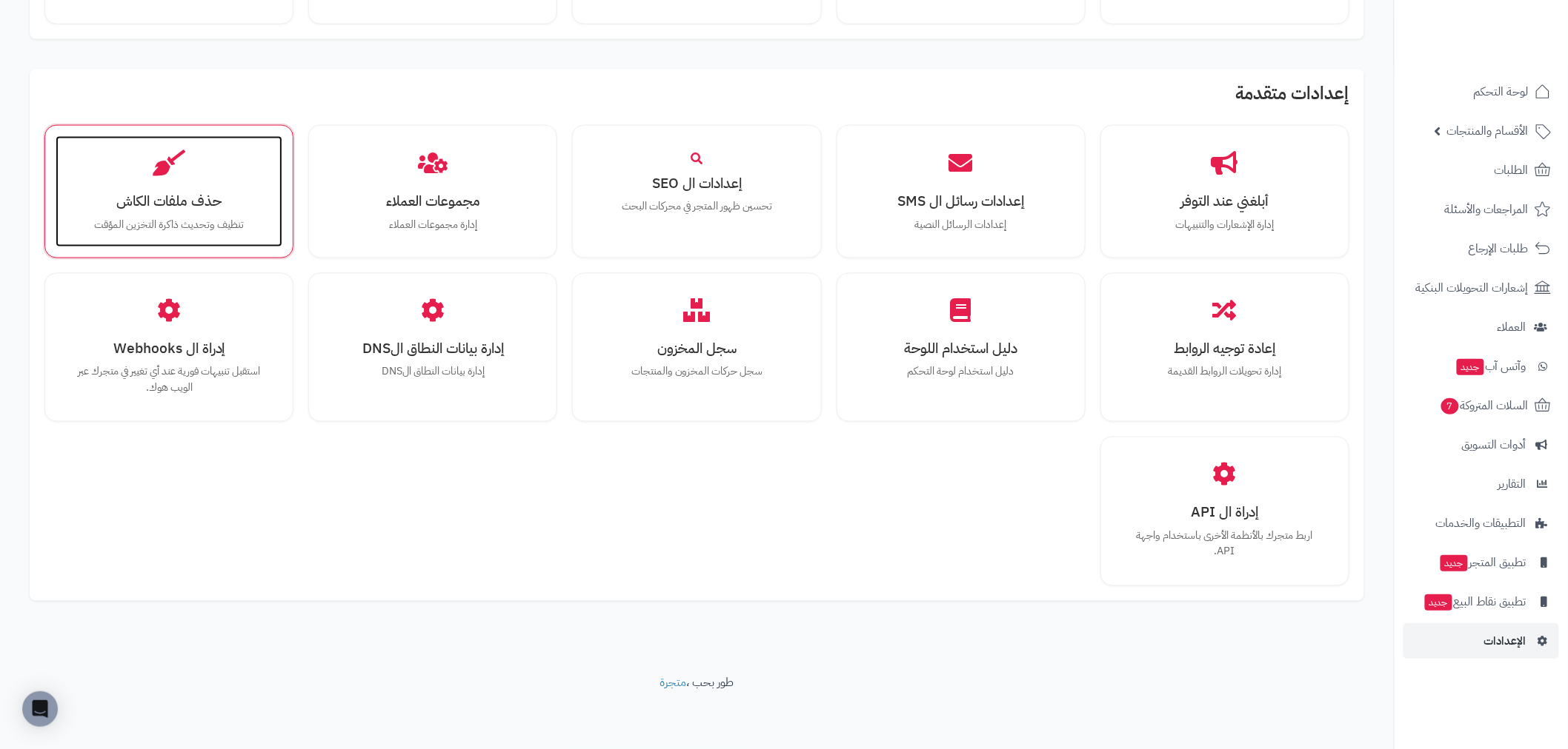
click at [132, 212] on div "حذف ملفات الكاش تنظيف وتحديث ذاكرة التخزين المؤقت" at bounding box center [169, 191] width 227 height 111
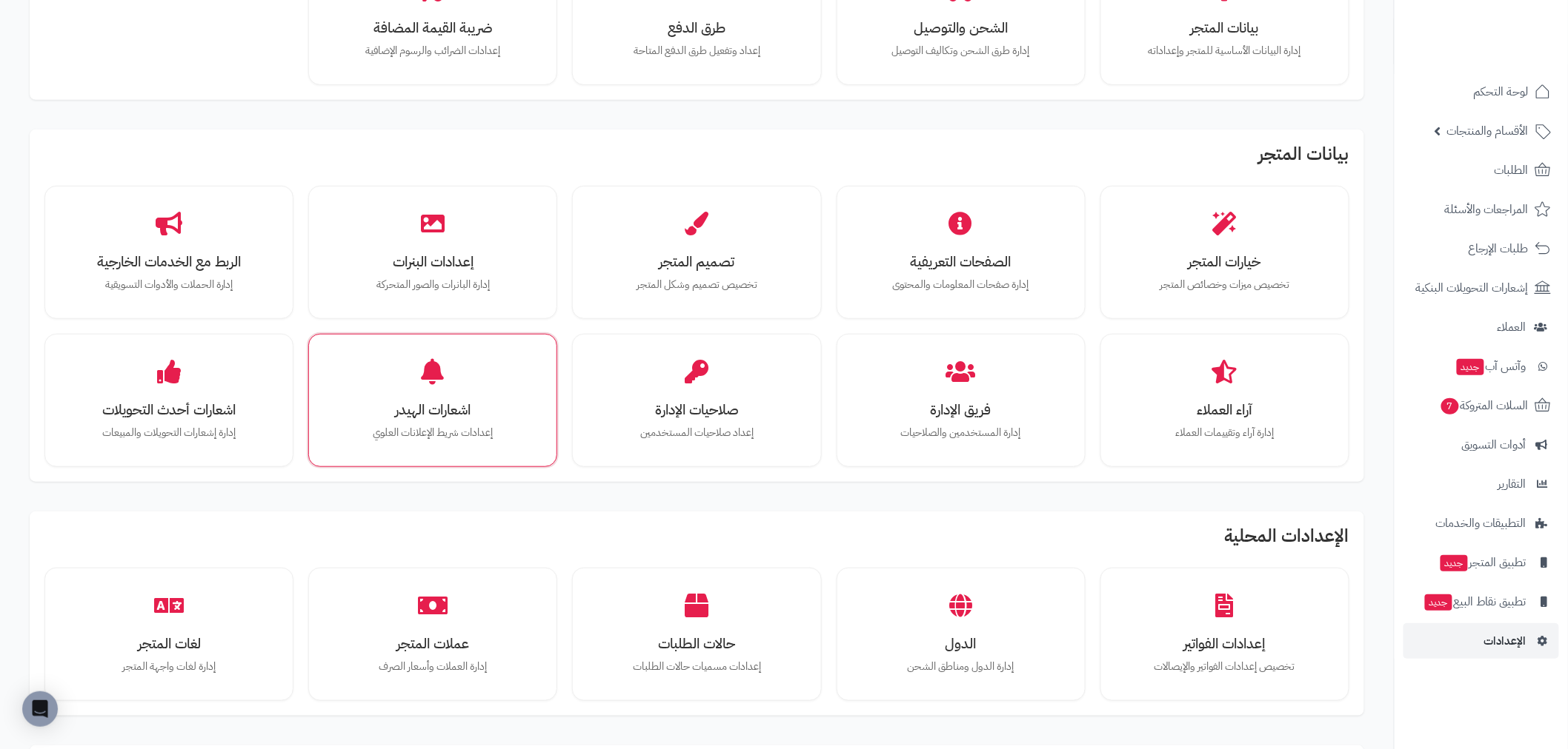
scroll to position [171, 0]
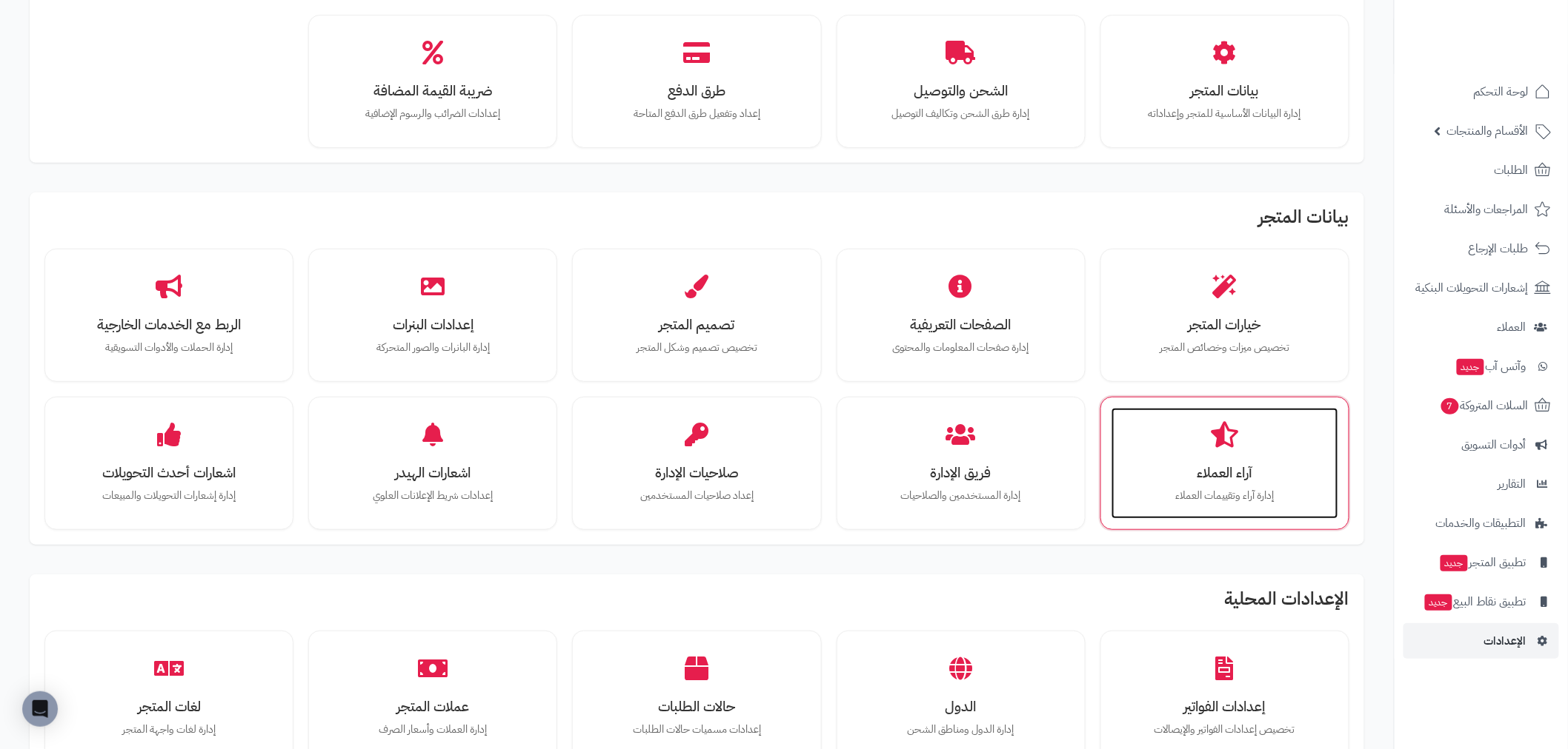
click at [1173, 450] on div "آراء العملاء إدارة آراء وتقييمات العملاء" at bounding box center [1225, 463] width 227 height 111
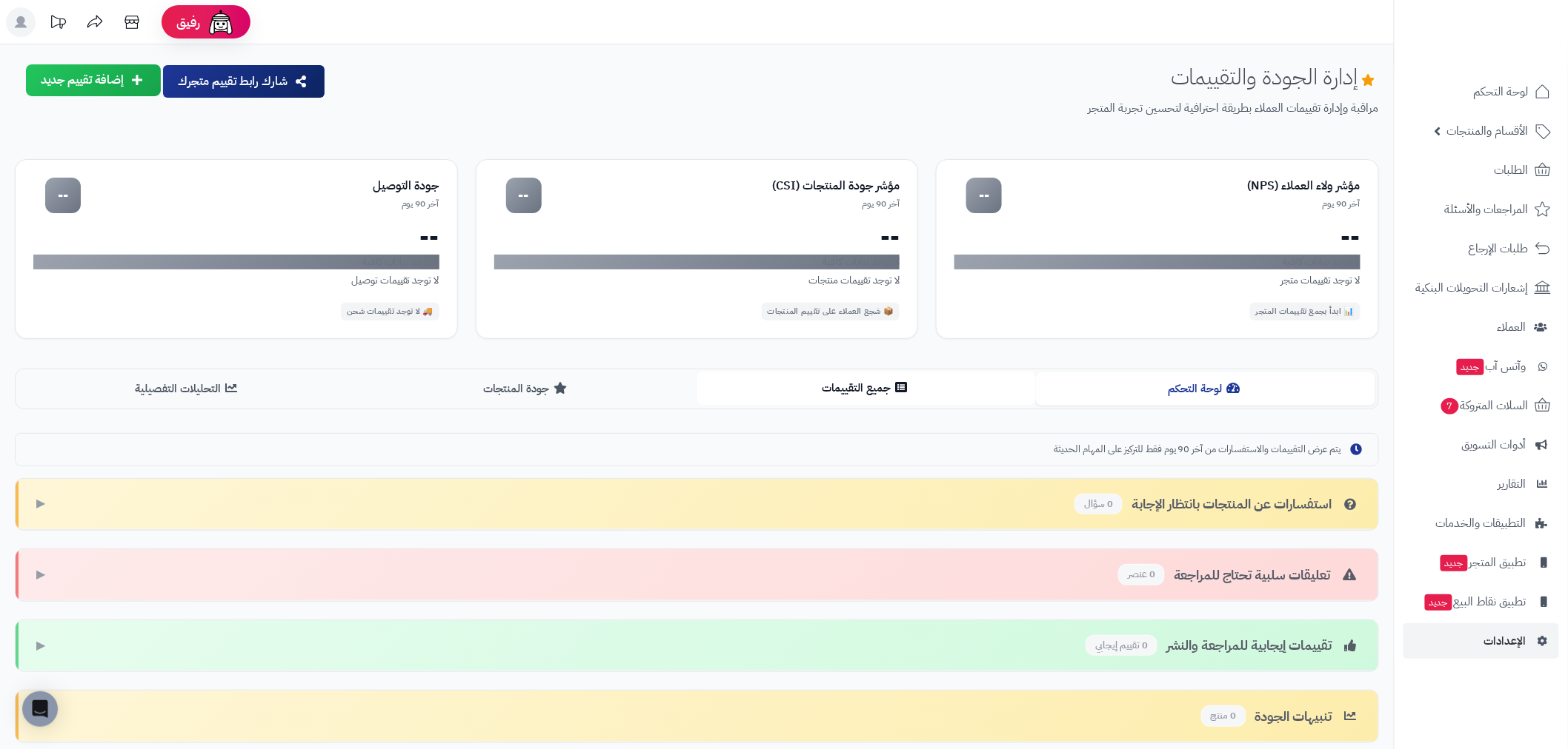
click at [846, 388] on button "جميع التقييمات" at bounding box center [867, 388] width 339 height 34
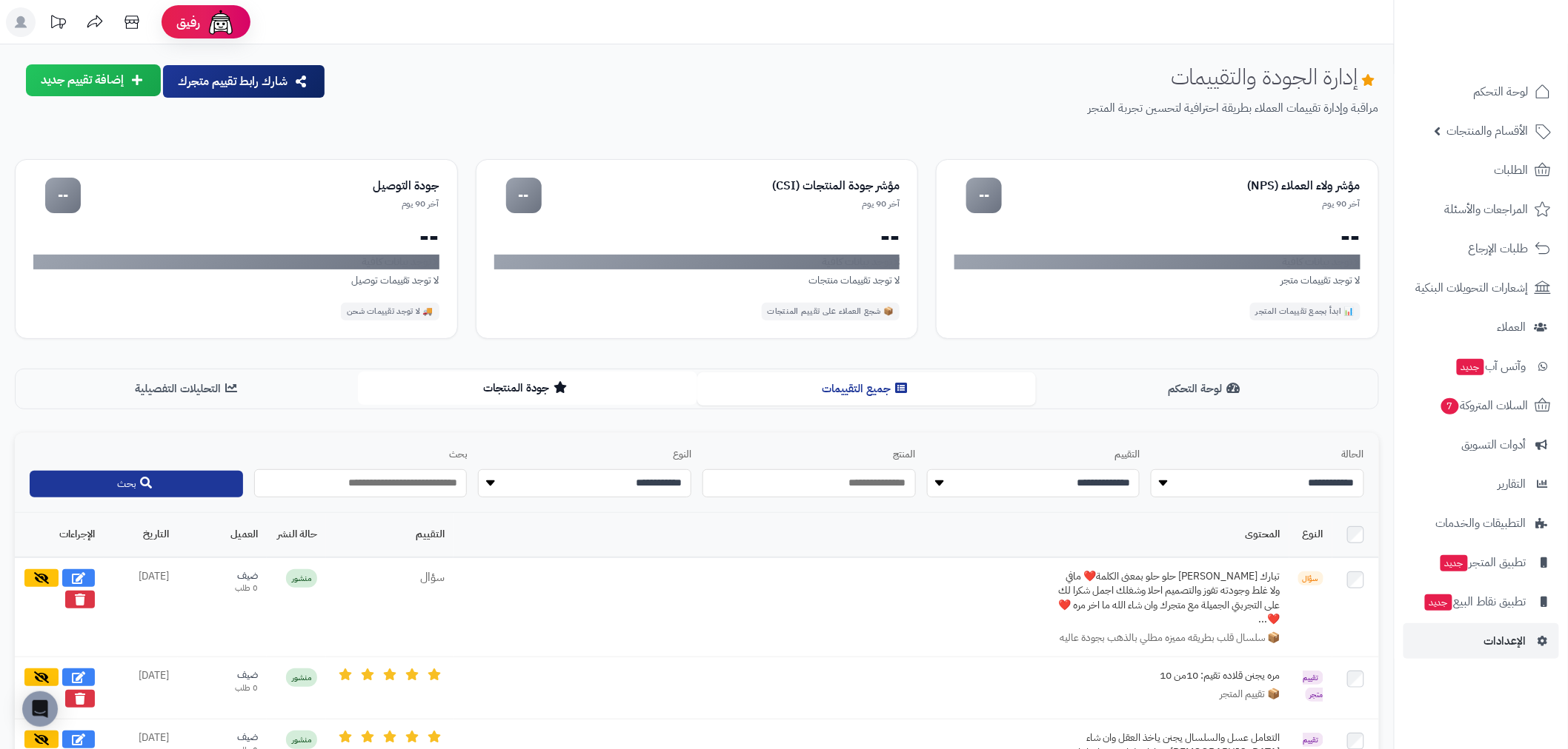
click at [534, 385] on button "جودة المنتجات" at bounding box center [528, 388] width 339 height 34
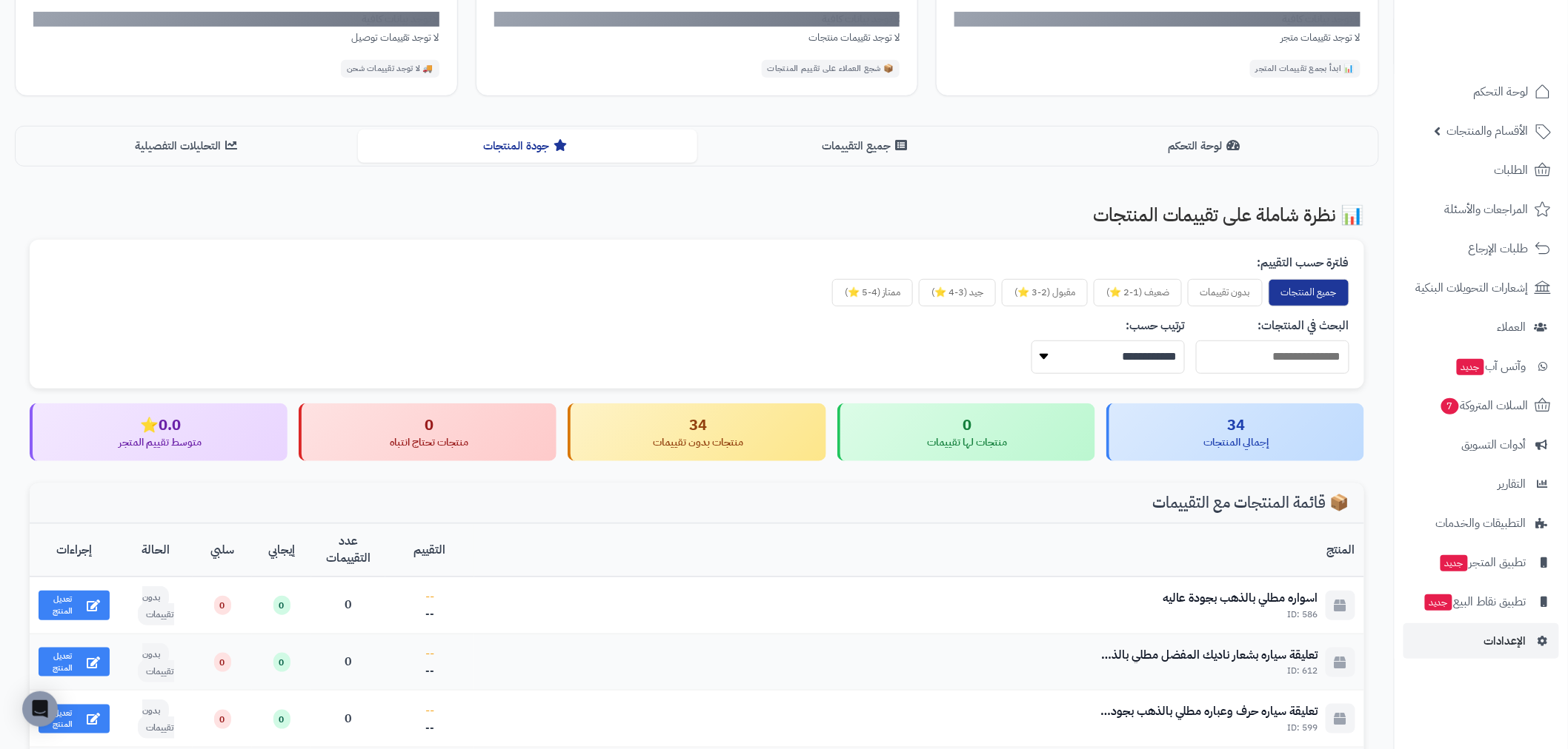
scroll to position [165, 0]
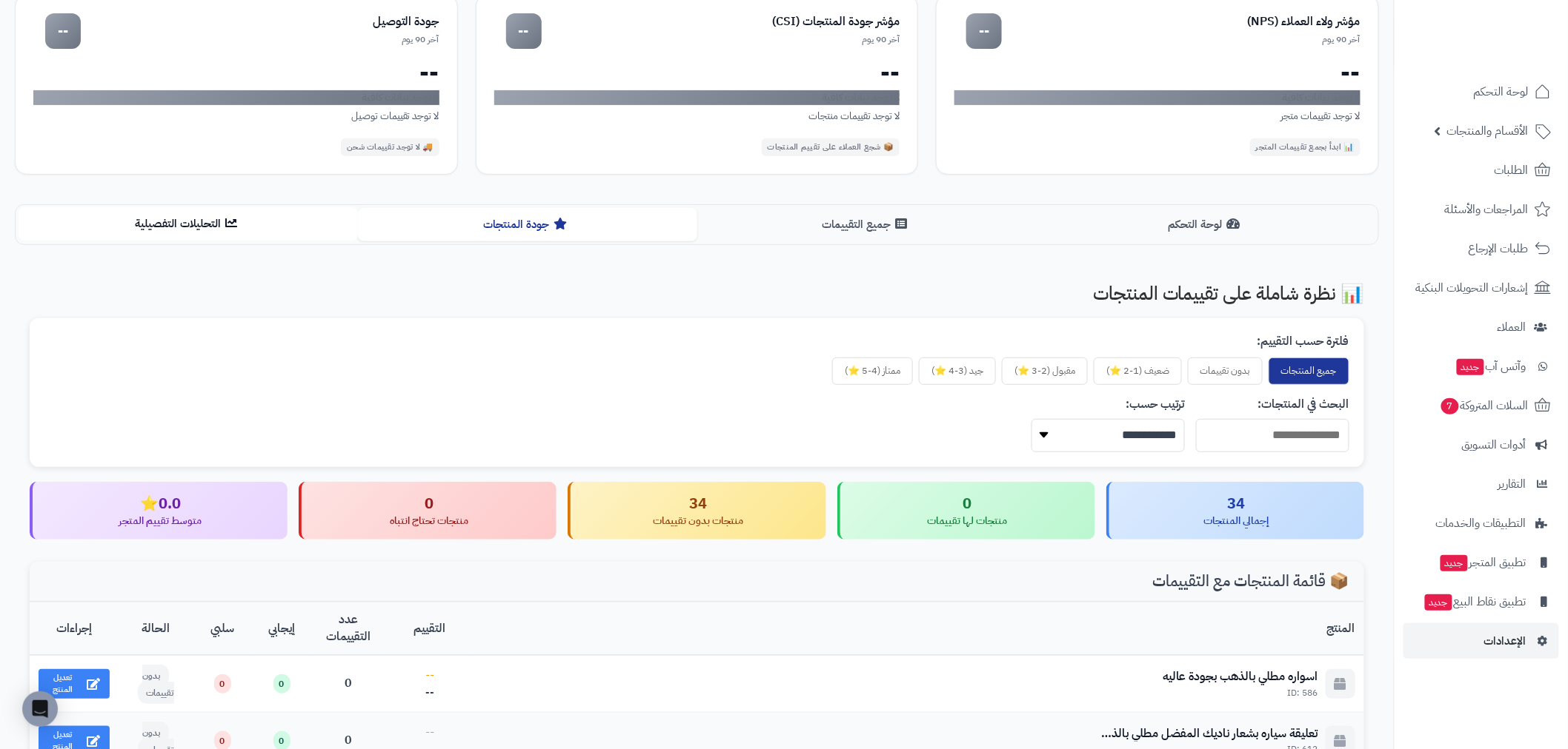
click at [228, 217] on icon at bounding box center [231, 223] width 12 height 12
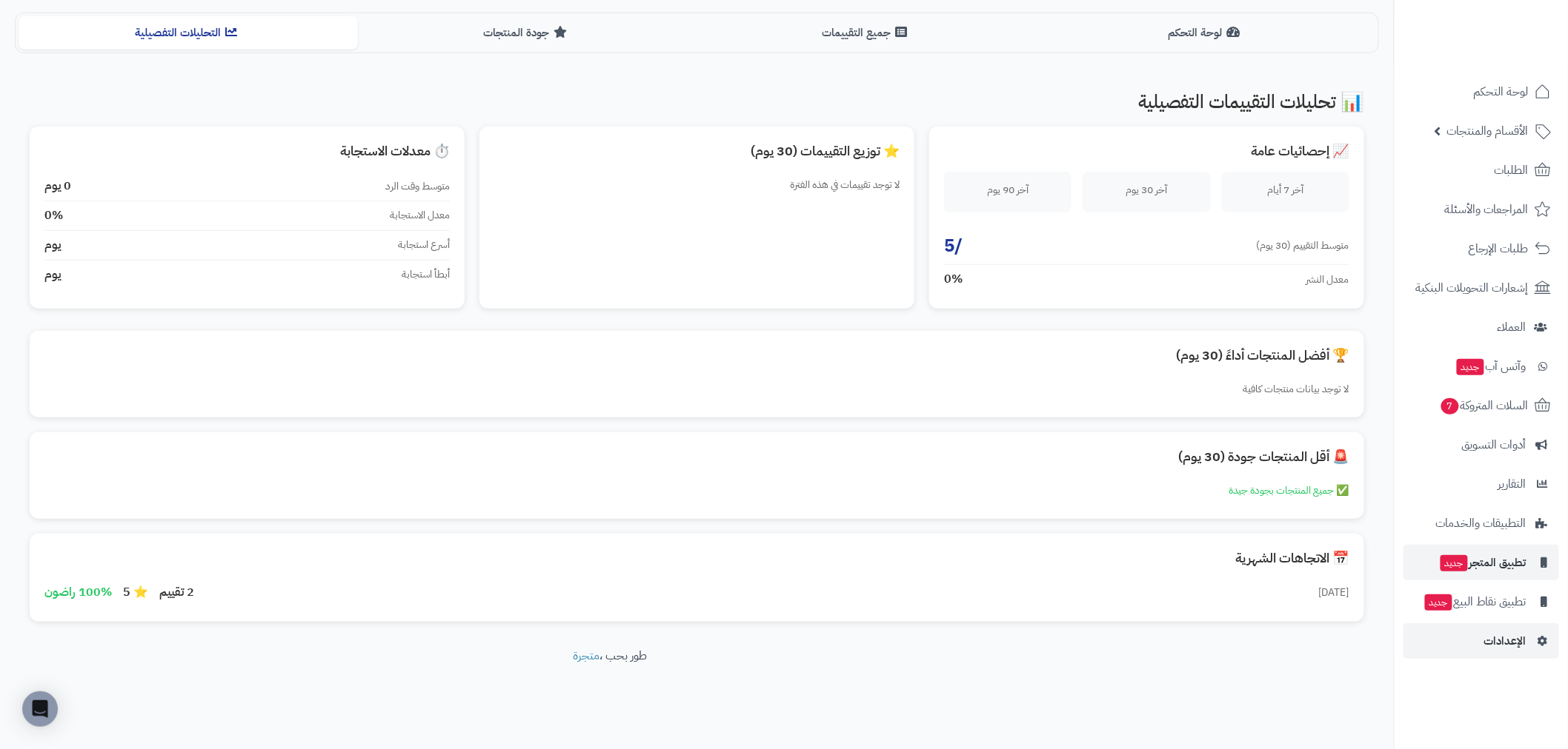
scroll to position [359, 0]
drag, startPoint x: 1532, startPoint y: 639, endPoint x: 1468, endPoint y: 619, distance: 67.1
click at [1533, 639] on link "الإعدادات" at bounding box center [1481, 642] width 156 height 35
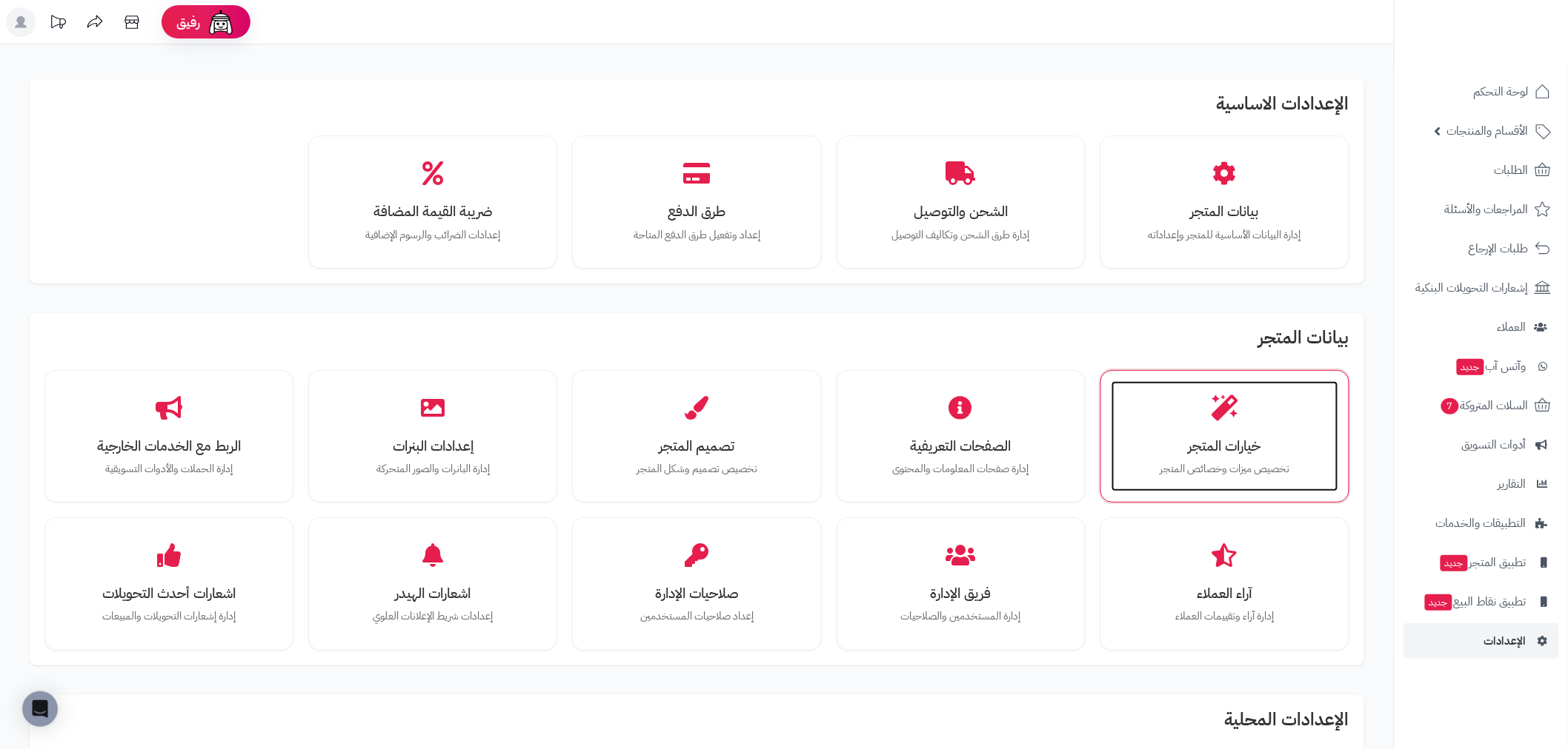
click at [1254, 442] on h3 "خيارات المتجر" at bounding box center [1225, 446] width 197 height 16
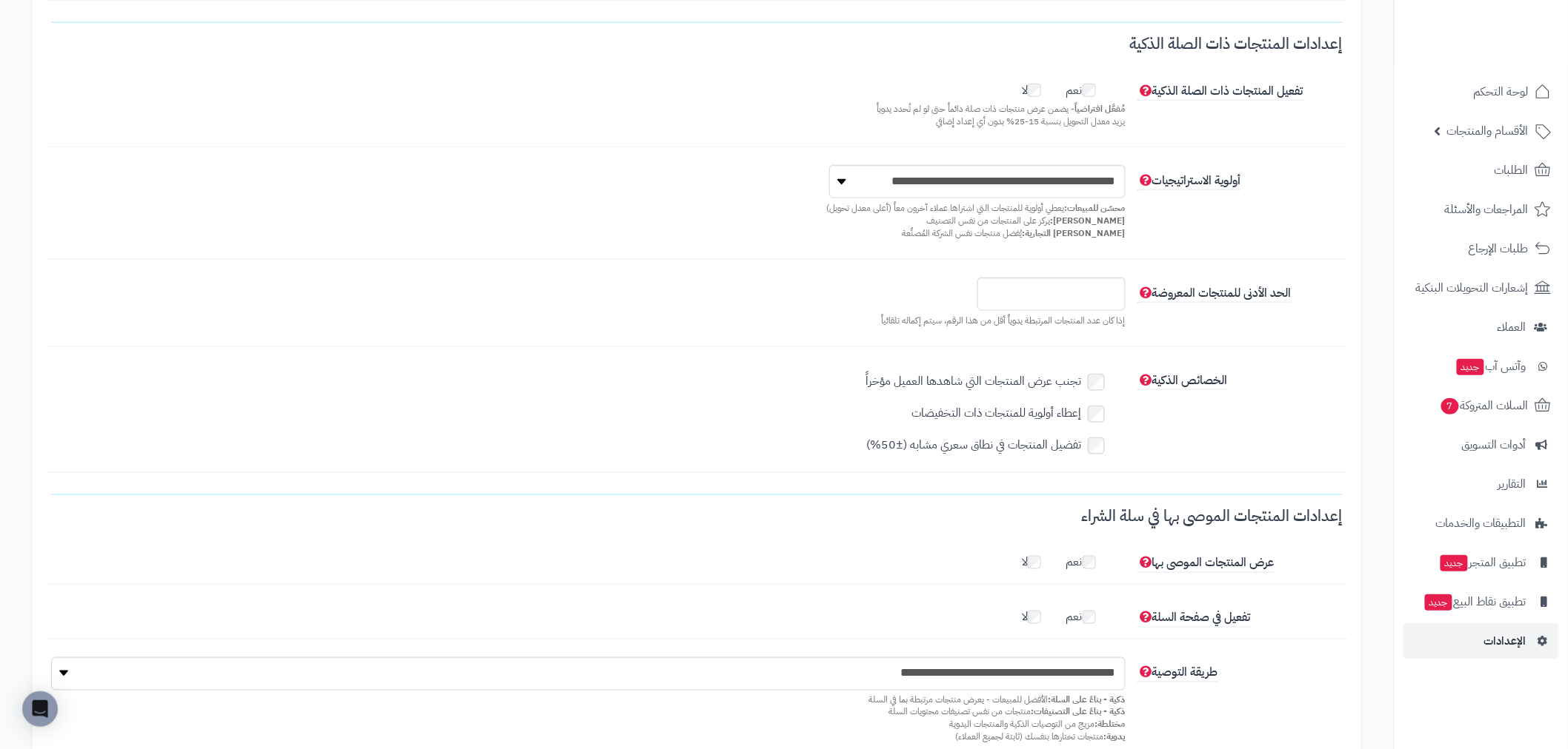
scroll to position [657, 0]
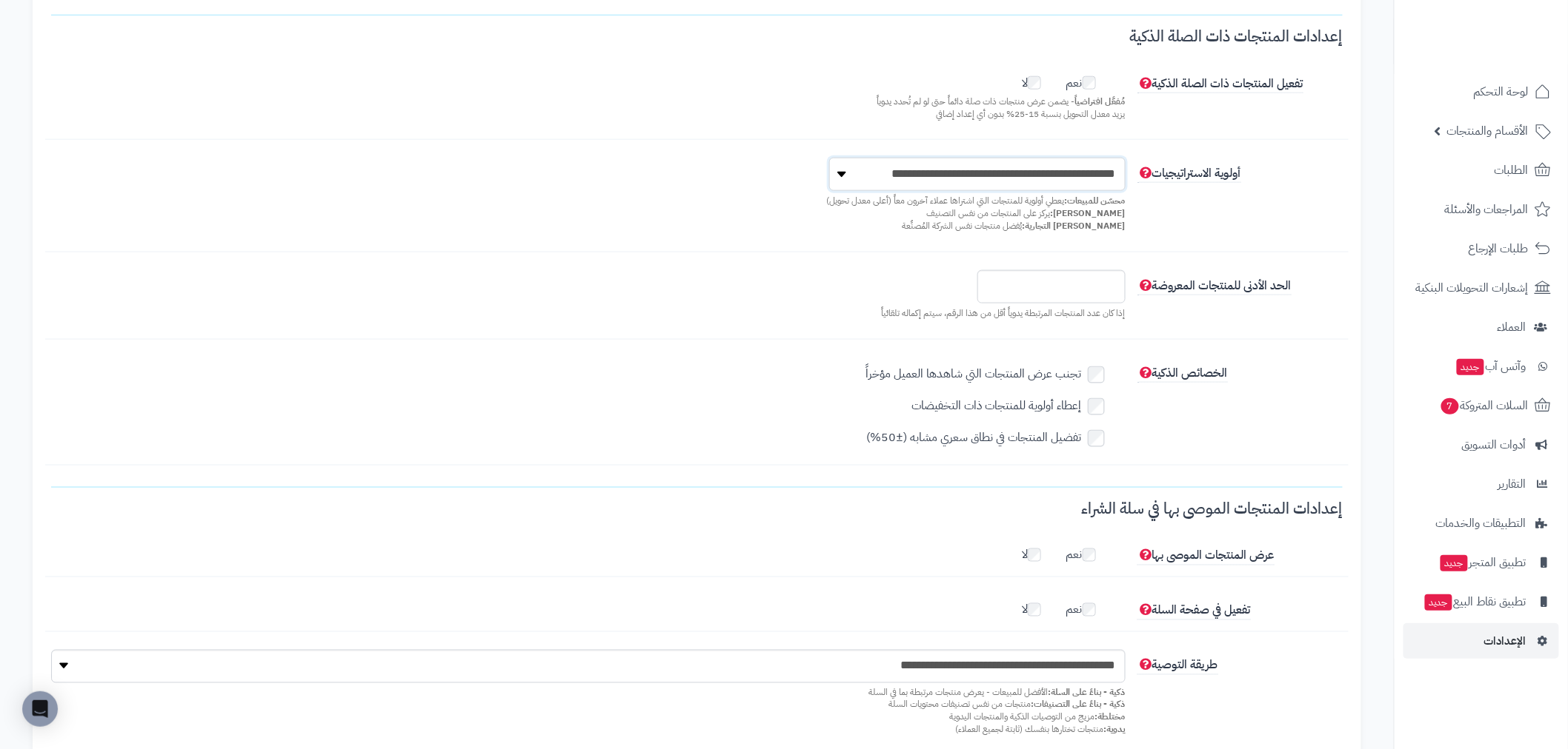
click at [995, 186] on select "**********" at bounding box center [977, 174] width 297 height 34
click at [742, 186] on div "**********" at bounding box center [588, 198] width 1086 height 82
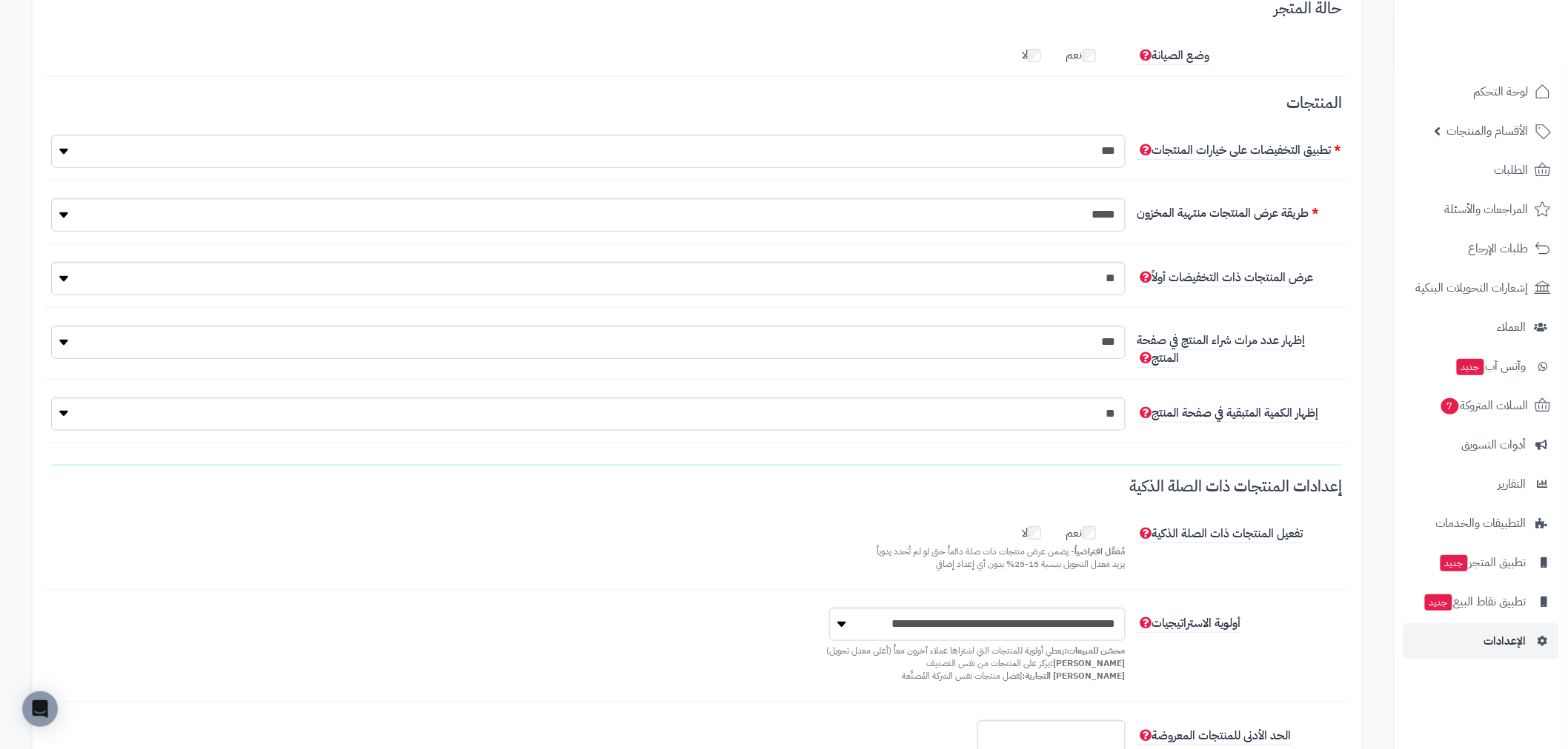
scroll to position [0, 0]
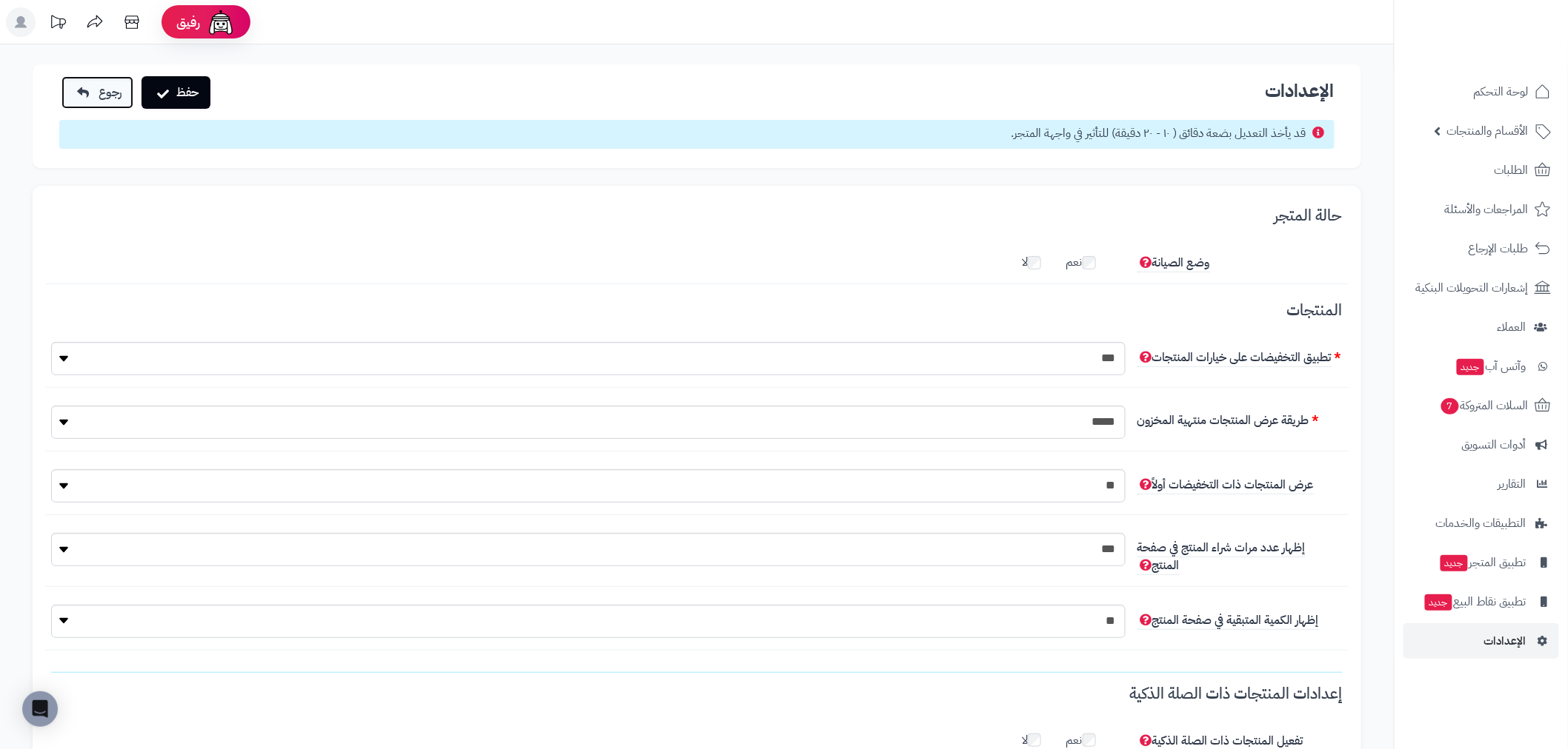
drag, startPoint x: 124, startPoint y: 91, endPoint x: 114, endPoint y: 101, distance: 14.1
click at [124, 91] on link "رجوع" at bounding box center [97, 92] width 72 height 33
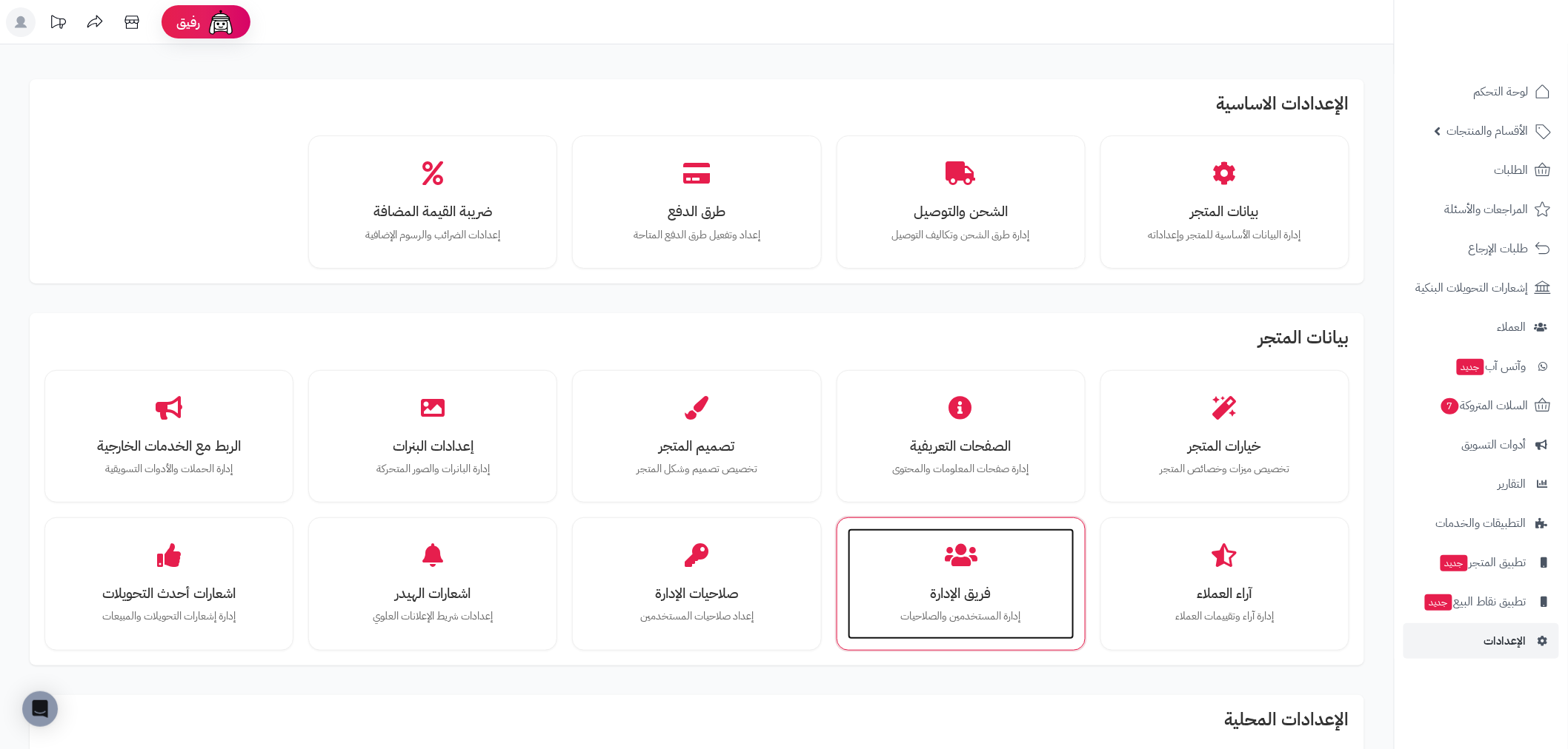
click at [981, 593] on h3 "فريق الإدارة" at bounding box center [962, 593] width 197 height 16
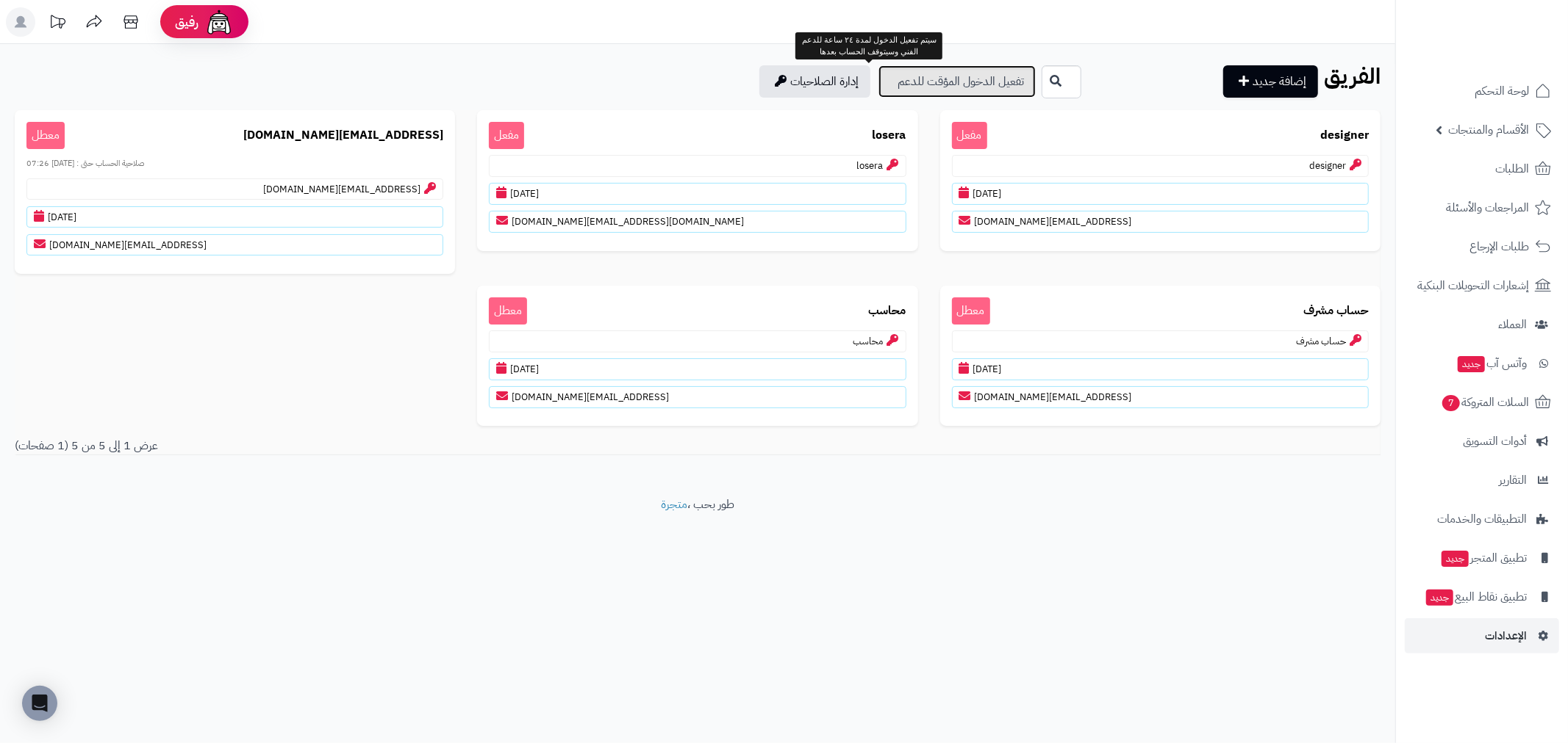
click at [897, 81] on link "تفعيل الدخول المؤقت للدعم" at bounding box center [957, 81] width 157 height 32
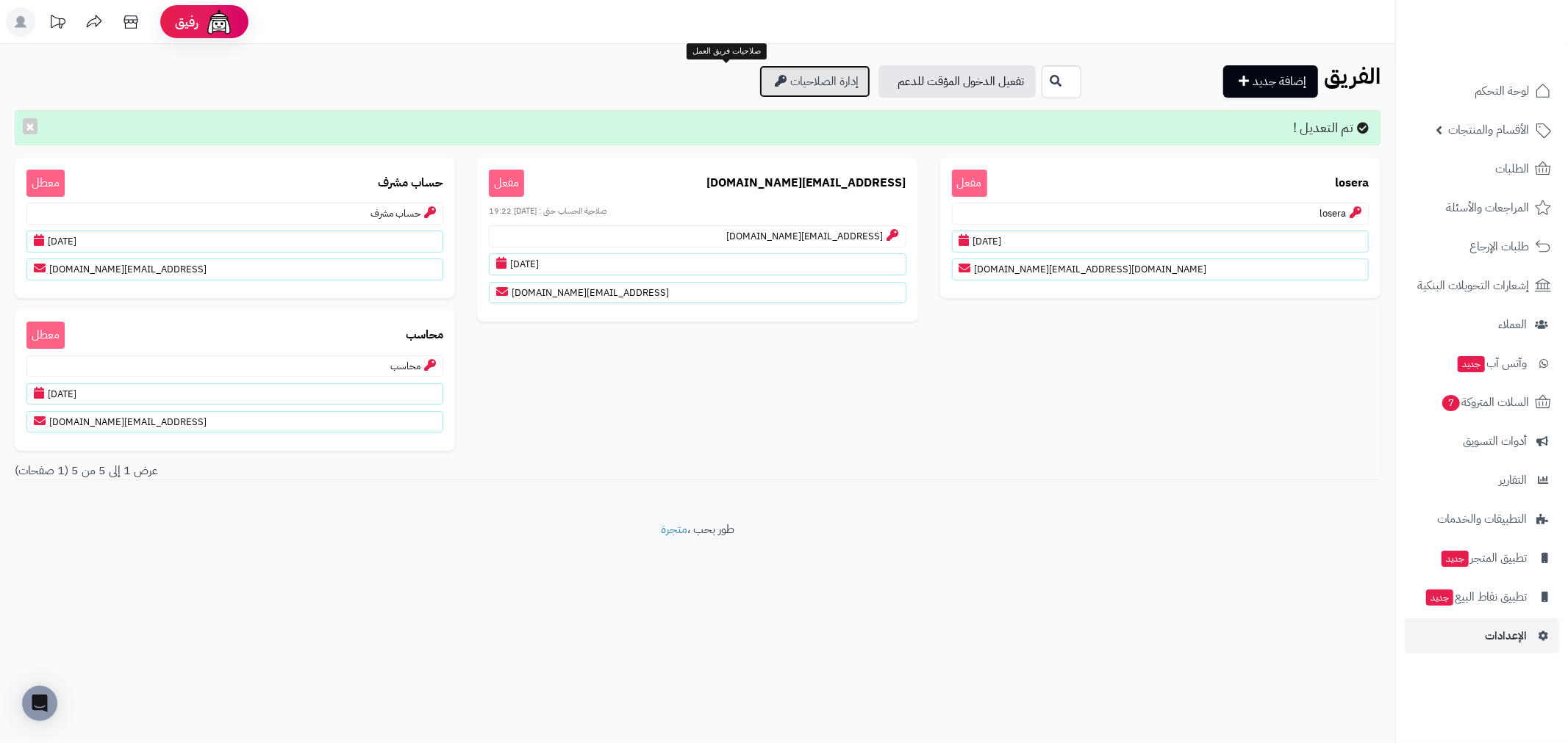
click at [759, 79] on link "إدارة الصلاحيات" at bounding box center [814, 81] width 111 height 32
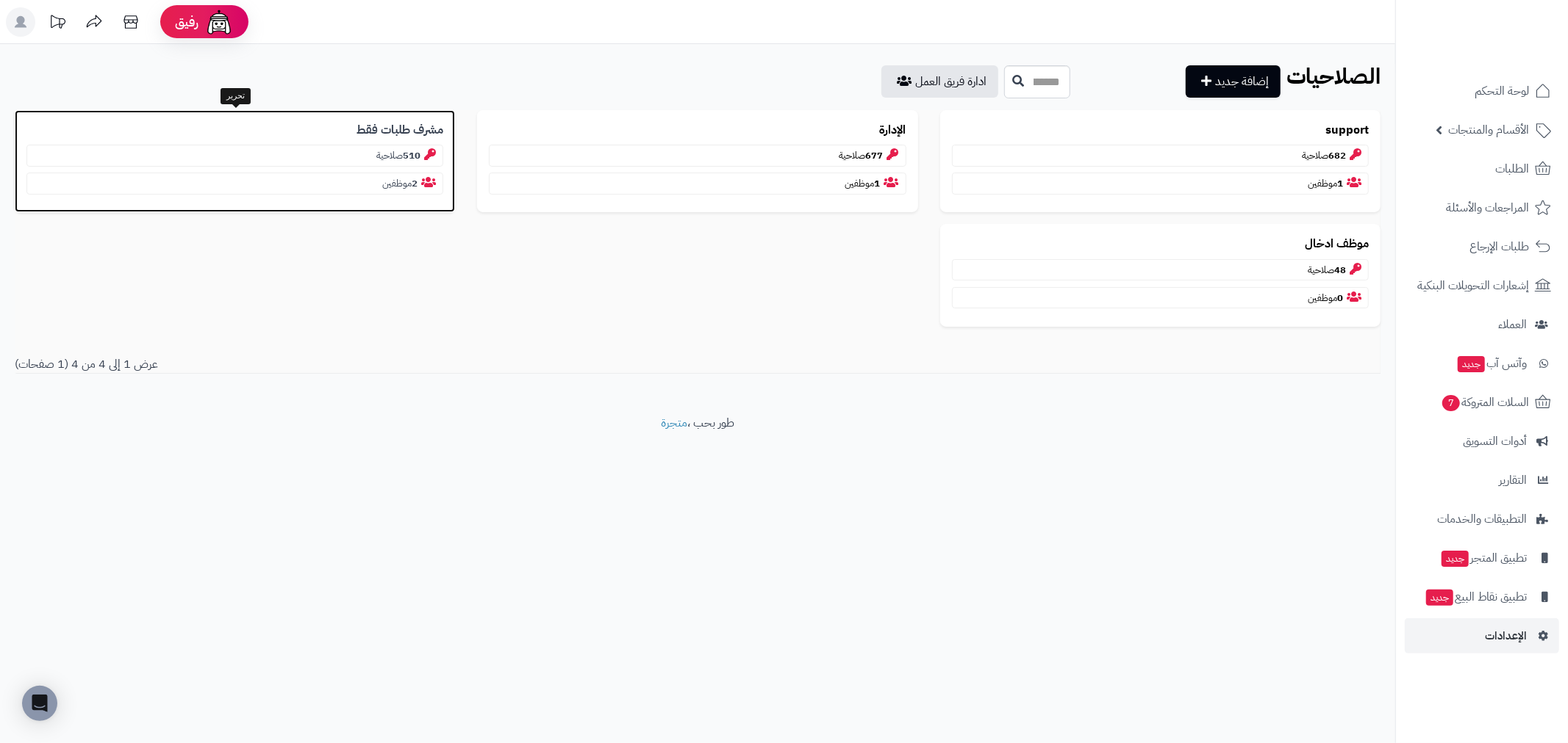
click at [403, 182] on p "2 موظفين" at bounding box center [235, 184] width 417 height 22
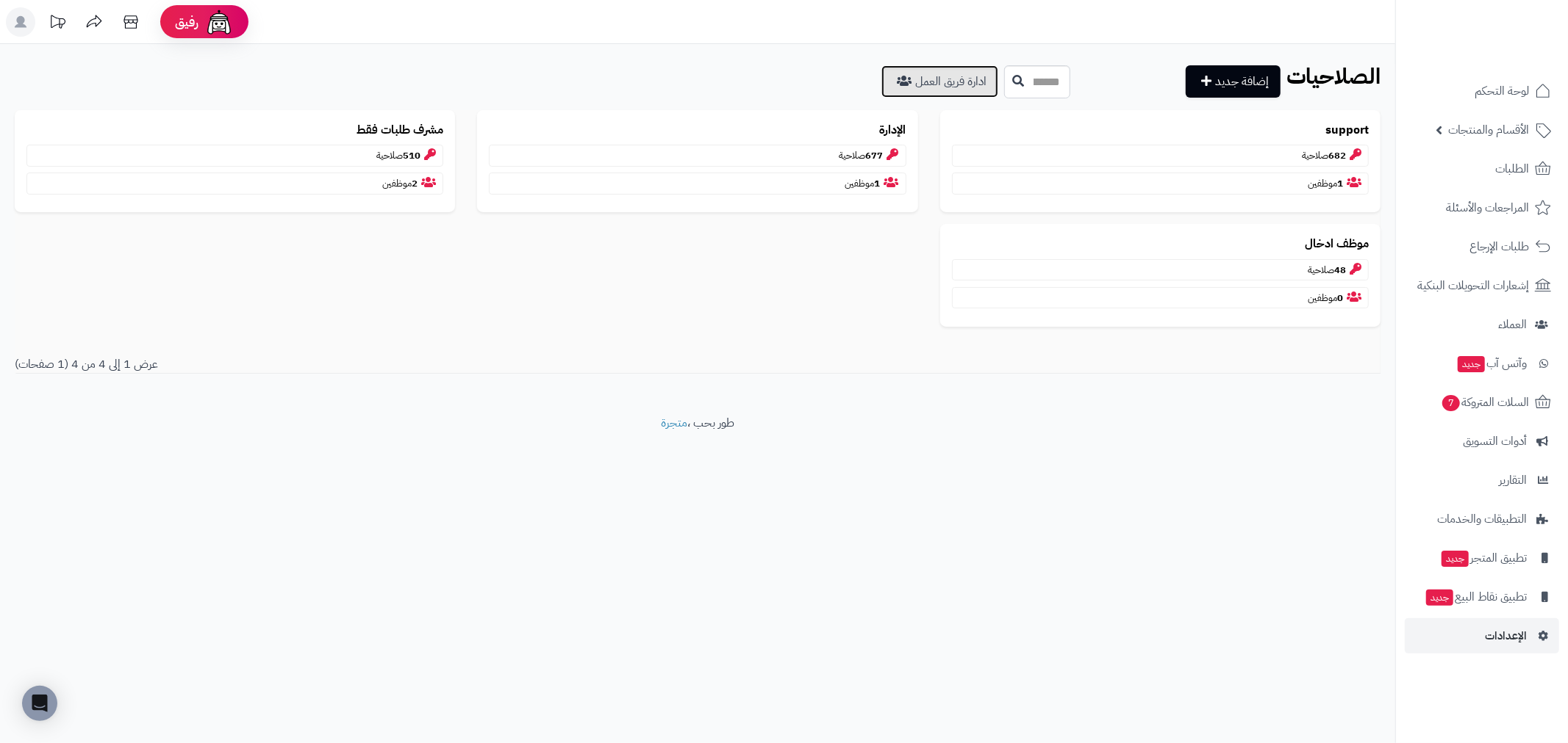
click at [881, 78] on link "ادارة فريق العمل" at bounding box center [939, 81] width 116 height 32
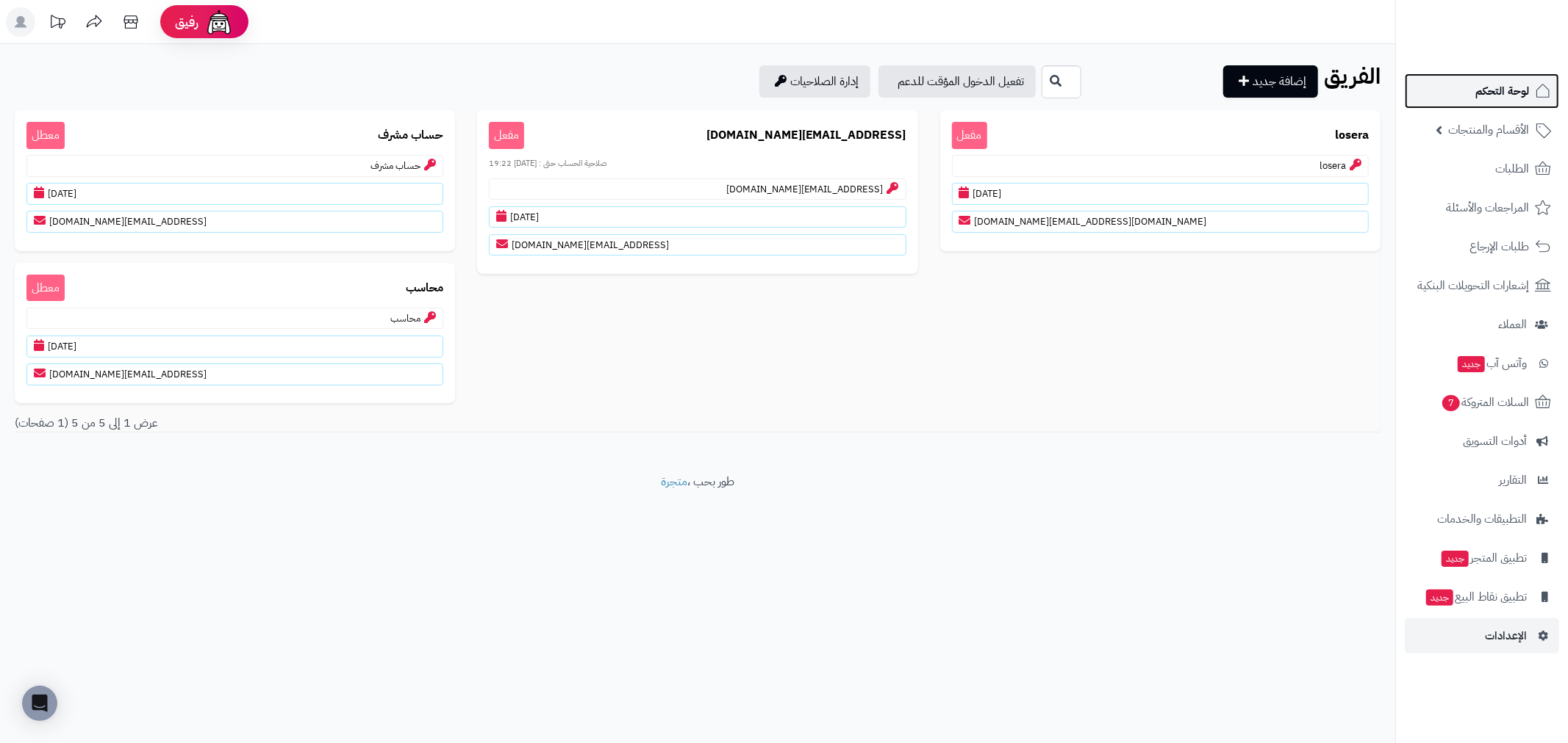
click at [1516, 93] on span "لوحة التحكم" at bounding box center [1501, 91] width 54 height 21
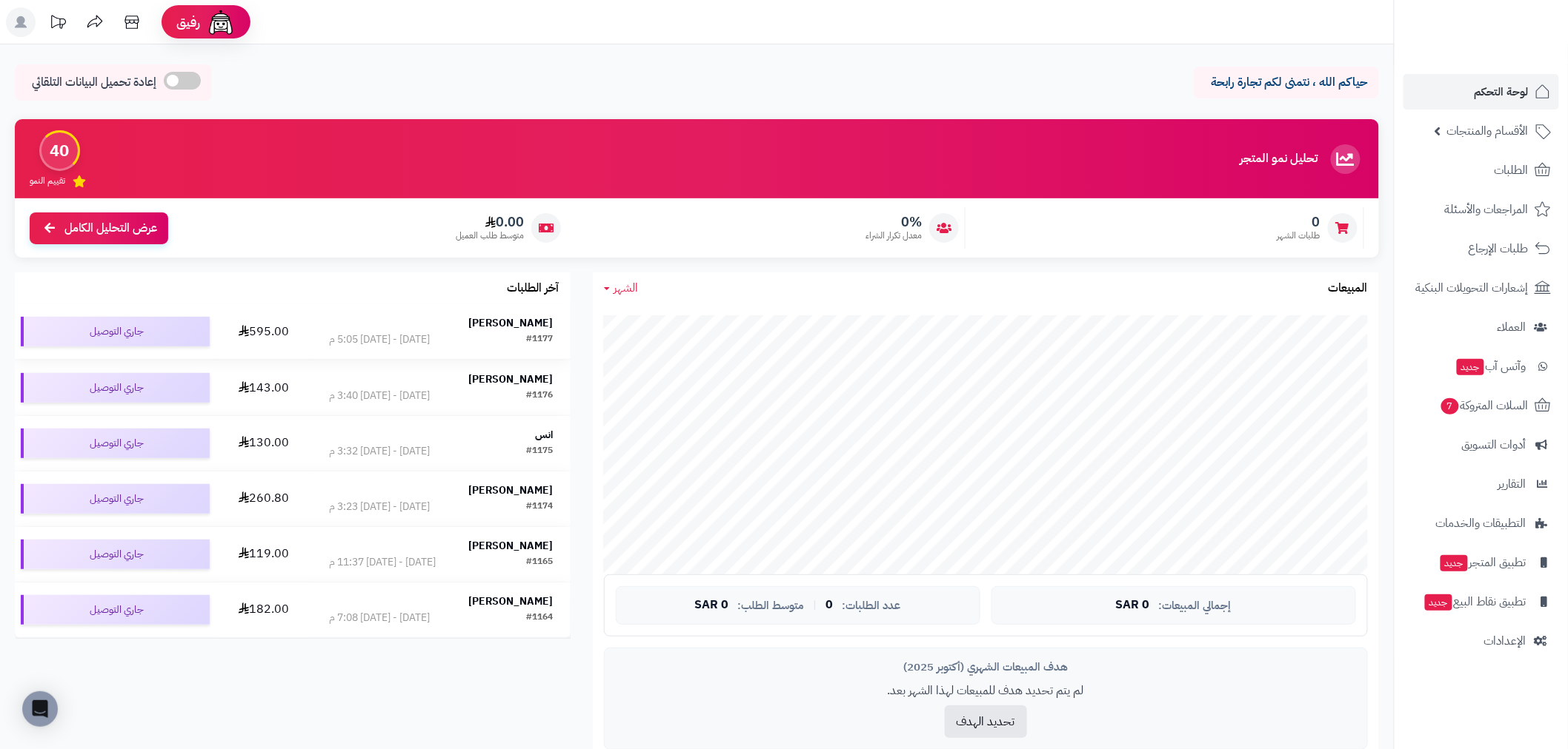
drag, startPoint x: 1329, startPoint y: 153, endPoint x: 396, endPoint y: 312, distance: 946.5
click at [396, 312] on div "تحليل نمو المتجر المرحلة الأولى 40 تقييم النمو 0 طلبات الشهر 0% معدل تكرار الشر…" at bounding box center [697, 453] width 1387 height 668
click at [1112, 90] on div "حياكم الله ، نتمنى لكم تجارة رابحة إعادة تحميل البيانات التلقائي" at bounding box center [696, 86] width 1364 height 43
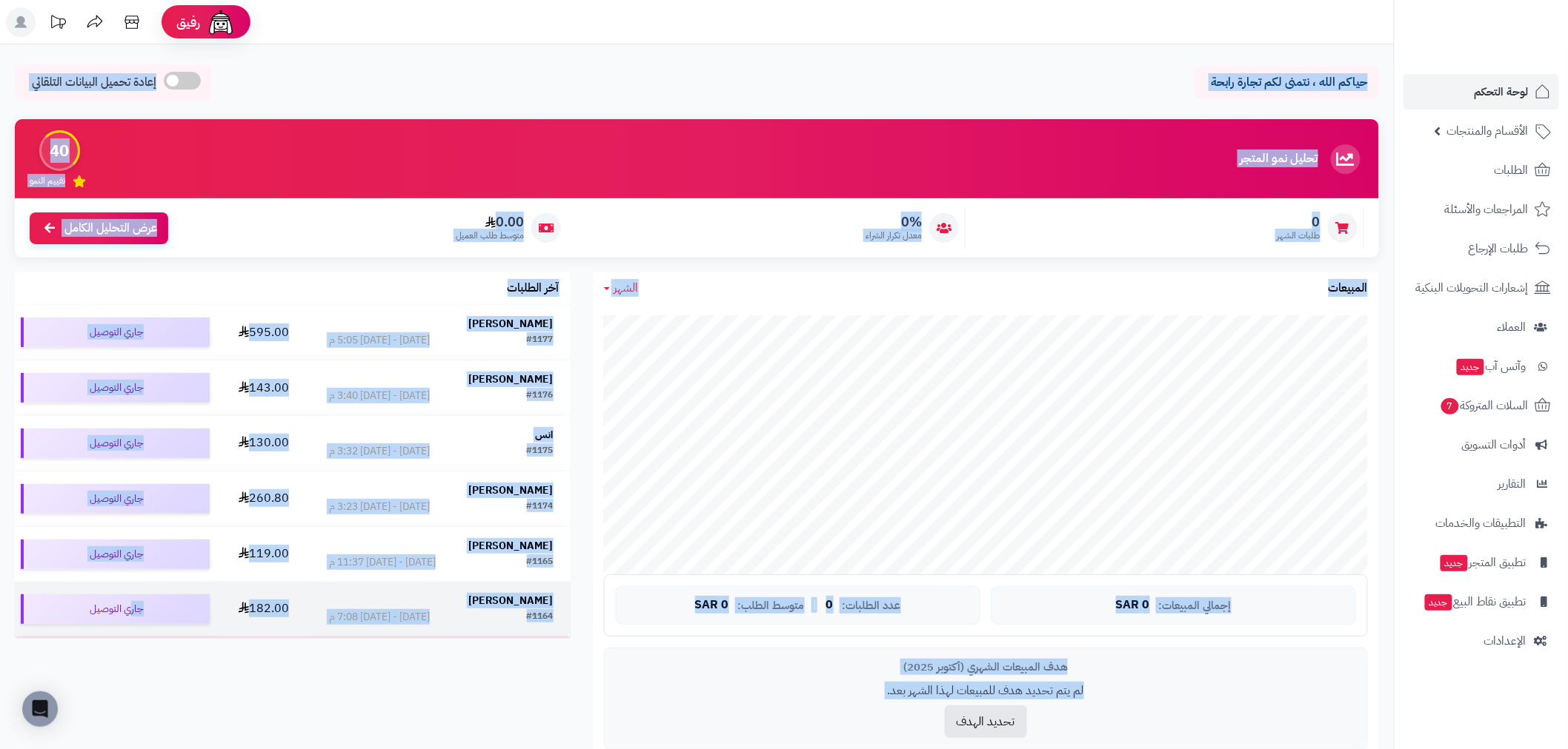
drag, startPoint x: 1381, startPoint y: 67, endPoint x: 128, endPoint y: 633, distance: 1374.9
click at [128, 633] on div "حياكم الله ، نتمنى لكم تجارة رابحة إعادة تحميل البيانات التلقائي الرئيسية لوحة …" at bounding box center [696, 700] width 1393 height 1312
click at [383, 99] on div "حياكم الله ، نتمنى لكم تجارة رابحة إعادة تحميل البيانات التلقائي" at bounding box center [696, 86] width 1364 height 43
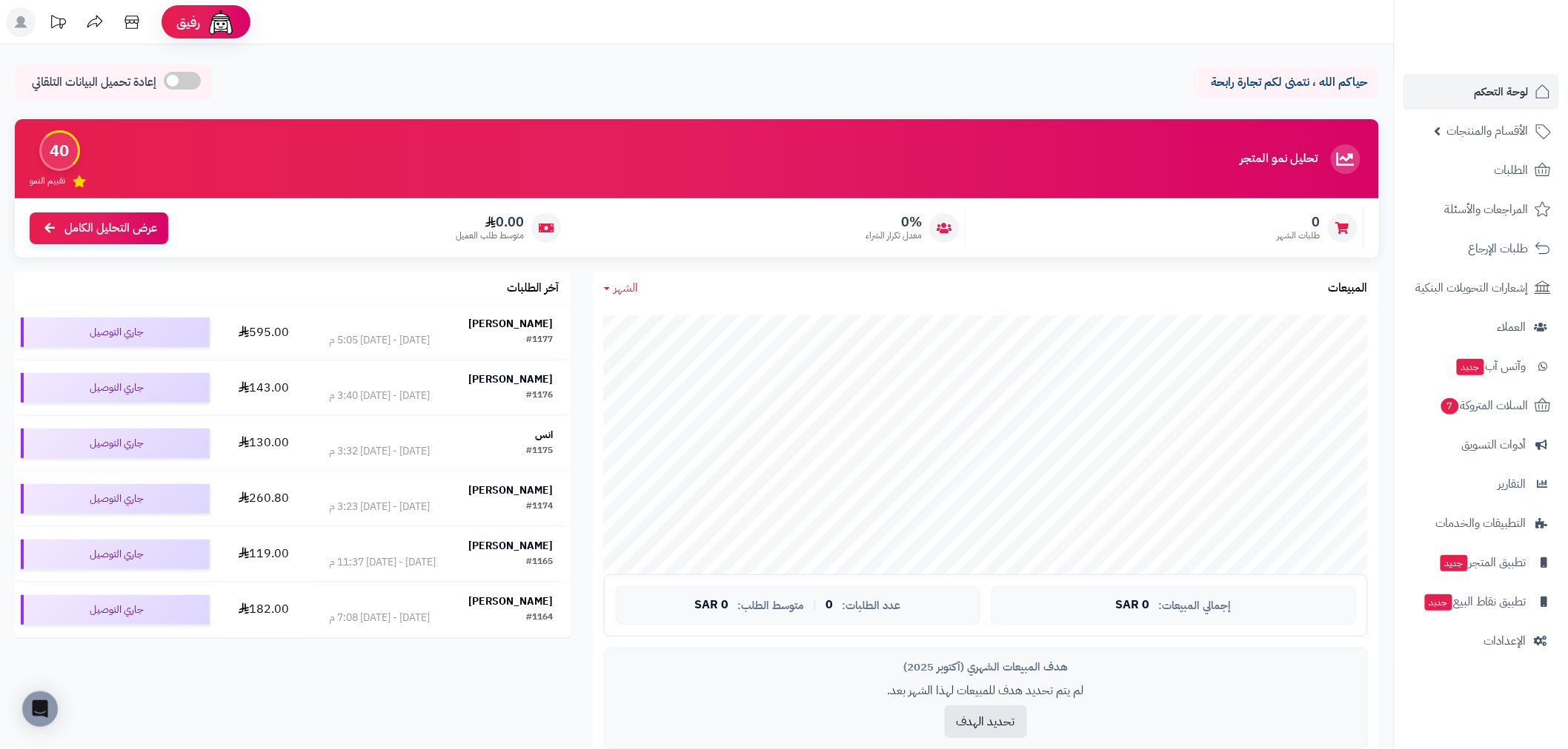
click at [1054, 285] on div "الشهر اليوم الأسبوع الشهر السنة المبيعات" at bounding box center [985, 288] width 786 height 32
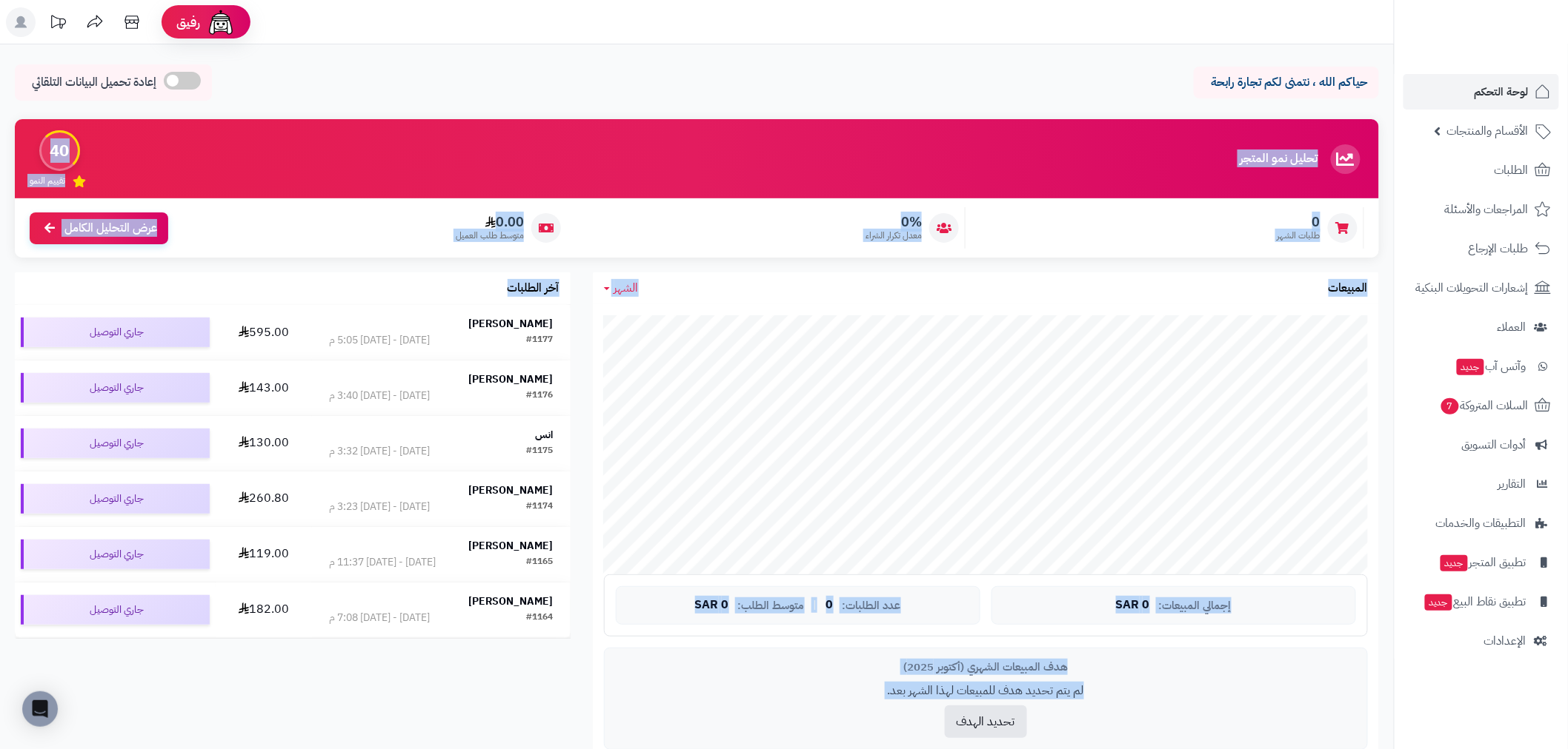
drag, startPoint x: 1320, startPoint y: 154, endPoint x: 318, endPoint y: 657, distance: 1121.2
click at [318, 657] on div "تحليل نمو المتجر المرحلة الأولى 40 تقييم النمو 0 طلبات الشهر 0% معدل تكرار الشر…" at bounding box center [697, 453] width 1387 height 668
click at [315, 656] on div "تحليل نمو المتجر المرحلة الأولى 40 تقييم النمو 0 طلبات الشهر 0% معدل تكرار الشر…" at bounding box center [697, 453] width 1387 height 668
drag, startPoint x: 854, startPoint y: 711, endPoint x: 1379, endPoint y: 55, distance: 840.2
click at [1379, 55] on div "حياكم الله ، نتمنى لكم تجارة رابحة إعادة تحميل البيانات التلقائي الرئيسية لوحة …" at bounding box center [696, 700] width 1393 height 1312
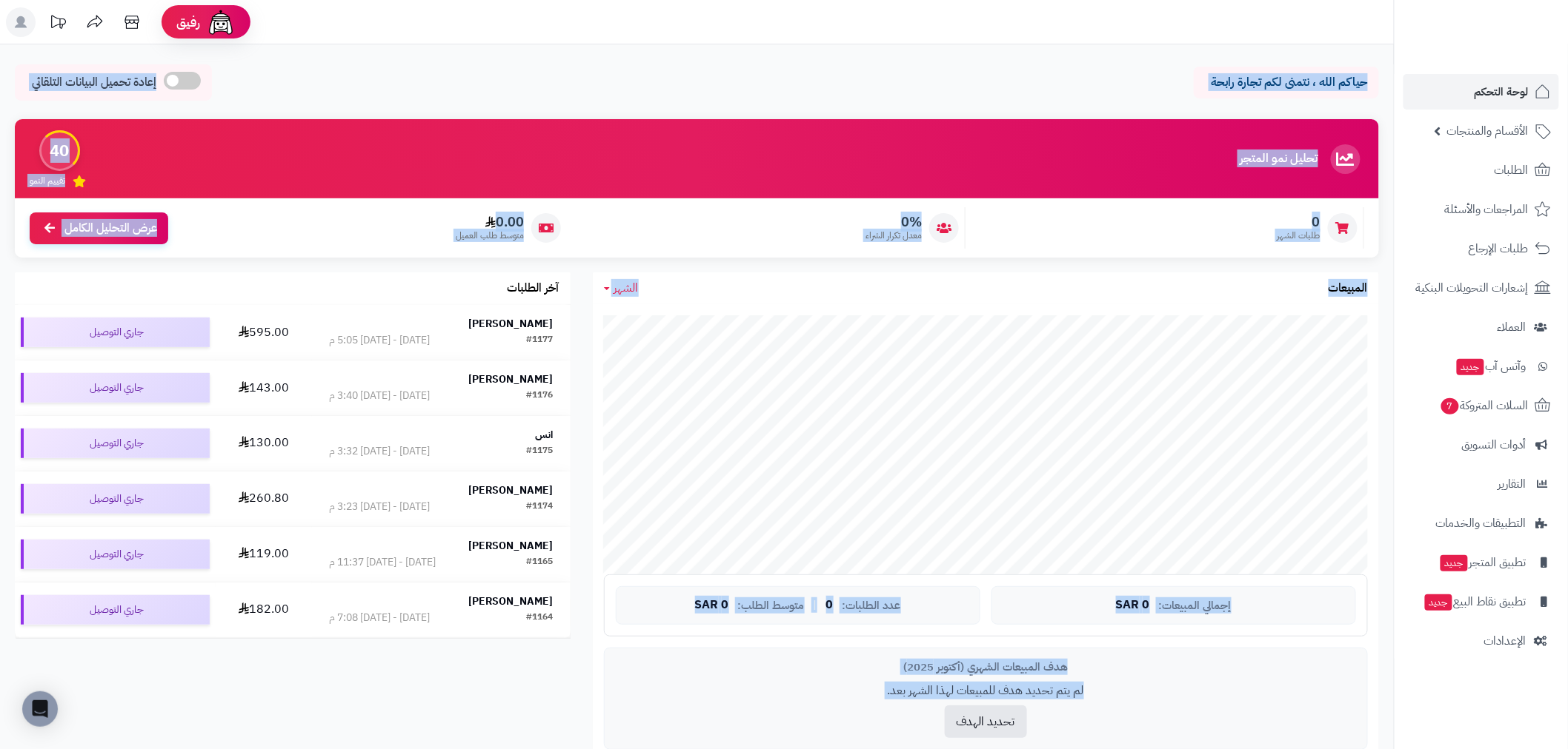
click at [1379, 55] on div "حياكم الله ، نتمنى لكم تجارة رابحة إعادة تحميل البيانات التلقائي الرئيسية لوحة …" at bounding box center [696, 700] width 1393 height 1312
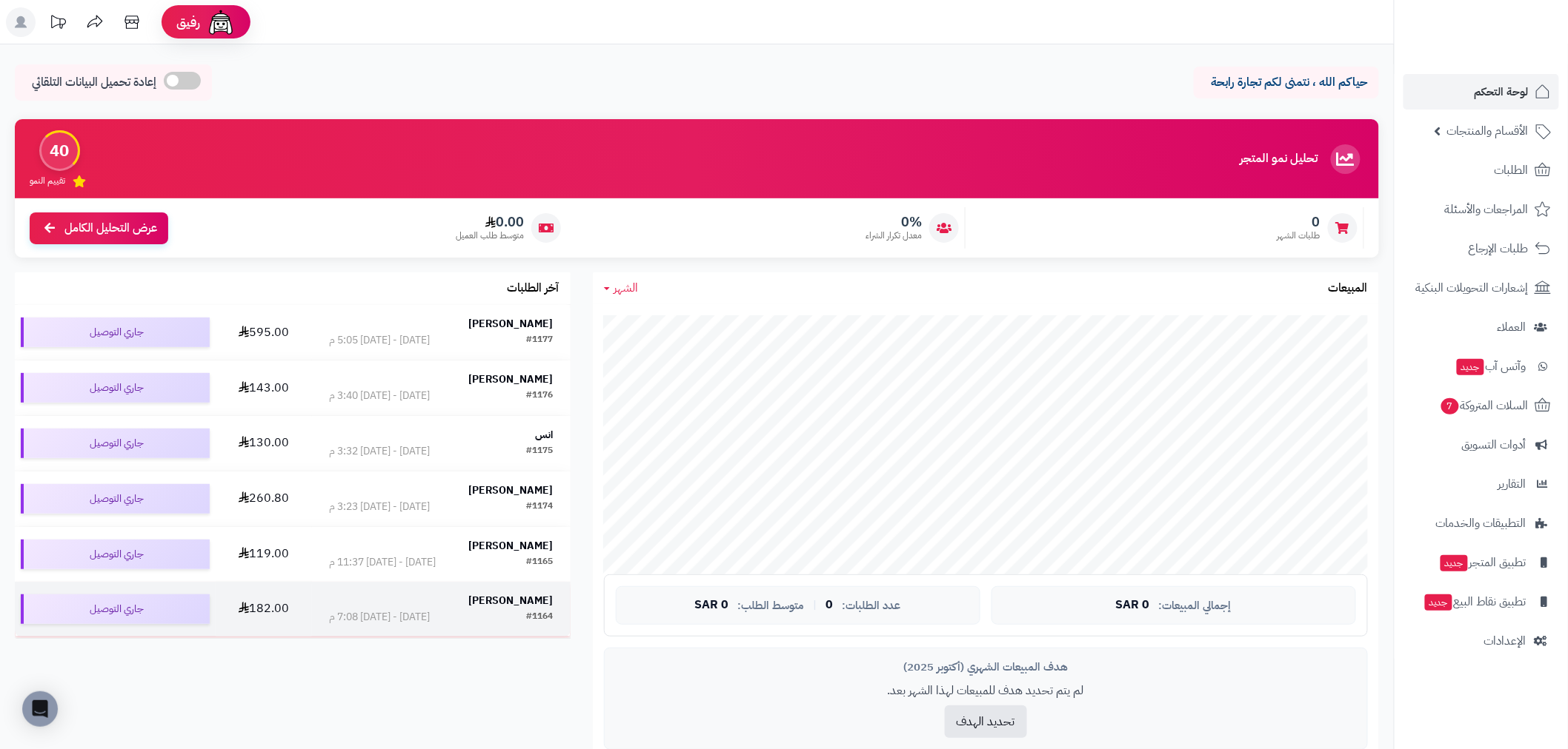
drag, startPoint x: 1377, startPoint y: 54, endPoint x: 49, endPoint y: 630, distance: 1447.5
click at [49, 630] on div "حياكم الله ، نتمنى لكم تجارة رابحة إعادة تحميل البيانات التلقائي الرئيسية لوحة …" at bounding box center [696, 700] width 1393 height 1312
click at [731, 218] on div "0% معدل تكرار الشراء" at bounding box center [769, 228] width 392 height 41
click at [177, 82] on span at bounding box center [182, 81] width 37 height 18
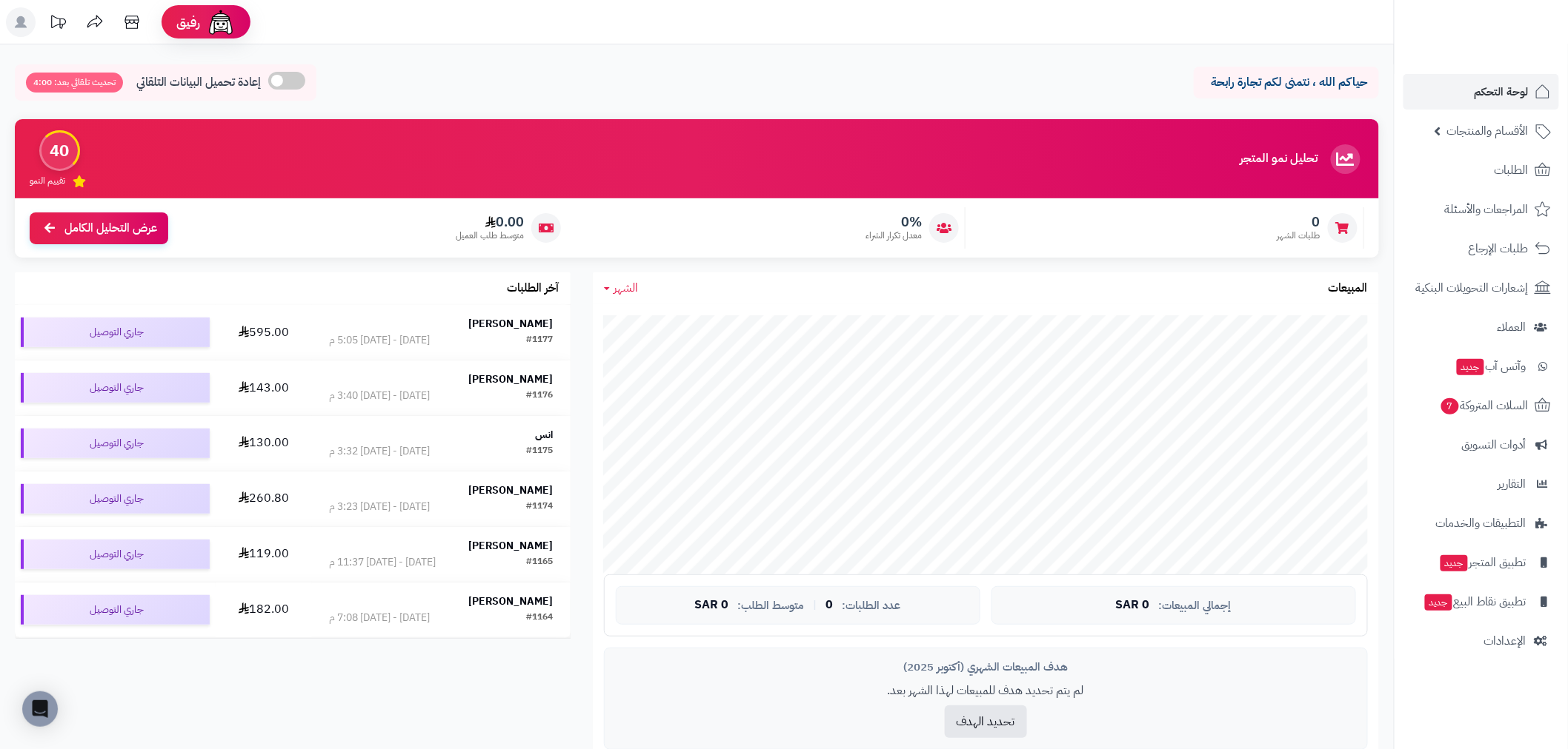
click at [1050, 230] on div "0 طلبات الشهر" at bounding box center [1169, 228] width 392 height 41
click at [126, 19] on icon at bounding box center [132, 23] width 30 height 30
click at [1468, 123] on span "الأقسام والمنتجات" at bounding box center [1487, 130] width 82 height 21
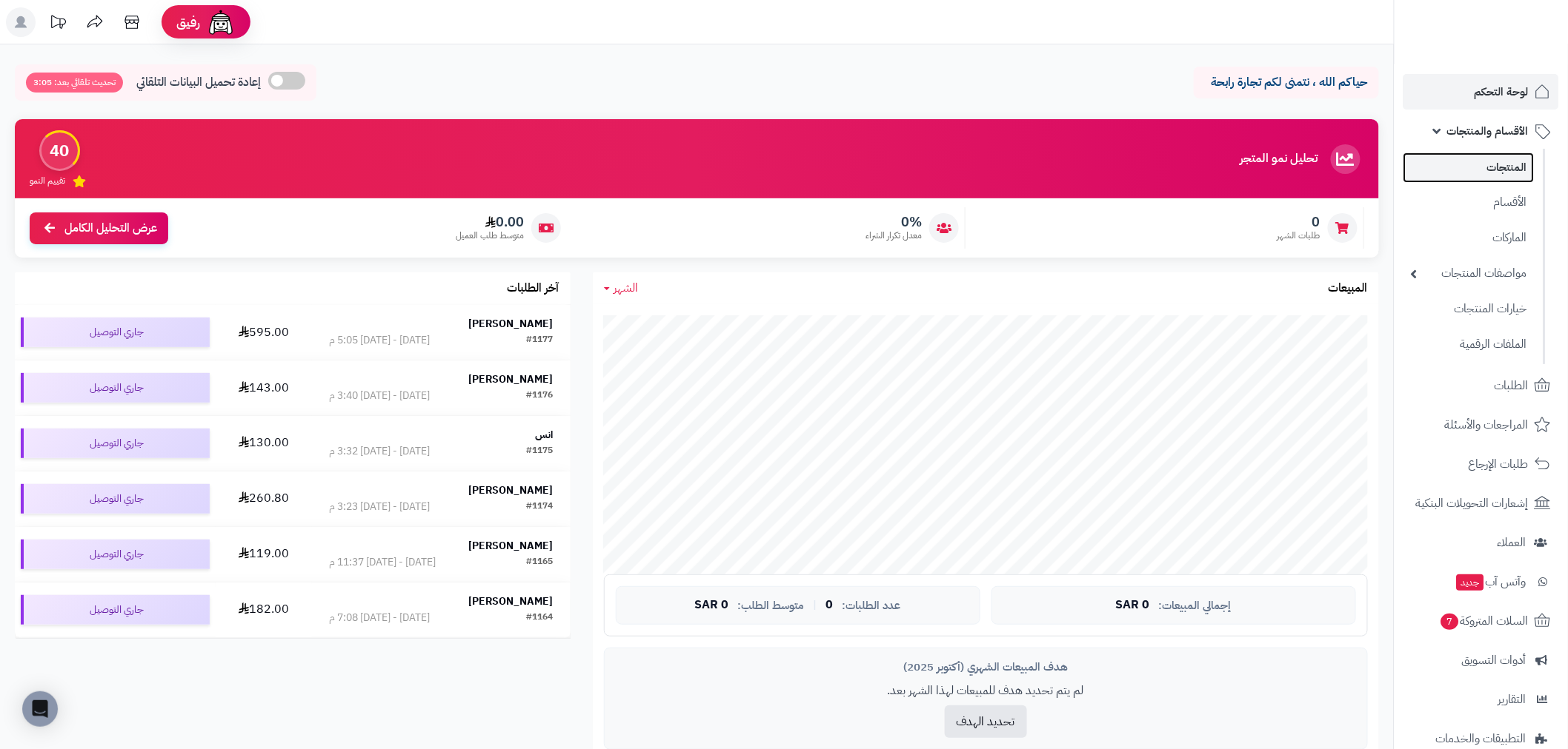
click at [1510, 171] on link "المنتجات" at bounding box center [1468, 168] width 131 height 31
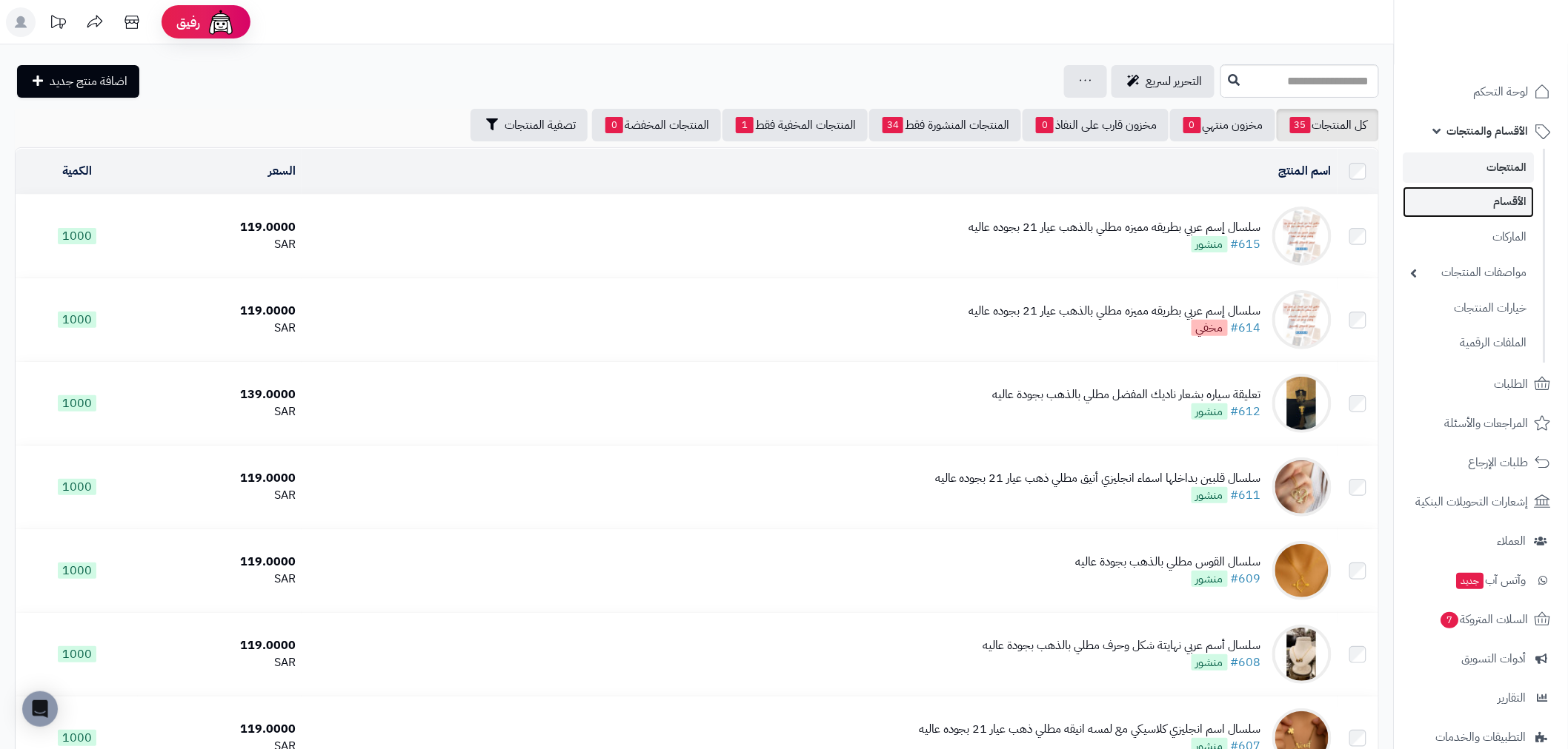
click at [1505, 204] on link "الأقسام" at bounding box center [1468, 201] width 131 height 31
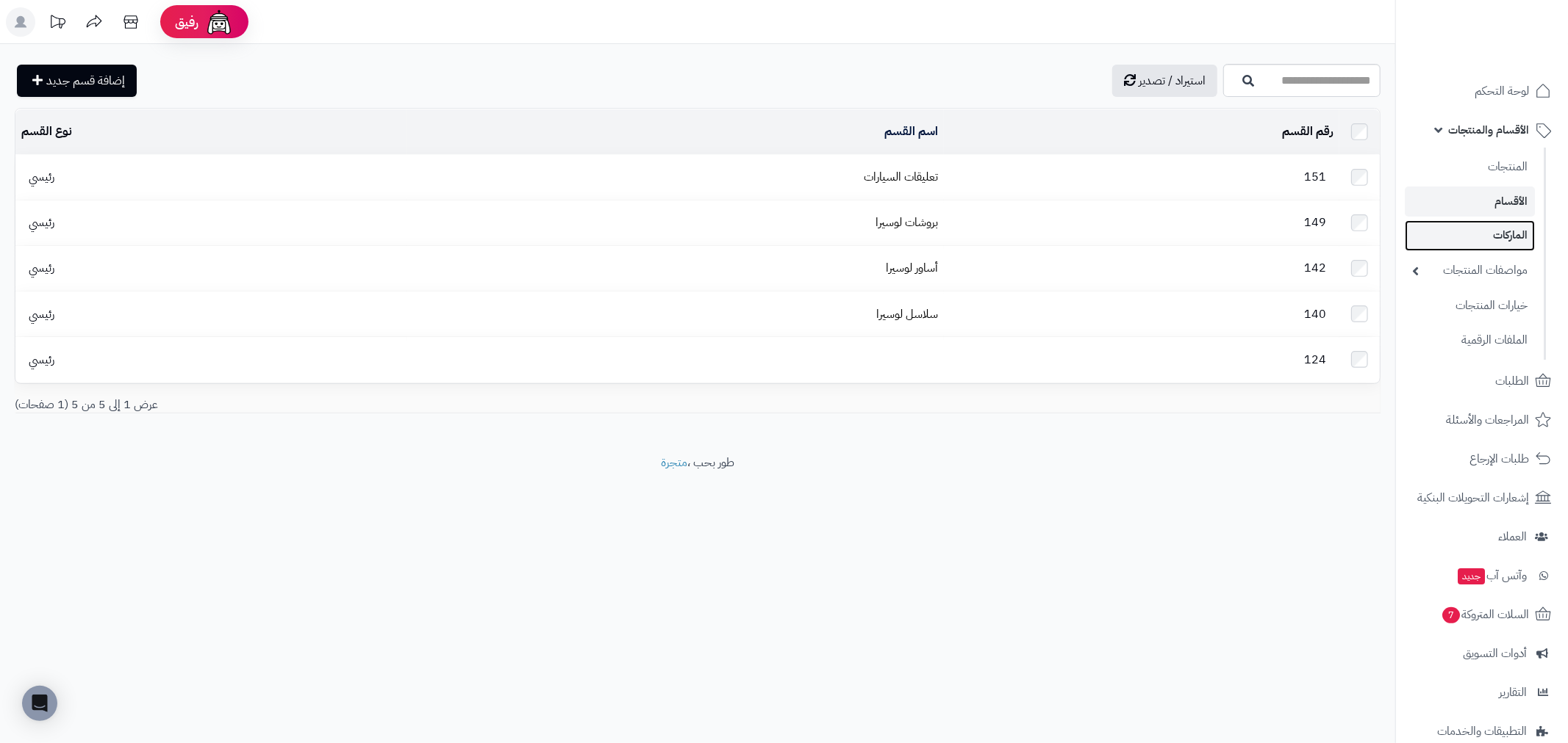
click at [1510, 229] on link "الماركات" at bounding box center [1469, 235] width 130 height 30
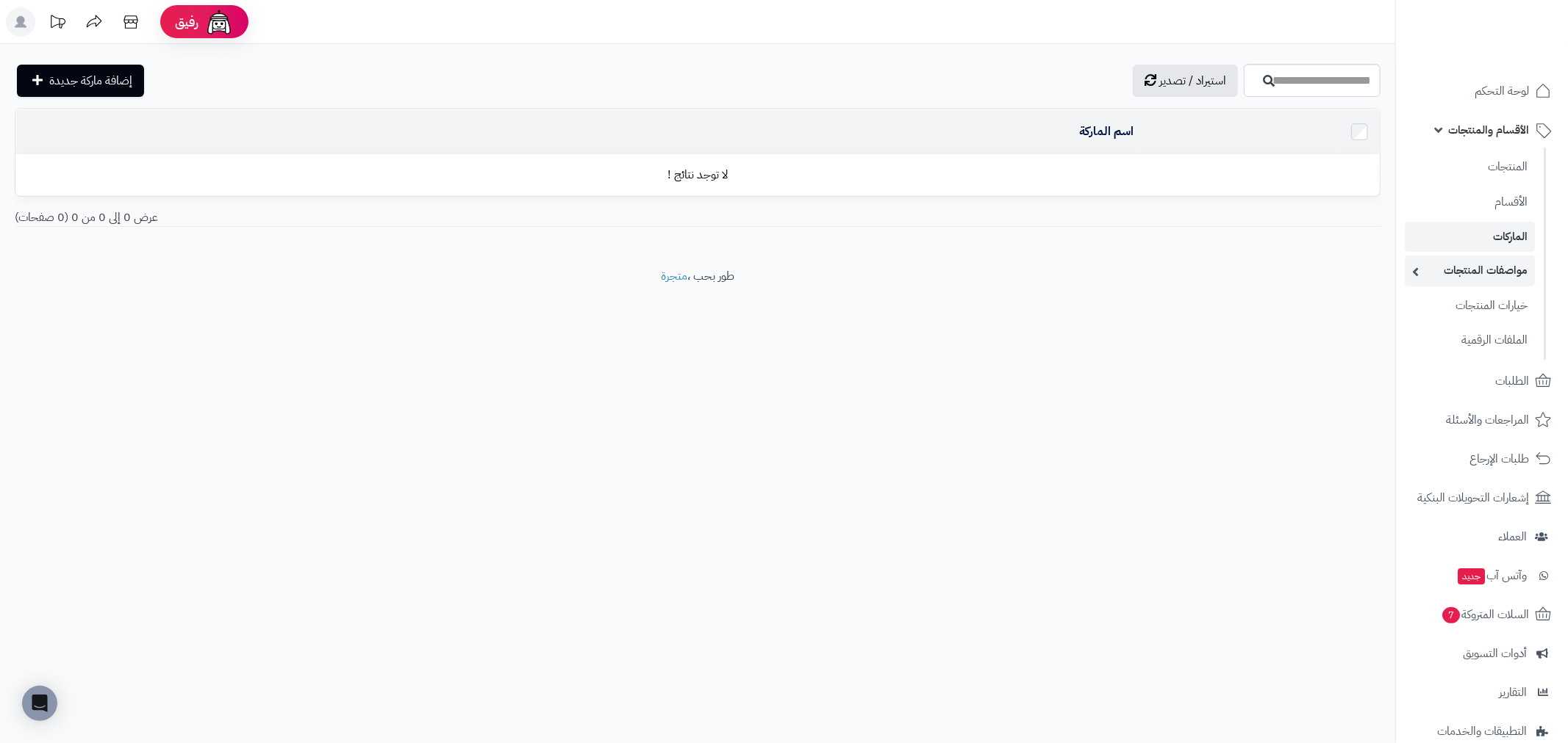
click at [1481, 273] on link "مواصفات المنتجات" at bounding box center [1469, 270] width 130 height 30
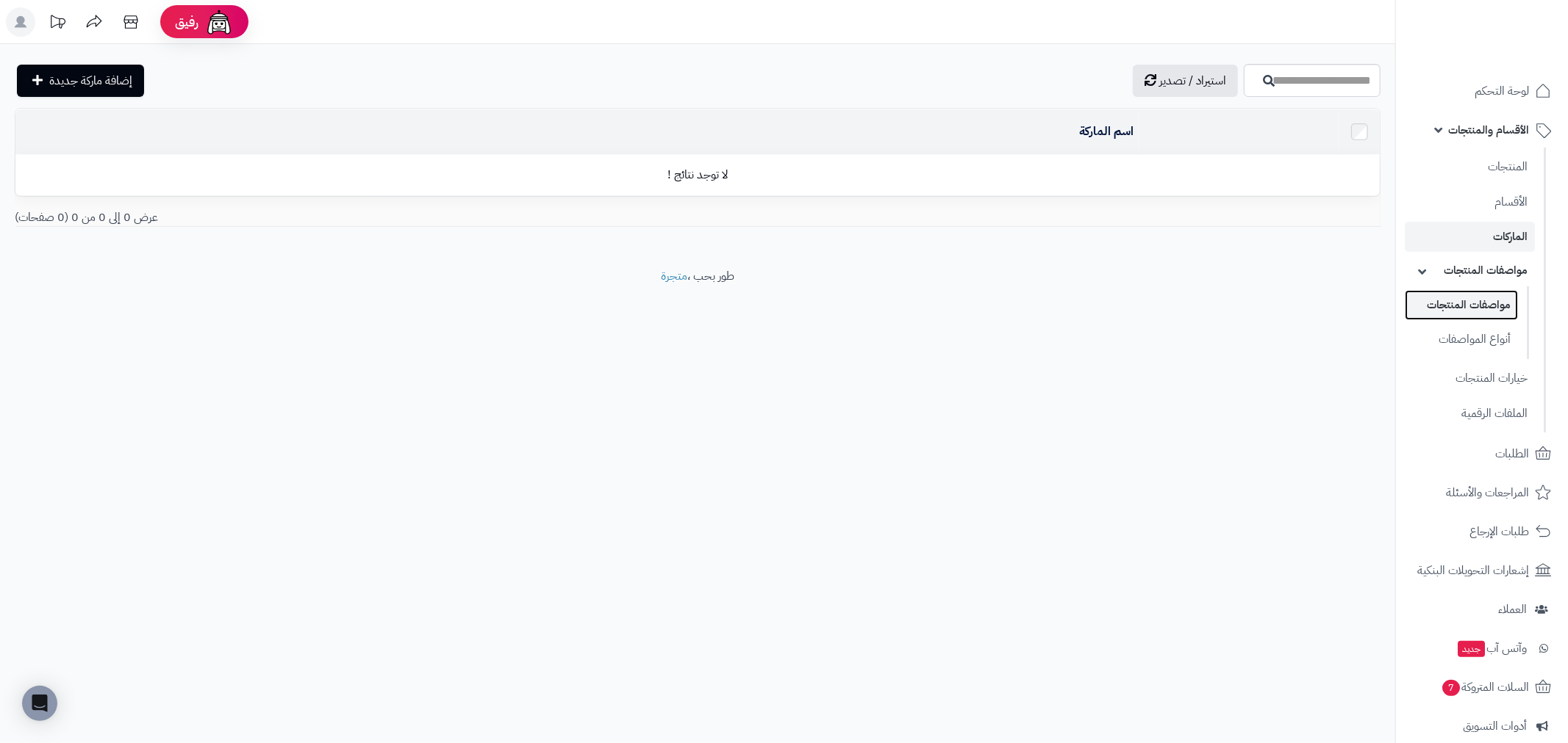
click at [1482, 307] on link "مواصفات المنتجات" at bounding box center [1461, 305] width 113 height 30
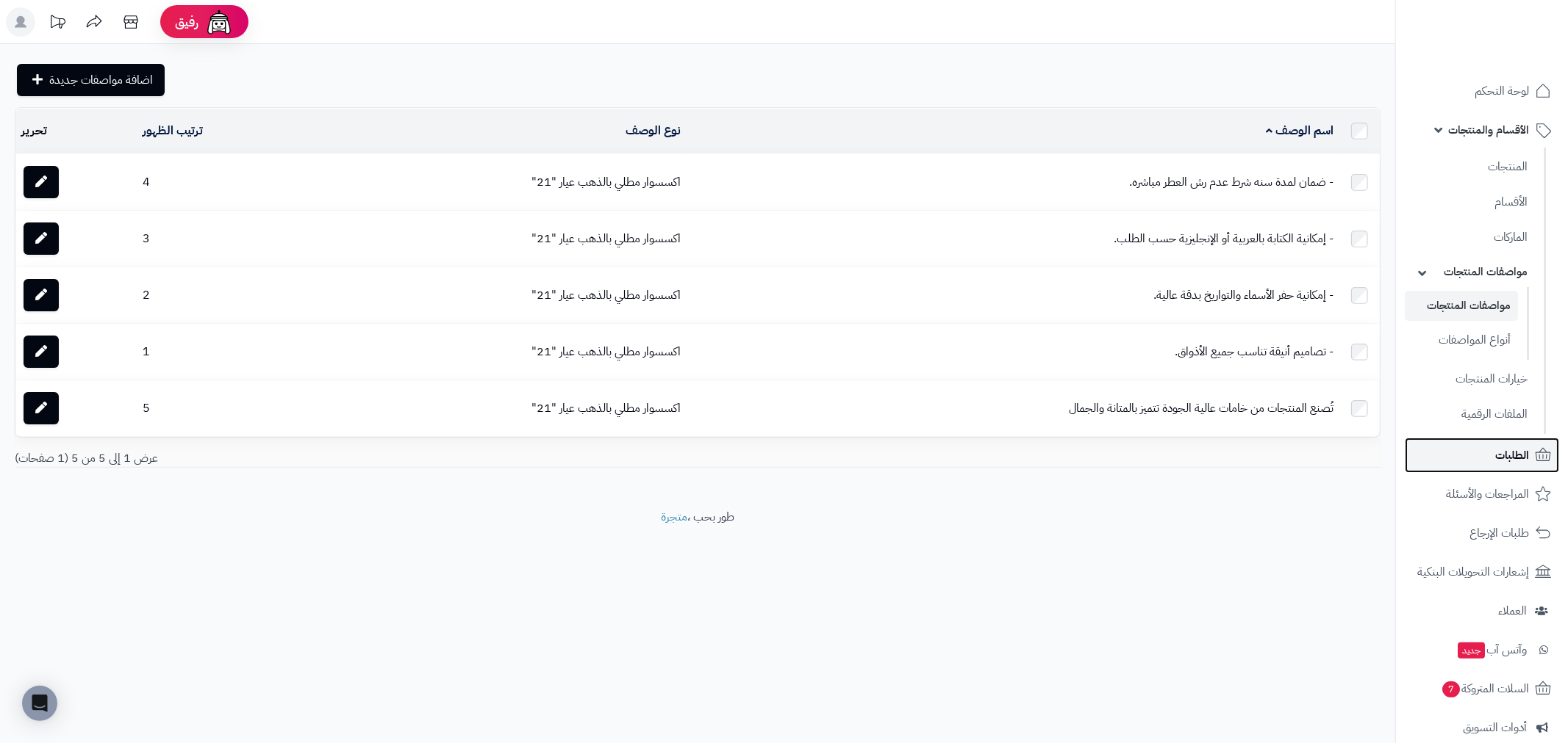
click at [1503, 453] on span "الطلبات" at bounding box center [1511, 455] width 34 height 21
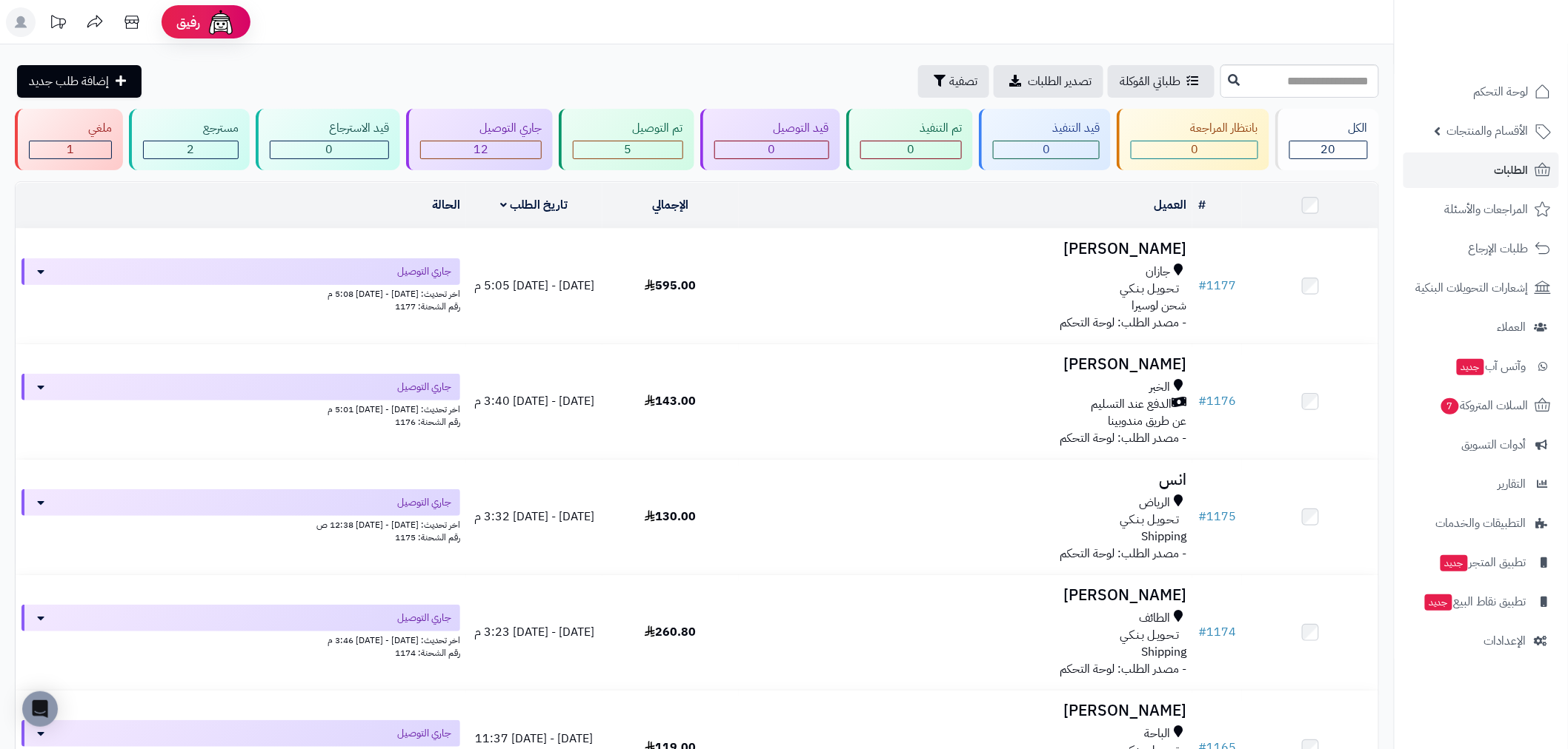
click at [1509, 69] on nav "لوحة التحكم الأقسام والمنتجات المنتجات الأقسام الماركات مواصفات المنتجات مواصفا…" at bounding box center [1480, 393] width 175 height 749
click at [1502, 86] on span "لوحة التحكم" at bounding box center [1501, 92] width 54 height 21
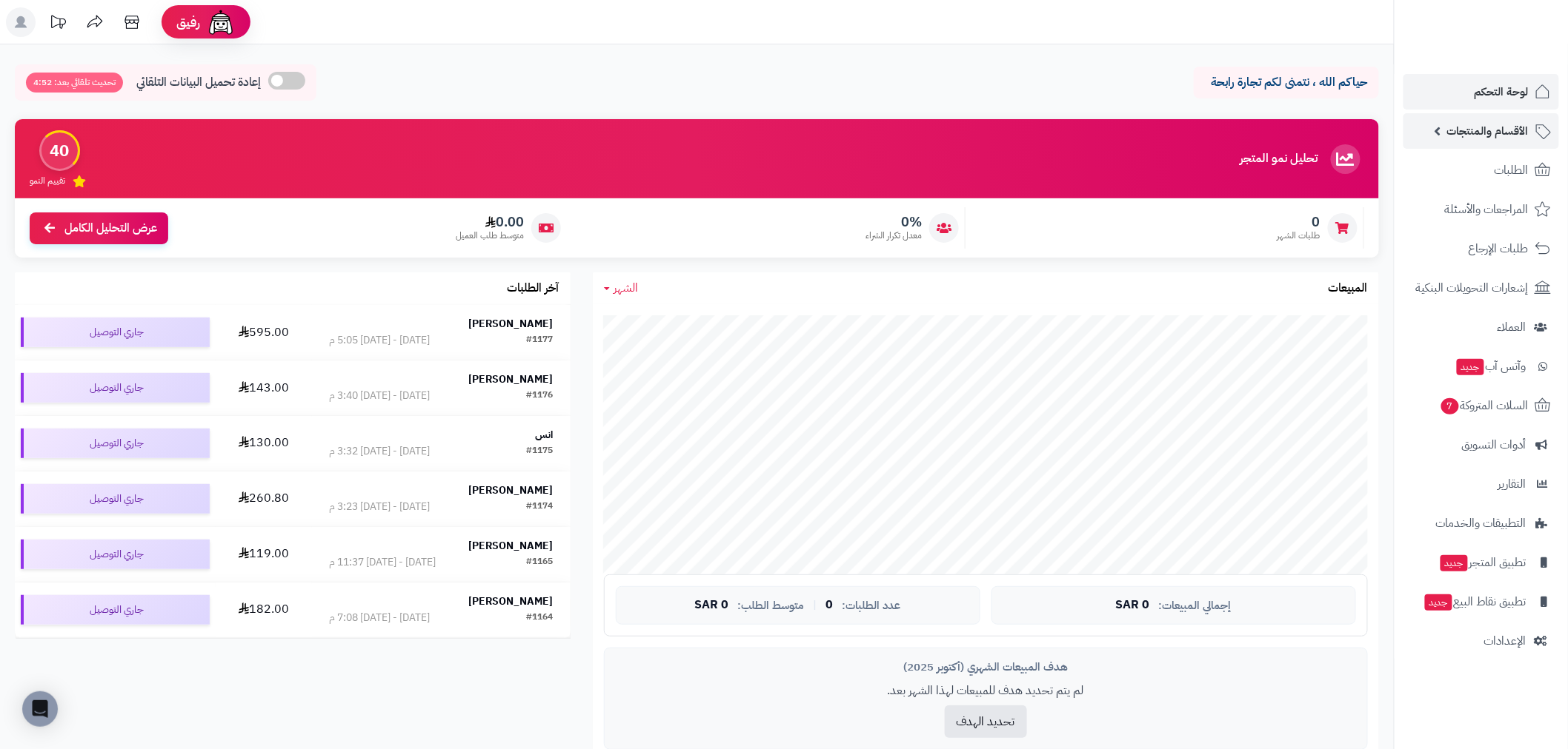
click at [1486, 123] on span "الأقسام والمنتجات" at bounding box center [1487, 130] width 82 height 21
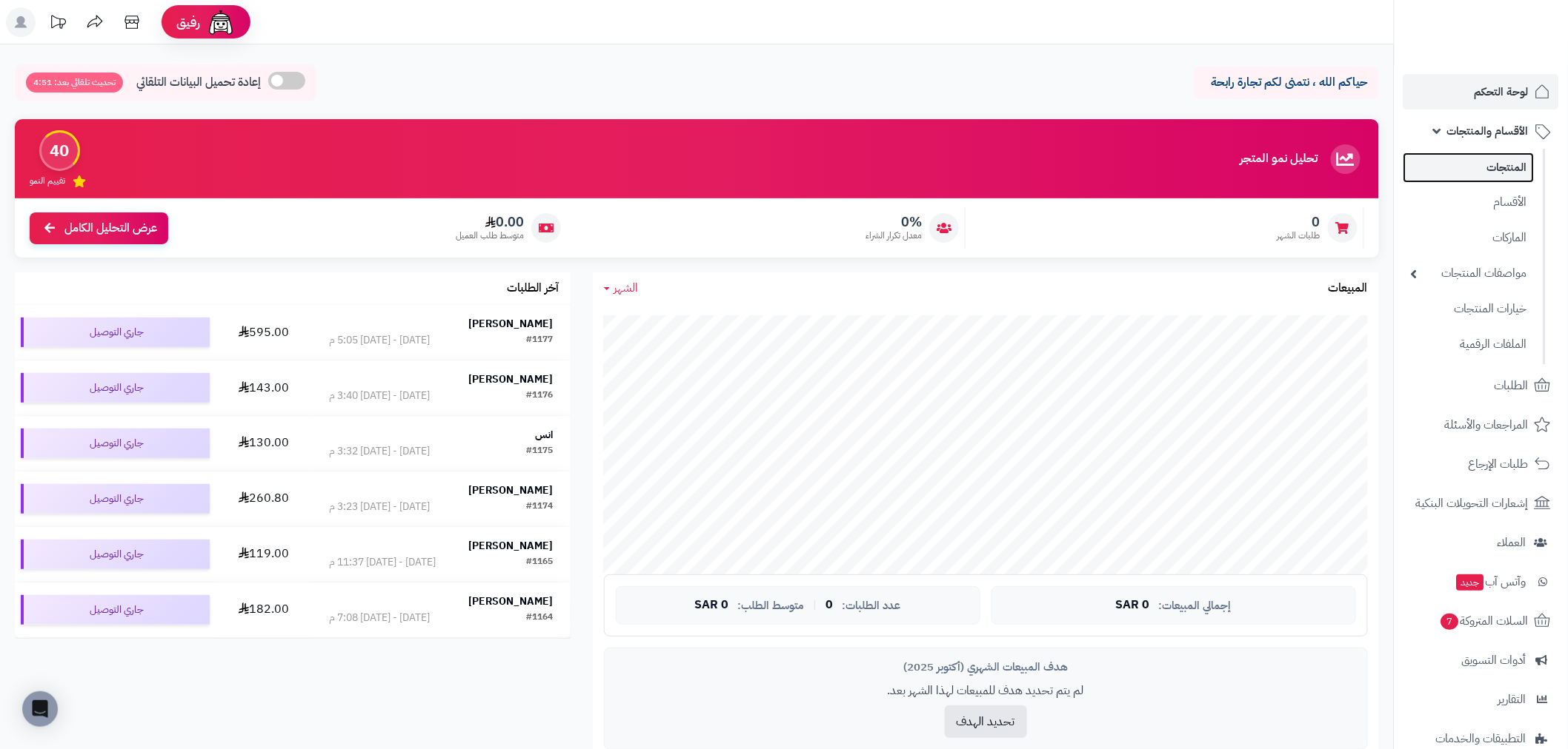
click at [1512, 169] on link "المنتجات" at bounding box center [1468, 168] width 131 height 31
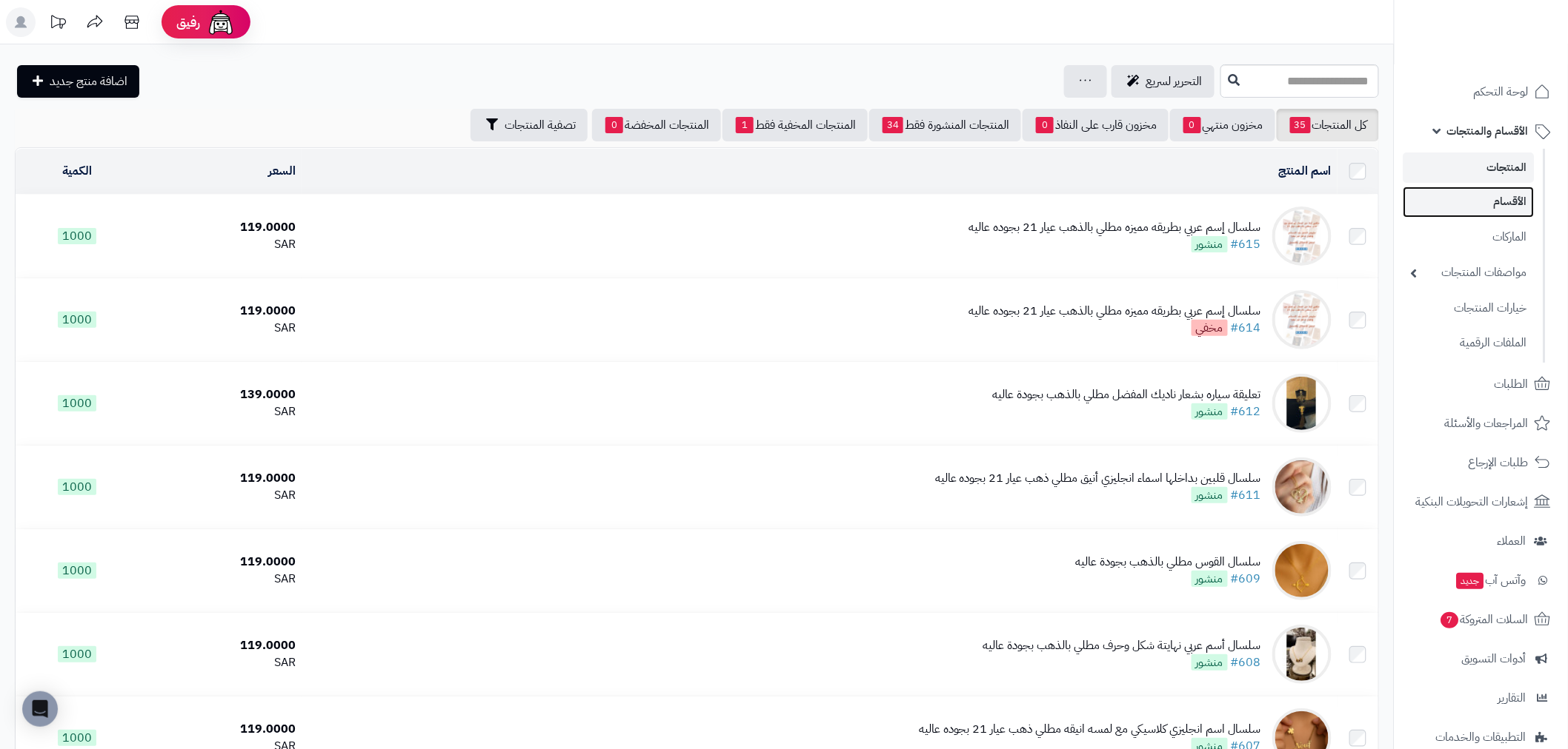
click at [1513, 202] on link "الأقسام" at bounding box center [1468, 201] width 131 height 31
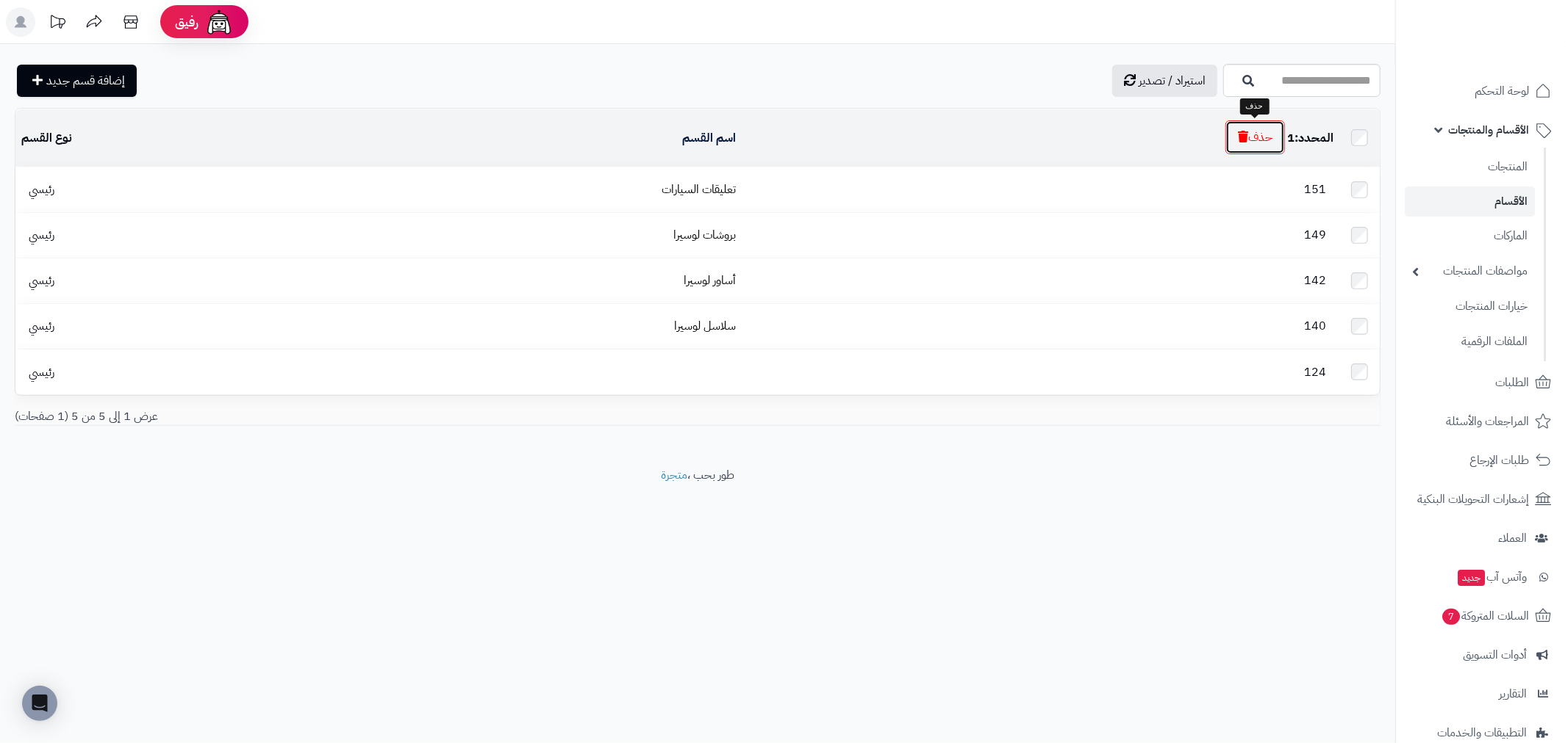
click at [1240, 141] on icon "button" at bounding box center [1242, 137] width 11 height 12
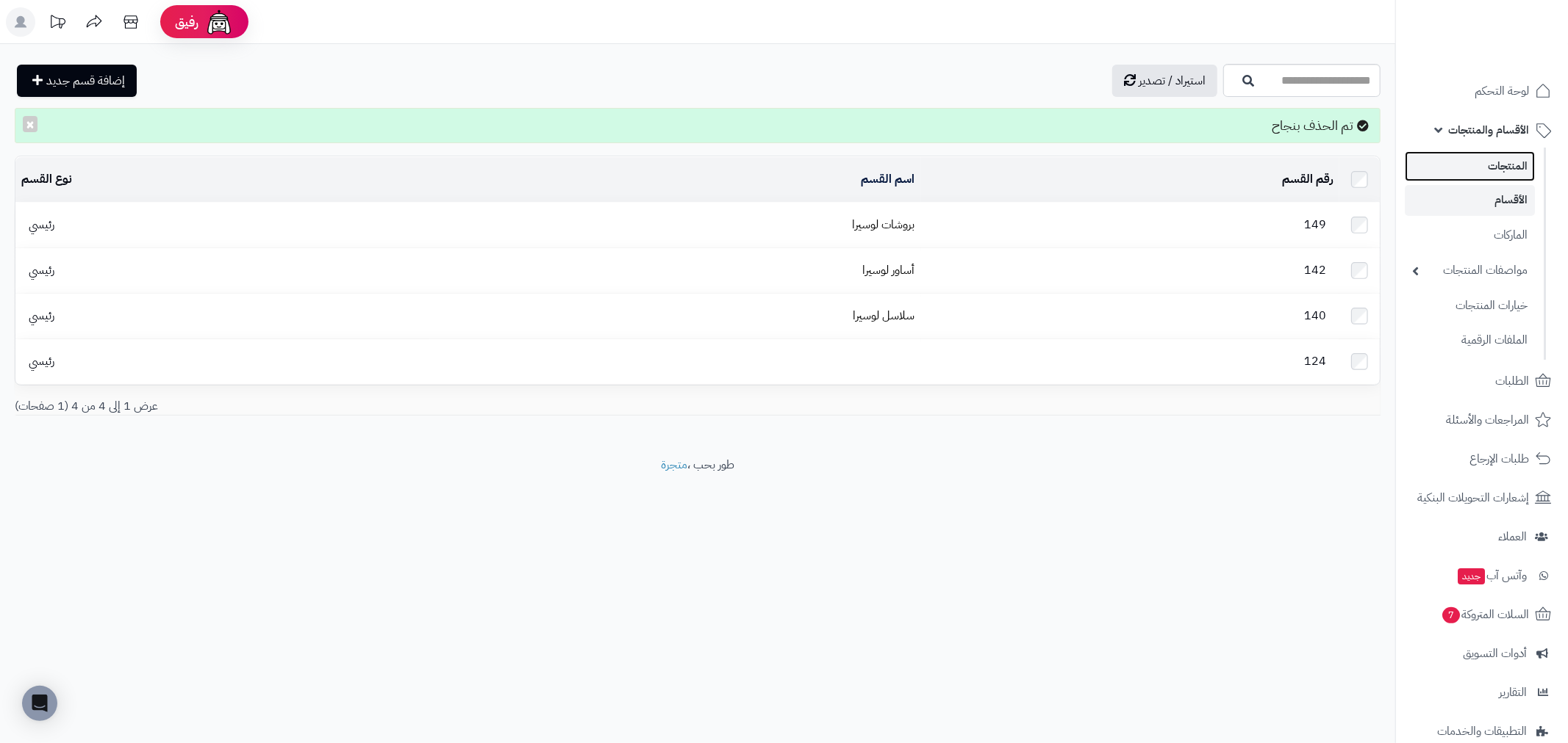
click at [1509, 173] on link "المنتجات" at bounding box center [1469, 166] width 130 height 30
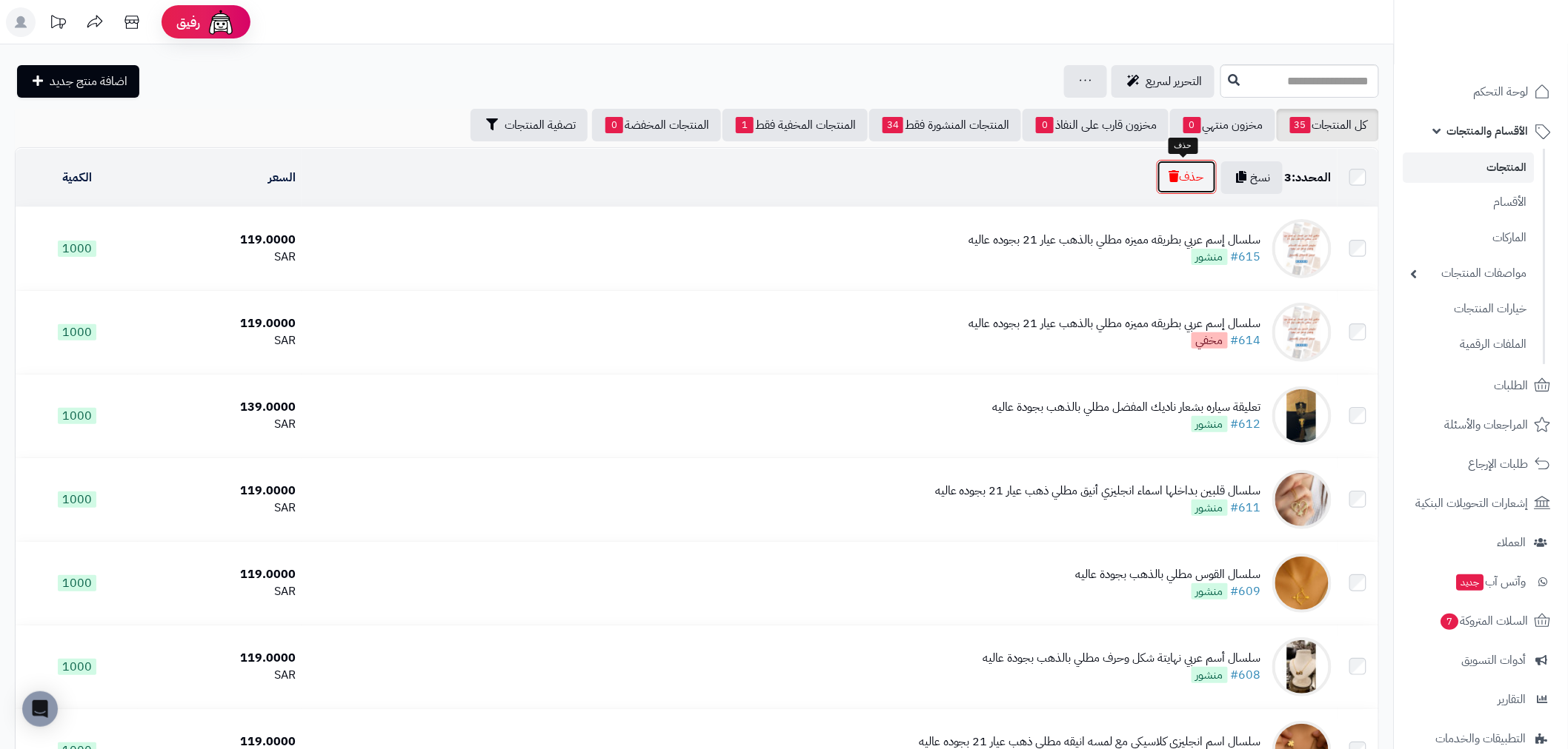
click at [1184, 182] on button "حذف" at bounding box center [1186, 176] width 60 height 34
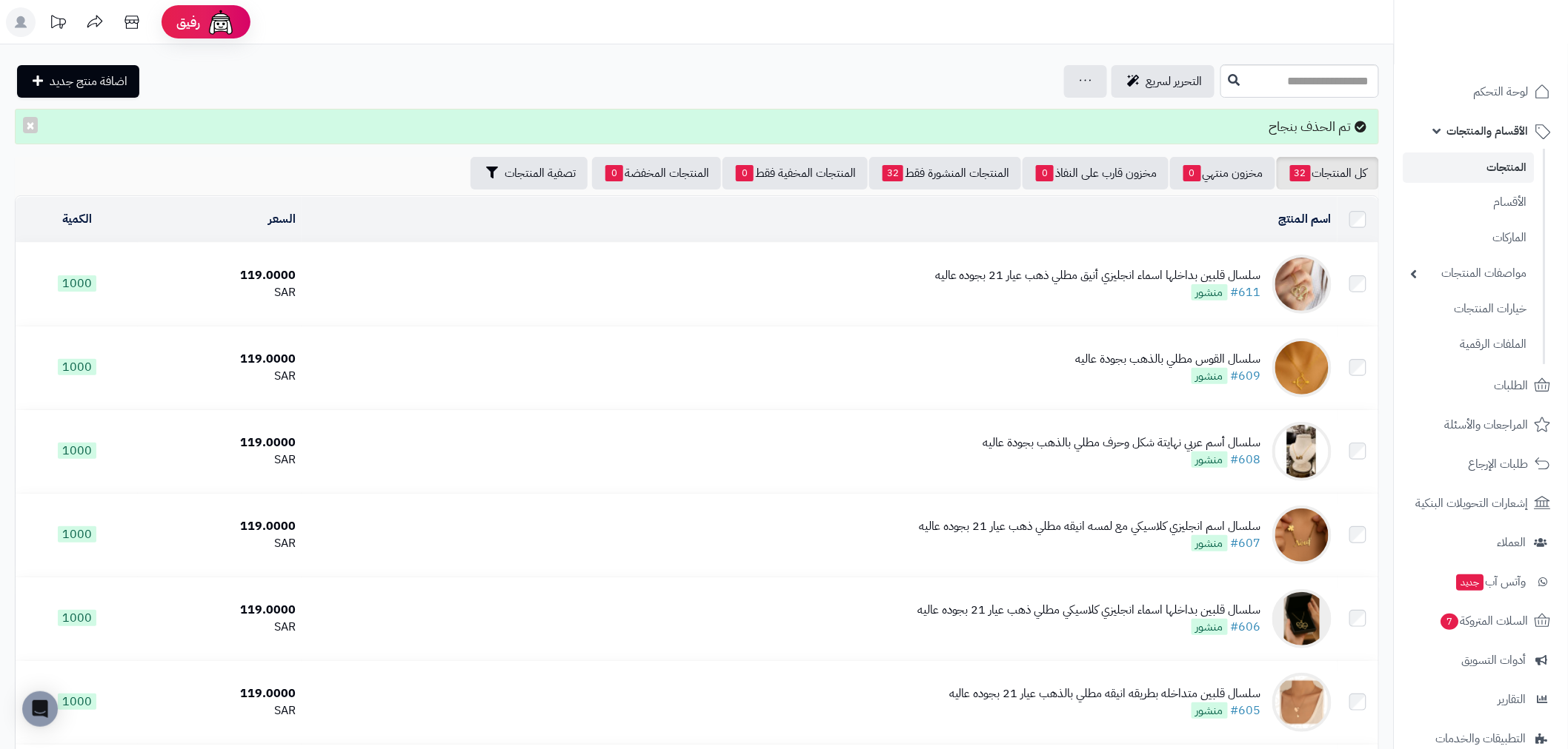
drag, startPoint x: 1238, startPoint y: 126, endPoint x: 1354, endPoint y: 131, distance: 116.1
click at [1354, 131] on div "تم الحذف بنجاح ×" at bounding box center [696, 126] width 1364 height 35
click at [1213, 129] on div "تم الحذف بنجاح ×" at bounding box center [696, 126] width 1364 height 35
drag, startPoint x: 1494, startPoint y: 17, endPoint x: 1478, endPoint y: 20, distance: 16.3
click at [1494, 17] on img at bounding box center [1511, 33] width 87 height 32
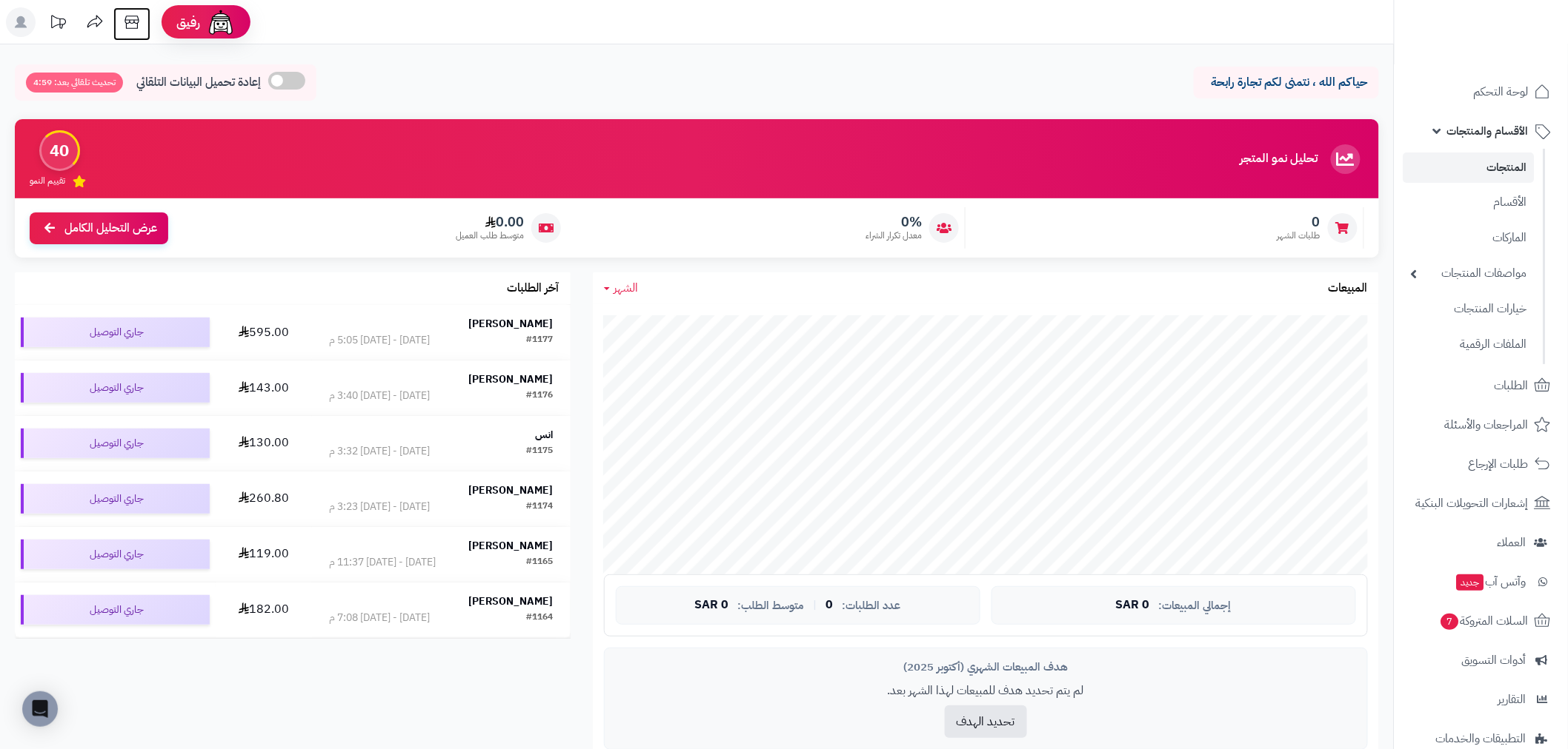
click at [127, 18] on icon at bounding box center [132, 23] width 30 height 30
click at [1508, 85] on span "لوحة التحكم" at bounding box center [1501, 92] width 54 height 21
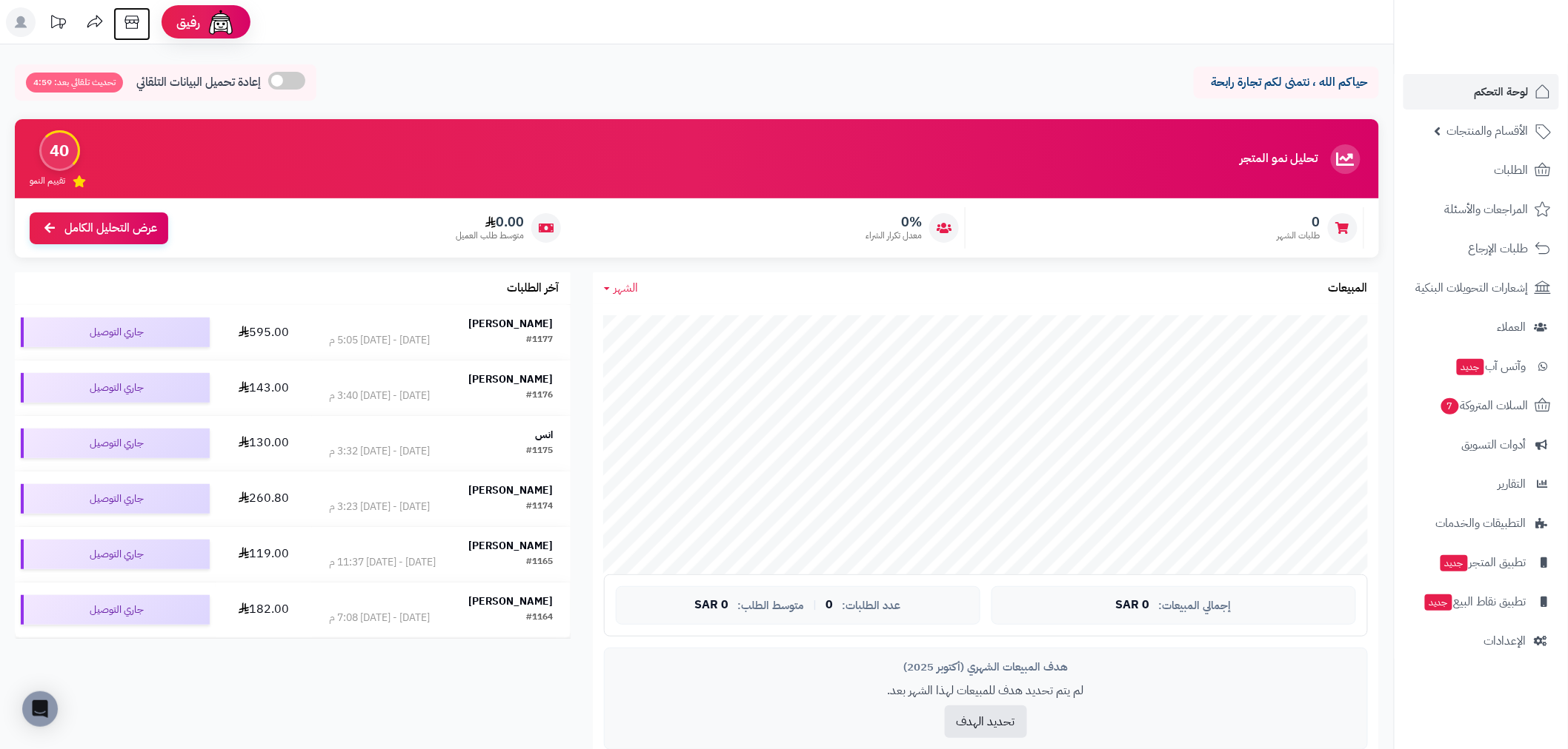
click at [134, 25] on icon at bounding box center [132, 23] width 30 height 30
click at [1477, 120] on span "الأقسام والمنتجات" at bounding box center [1487, 130] width 82 height 21
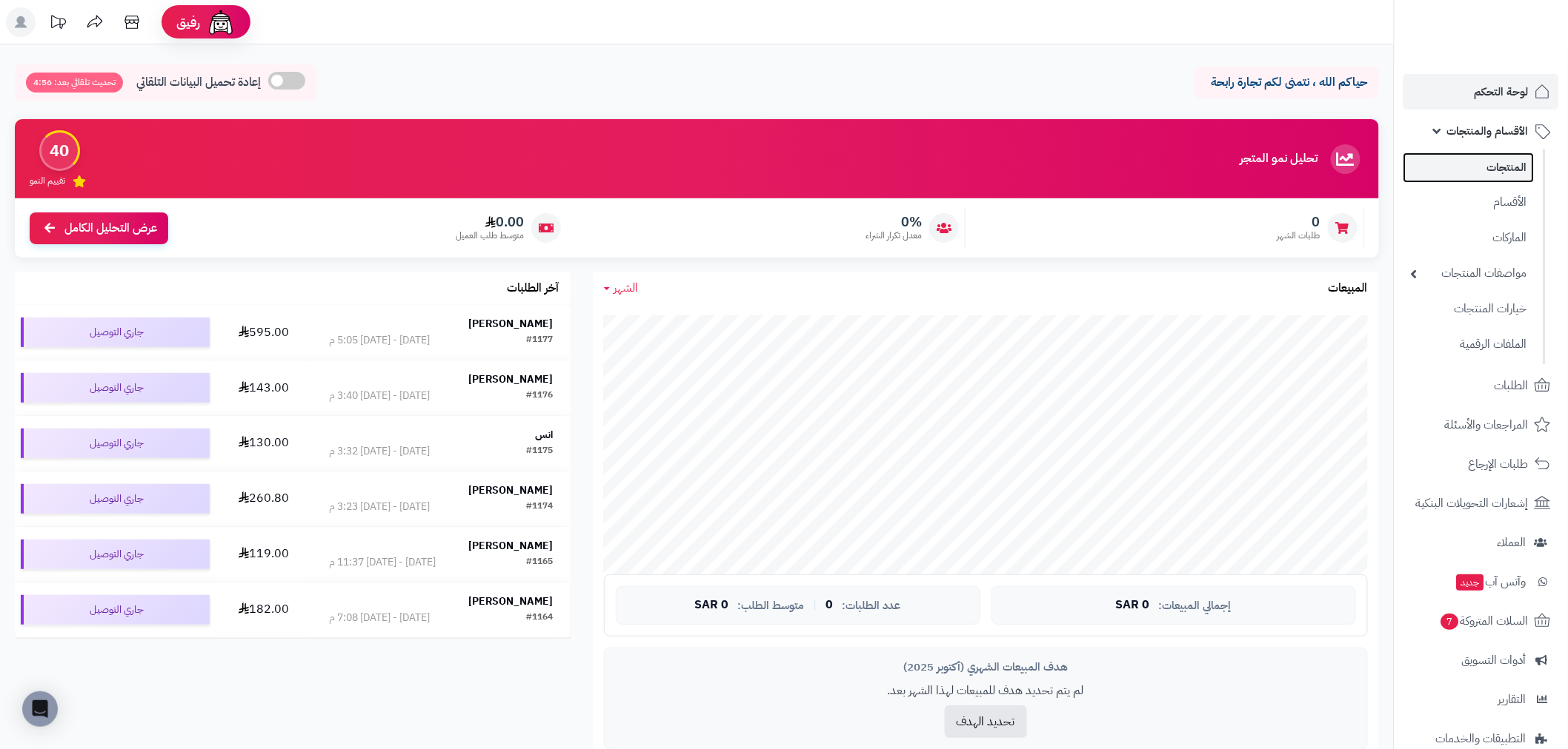
click at [1494, 168] on link "المنتجات" at bounding box center [1468, 168] width 131 height 31
